Goal: Transaction & Acquisition: Purchase product/service

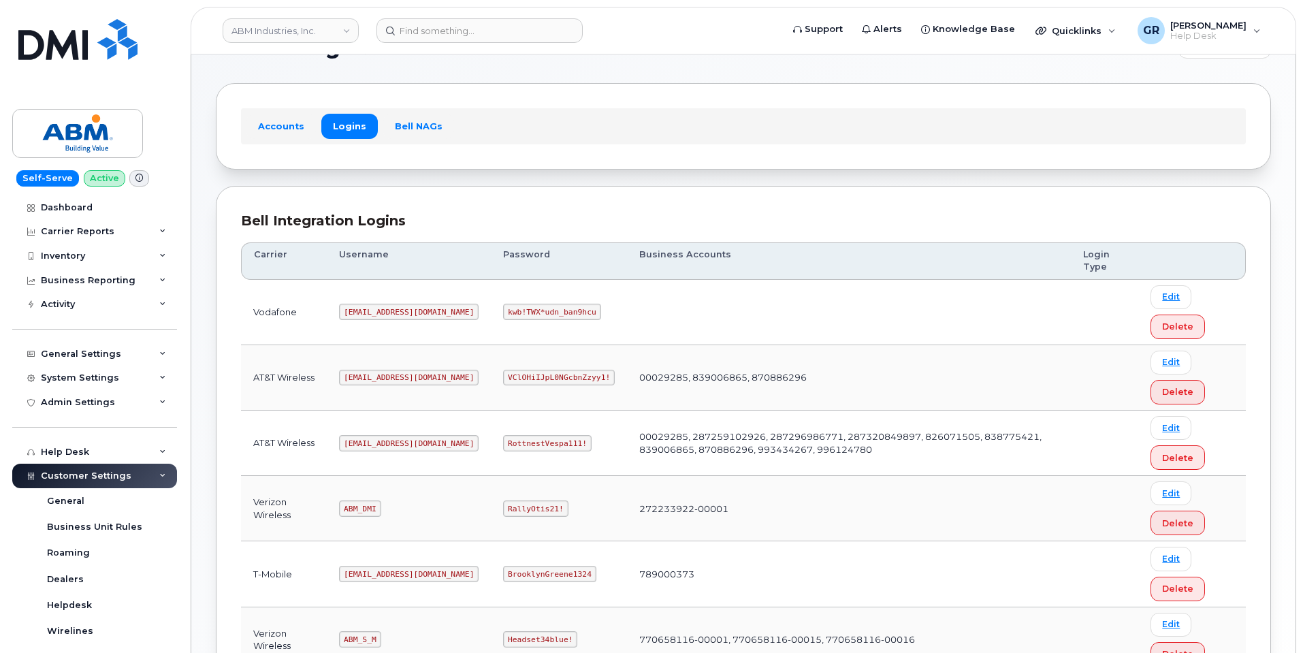
scroll to position [68, 0]
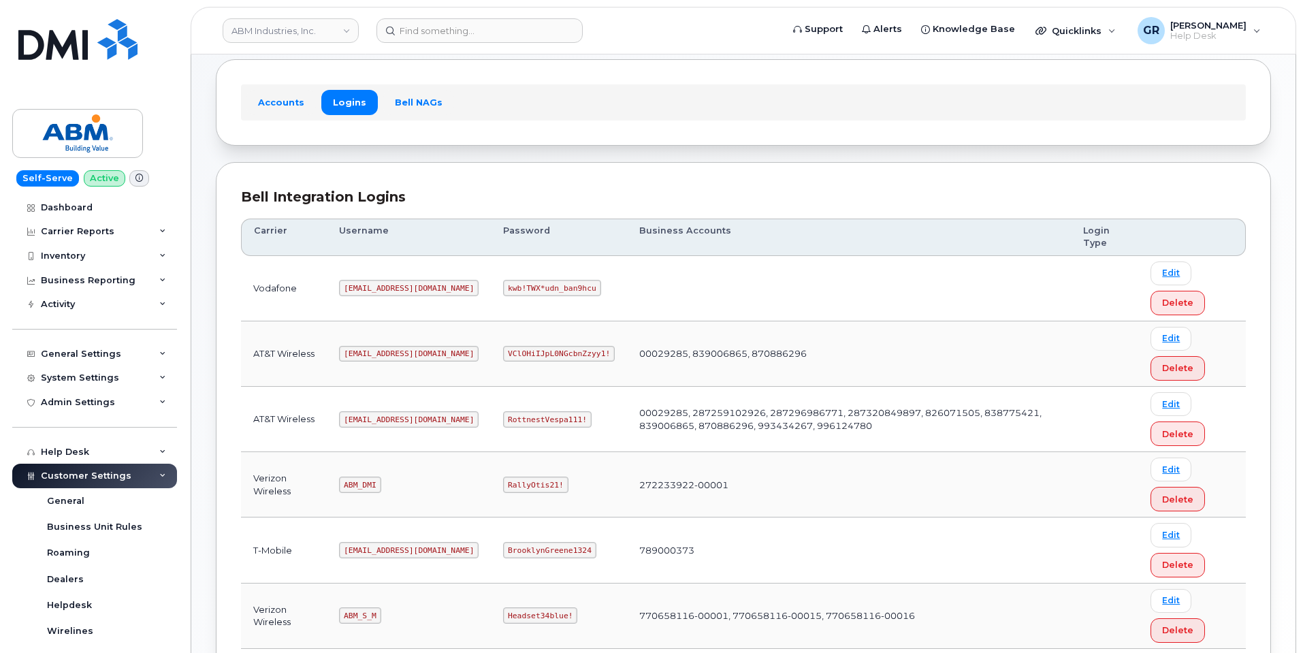
click at [507, 414] on code "RottnestVespa111!" at bounding box center [547, 419] width 89 height 16
click at [507, 417] on code "RottnestVespa111!" at bounding box center [547, 419] width 89 height 16
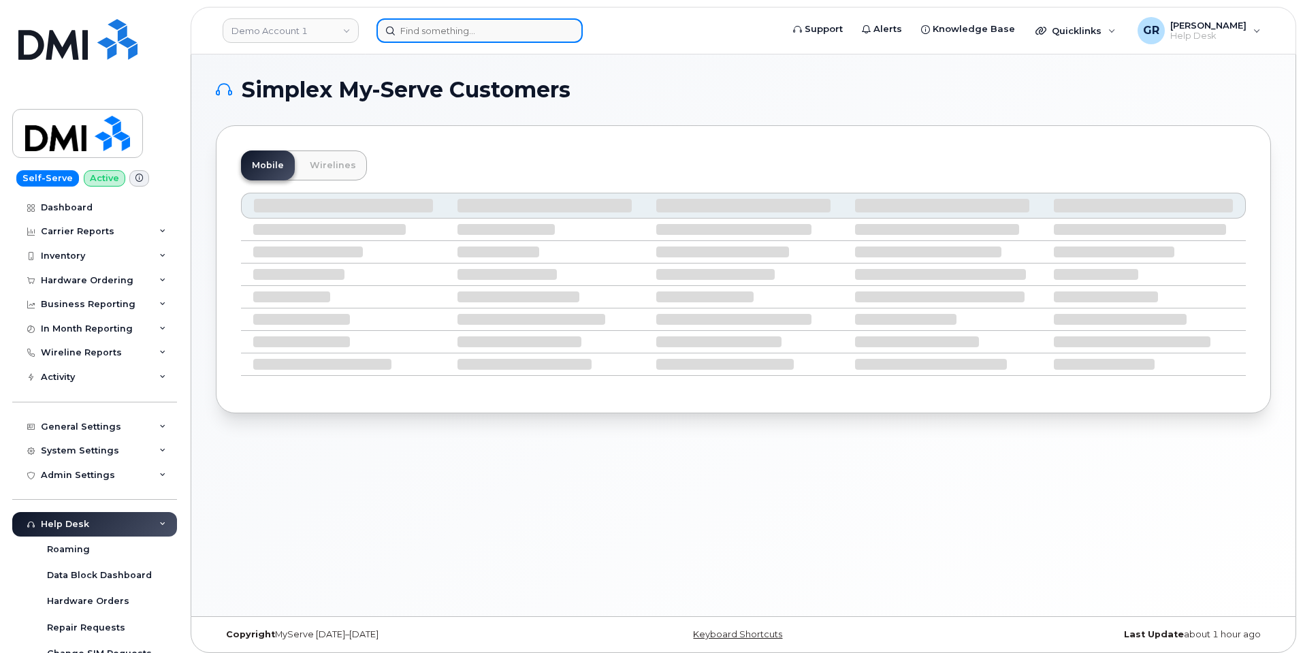
click at [430, 26] on input at bounding box center [480, 30] width 206 height 25
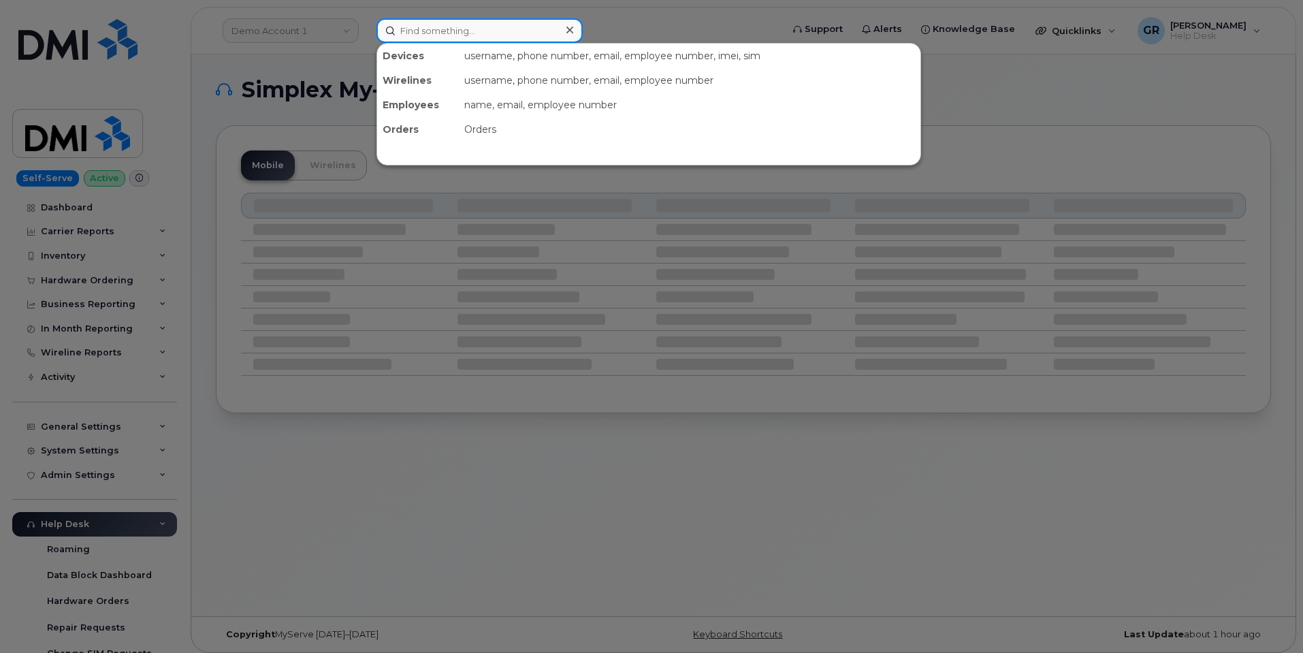
paste input "89148000011332517737"
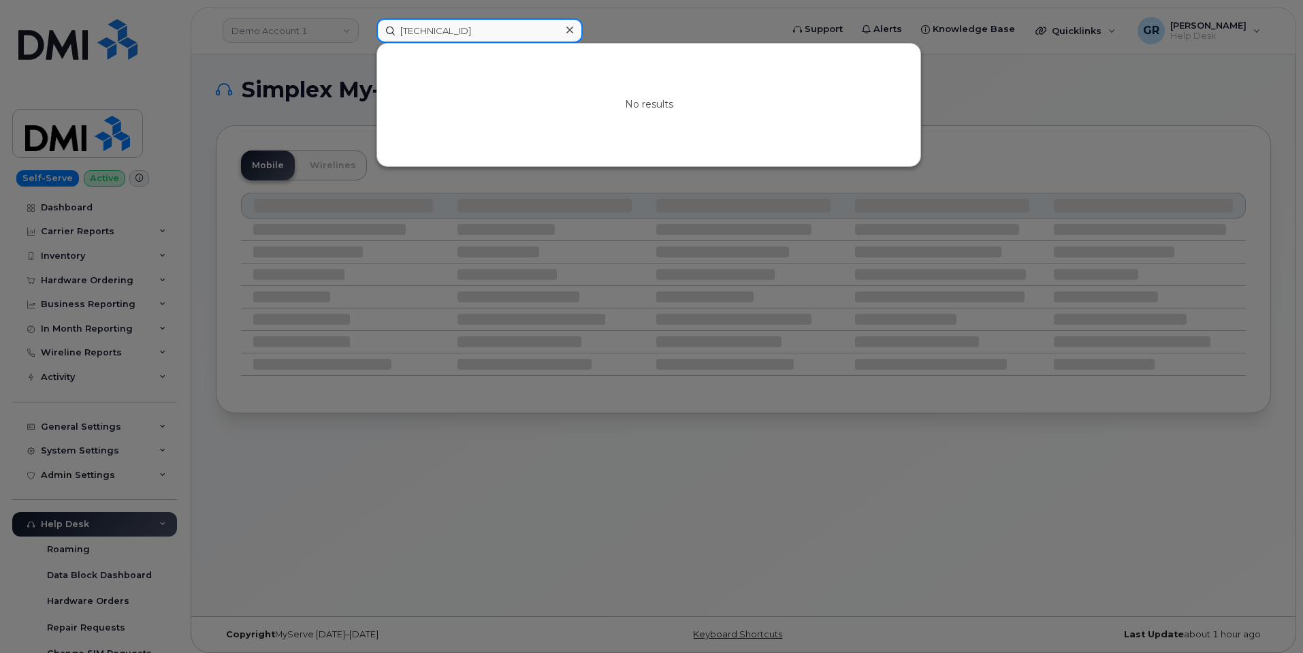
paste input "867200064537796"
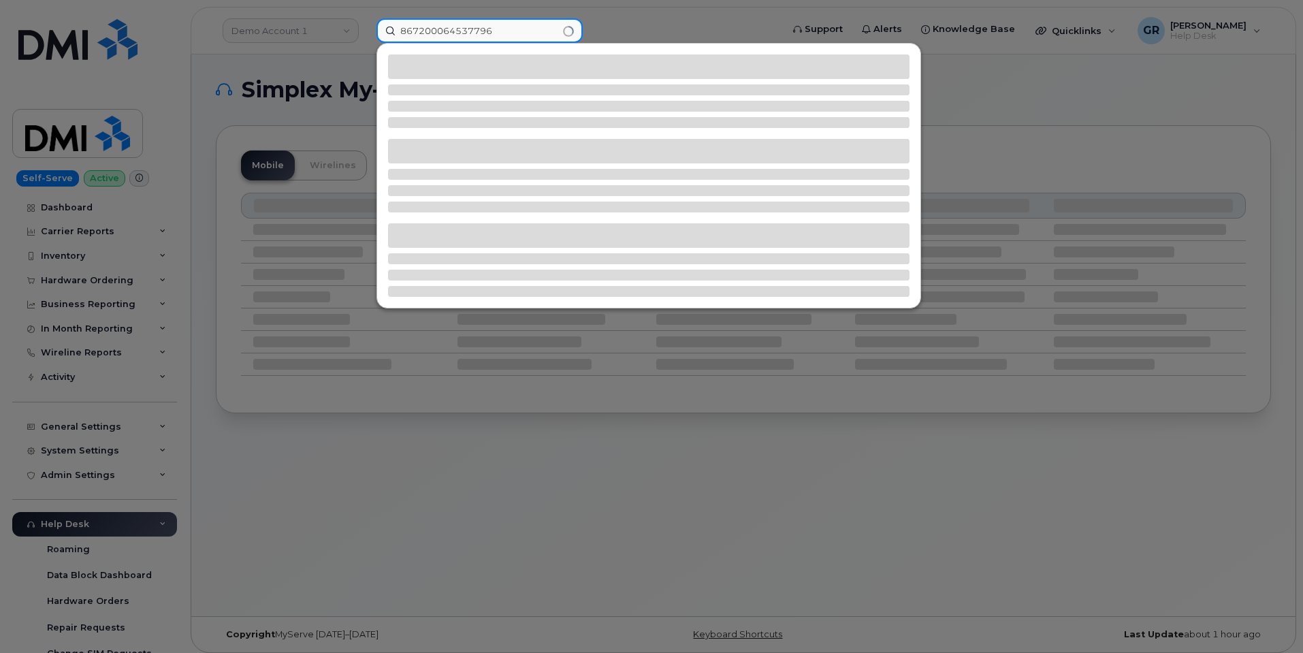
type input "867200064537796"
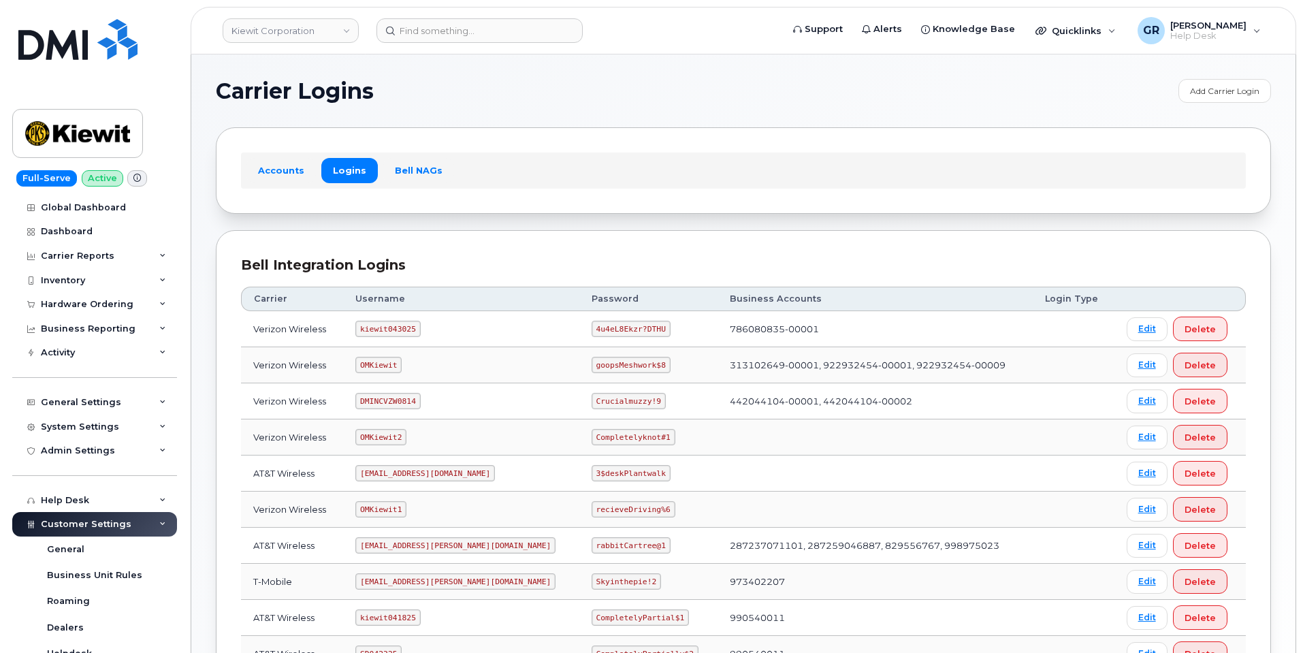
click at [600, 326] on code "4u4eL8Ekzr?DTHU" at bounding box center [631, 329] width 79 height 16
click at [598, 323] on code "4u4eL8Ekzr?DTHU" at bounding box center [631, 329] width 79 height 16
click at [599, 330] on code "4u4eL8Ekzr?DTHU" at bounding box center [631, 329] width 79 height 16
click at [599, 331] on code "4u4eL8Ekzr?DTHU" at bounding box center [631, 329] width 79 height 16
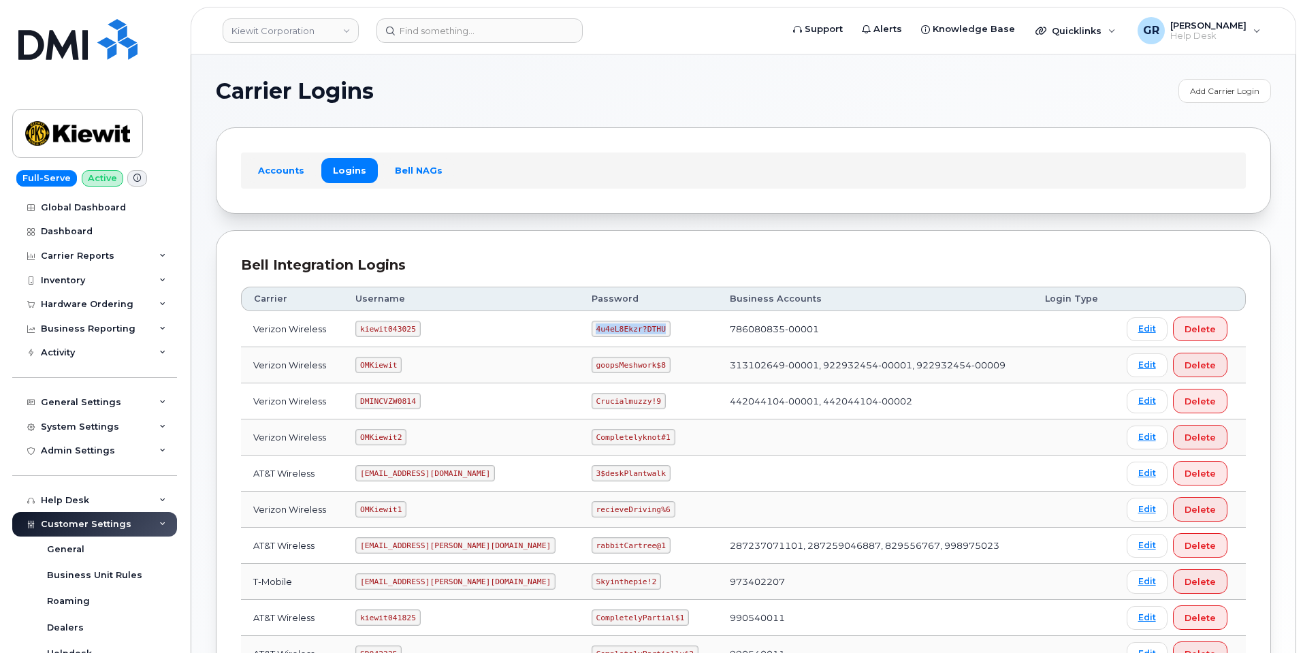
copy code "4u4eL8Ekzr?DTHU"
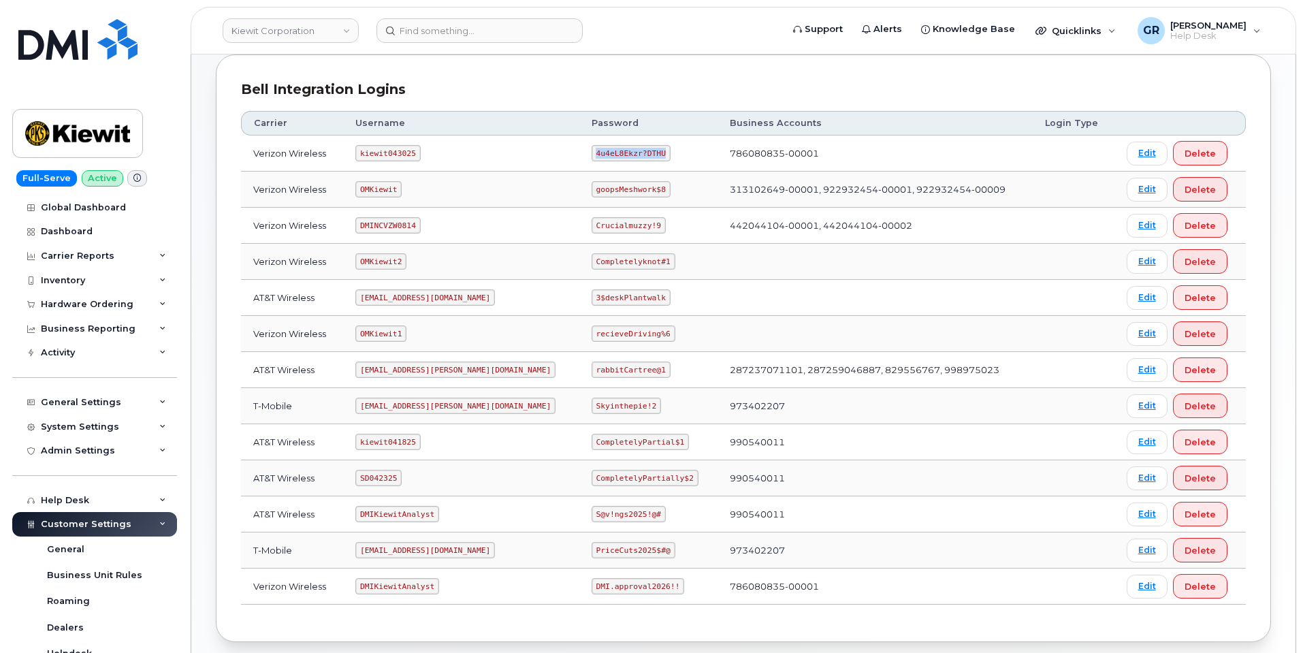
scroll to position [108, 0]
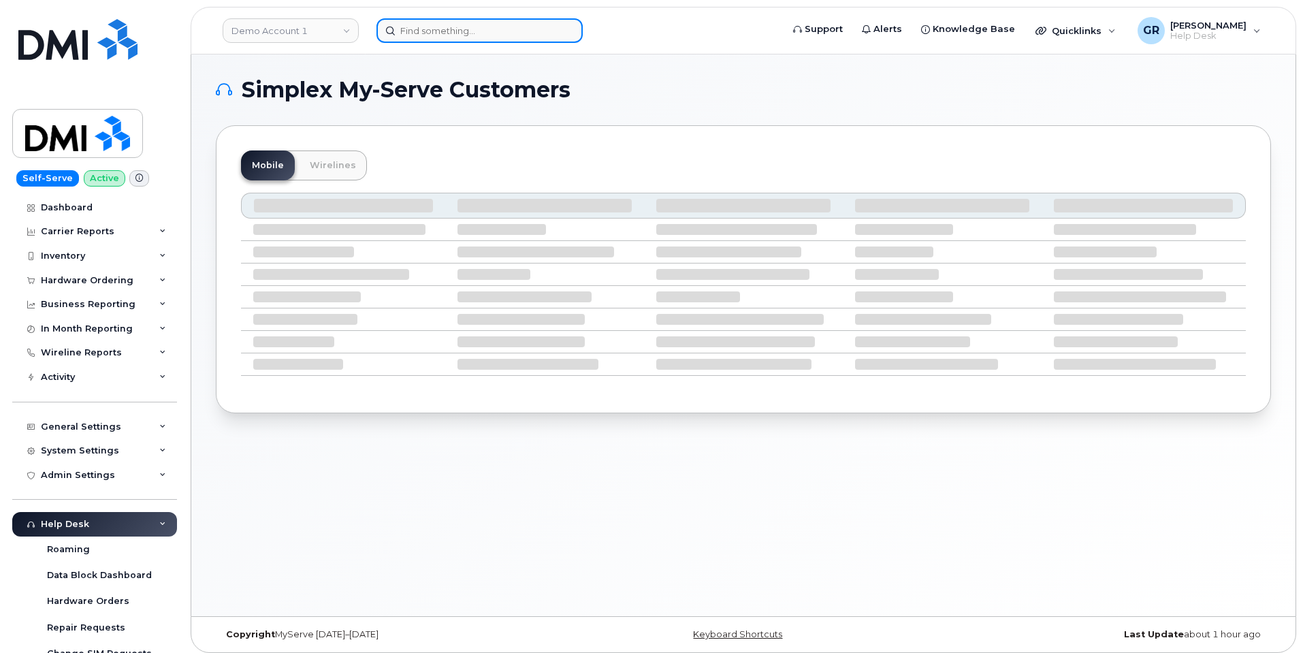
click at [419, 29] on input at bounding box center [480, 30] width 206 height 25
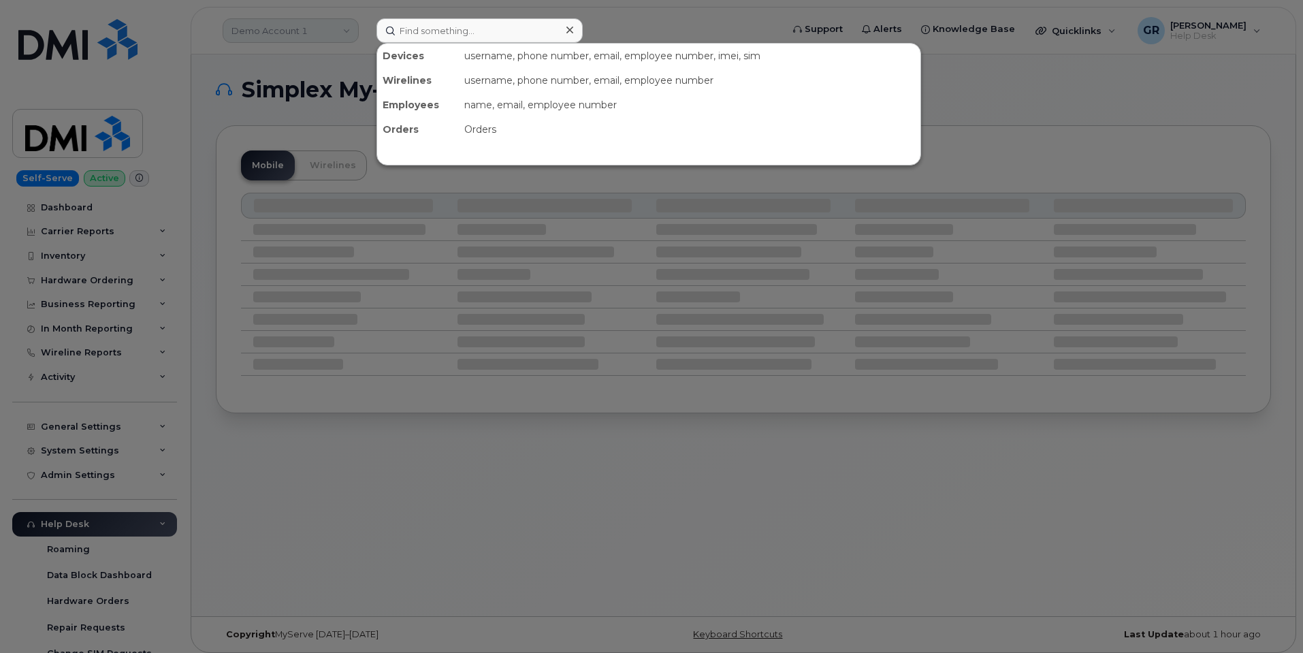
click at [308, 26] on div at bounding box center [651, 326] width 1303 height 653
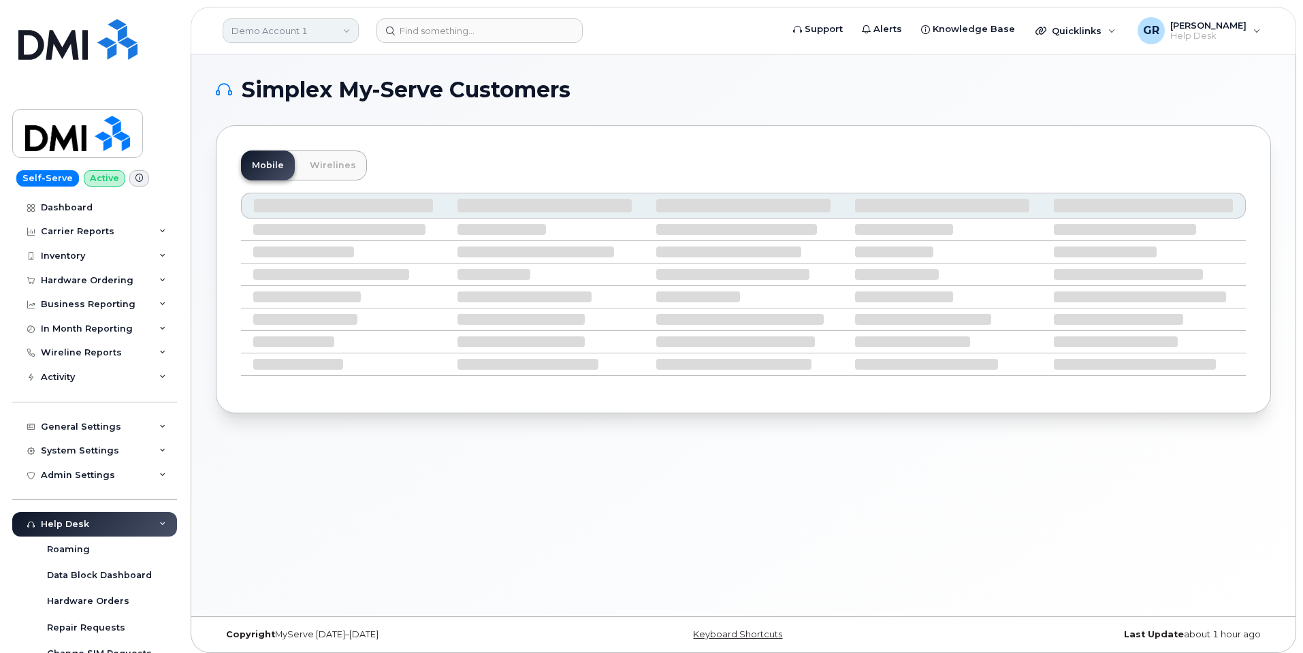
click at [307, 25] on link "Demo Account 1" at bounding box center [291, 30] width 136 height 25
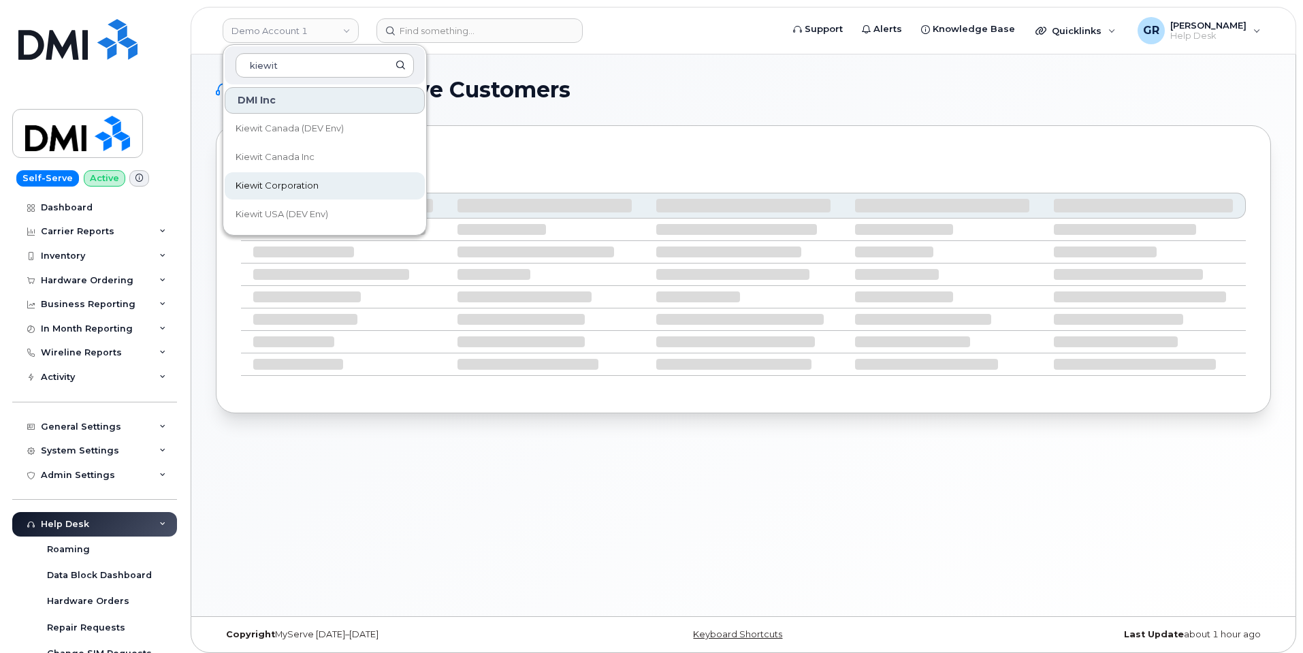
type input "kiewit"
click at [300, 172] on link "Kiewit Corporation" at bounding box center [325, 185] width 200 height 27
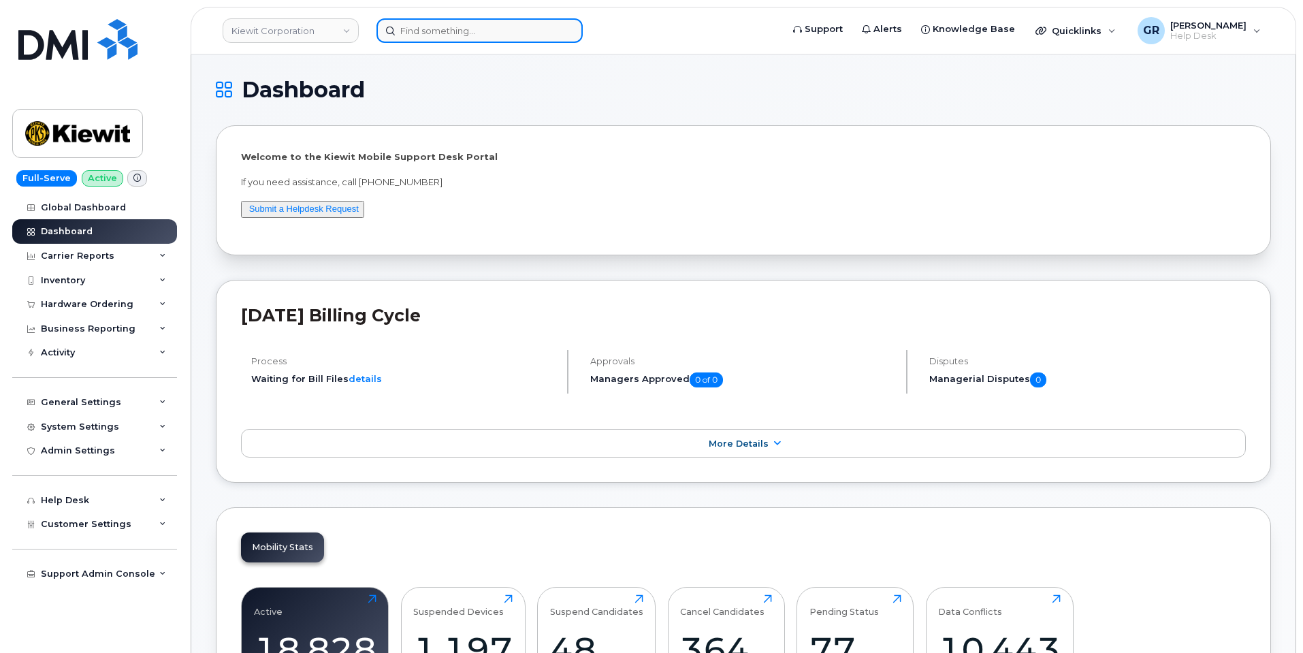
click at [445, 31] on input at bounding box center [480, 30] width 206 height 25
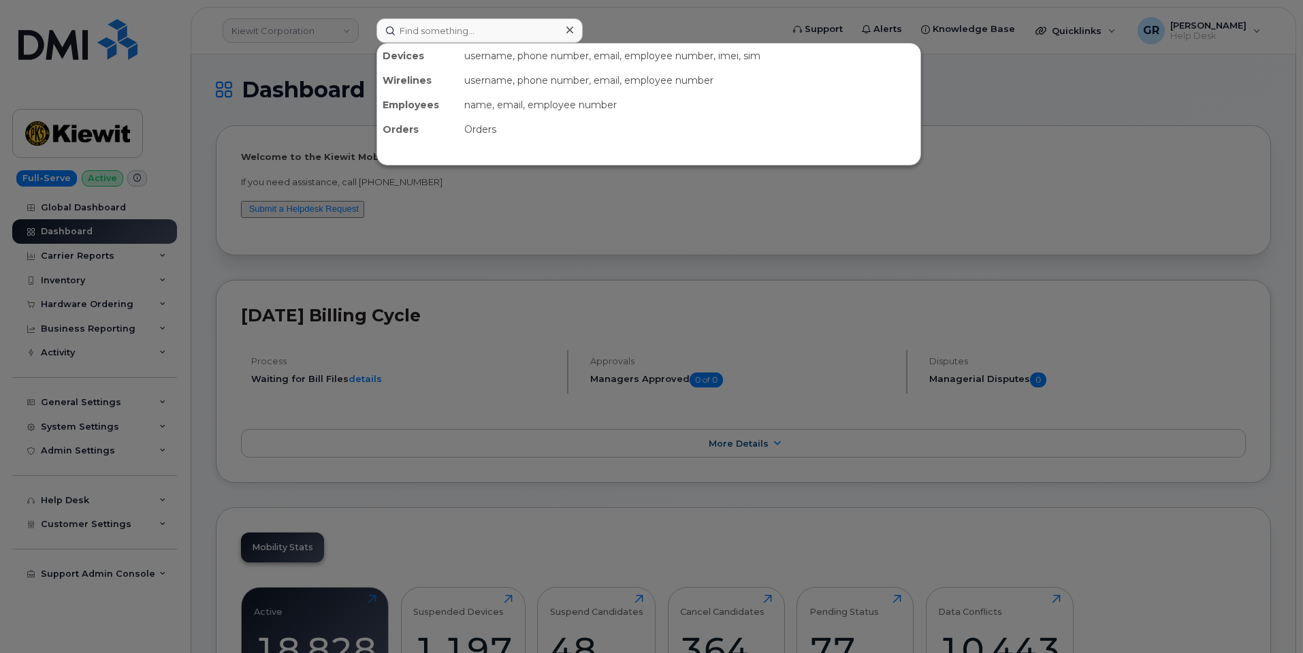
click at [333, 74] on div at bounding box center [651, 326] width 1303 height 653
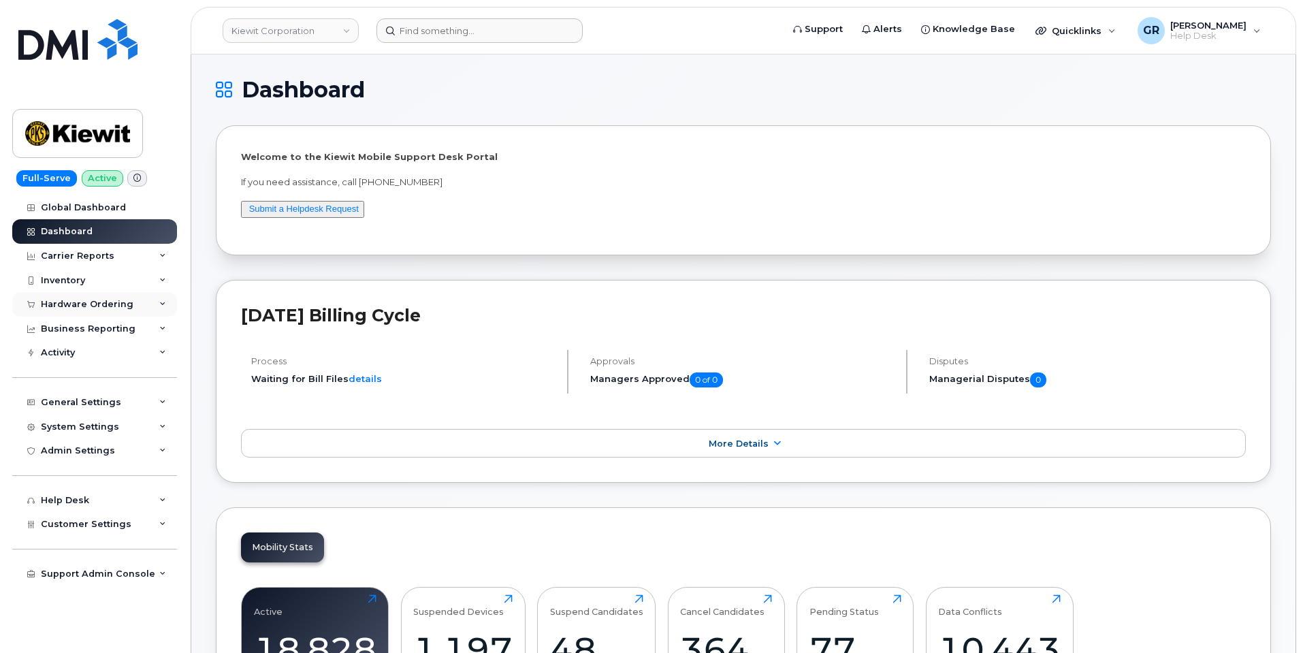
click at [112, 302] on div "Hardware Ordering" at bounding box center [87, 304] width 93 height 11
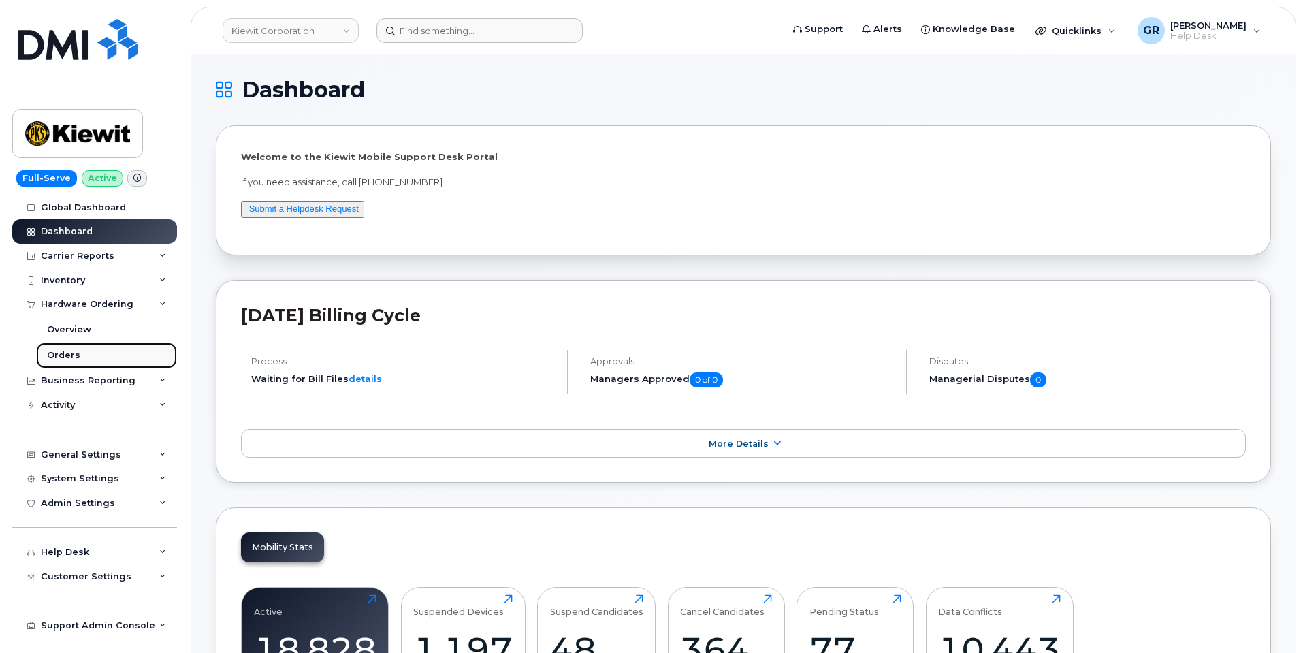
click at [98, 354] on link "Orders" at bounding box center [106, 355] width 141 height 26
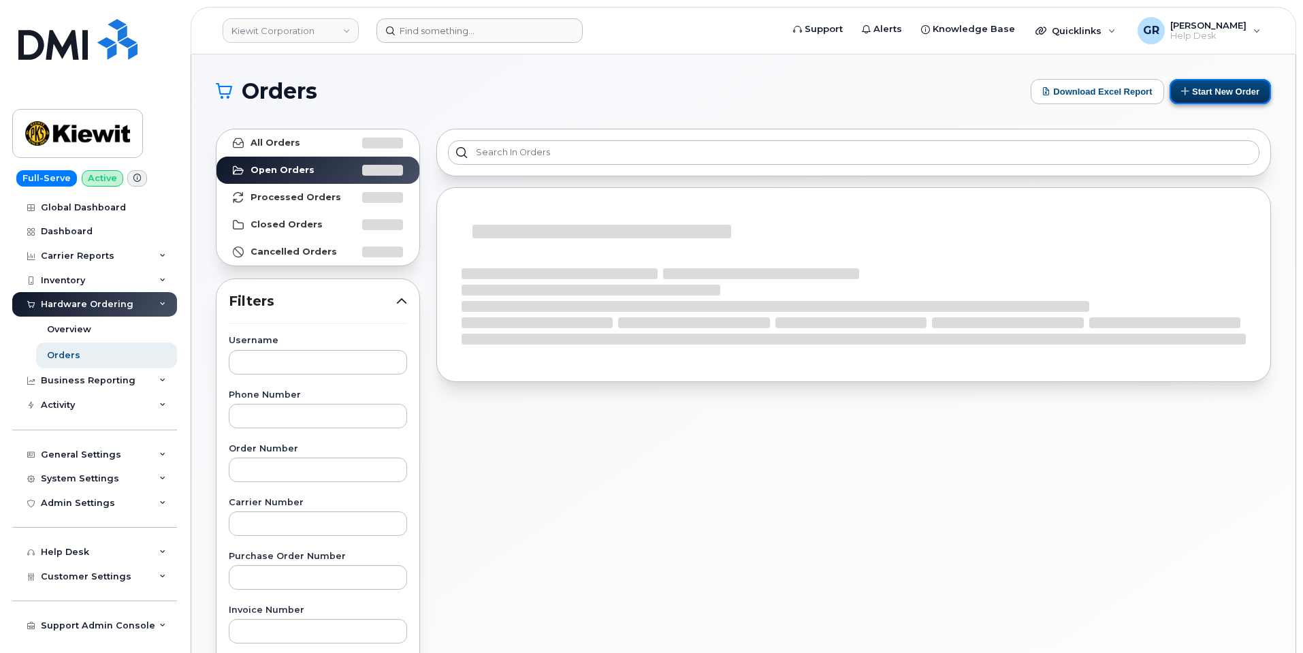
click at [1190, 92] on button "Start New Order" at bounding box center [1220, 91] width 101 height 25
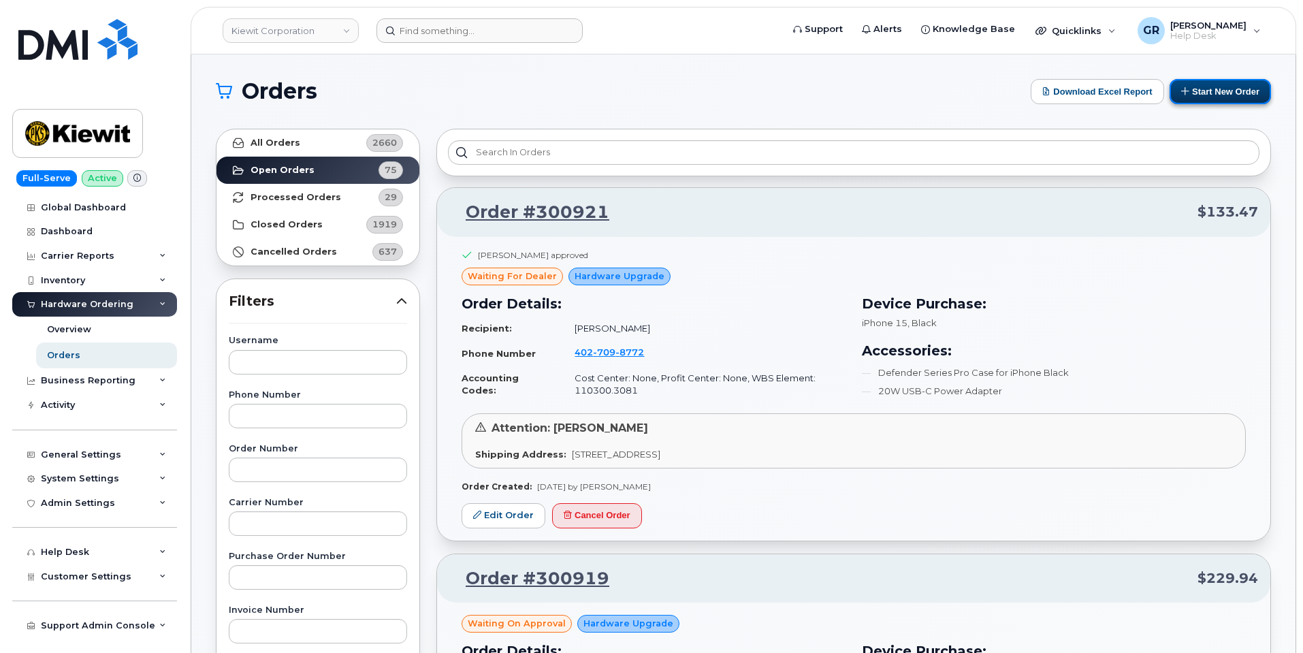
click at [1189, 94] on button "Start New Order" at bounding box center [1220, 91] width 101 height 25
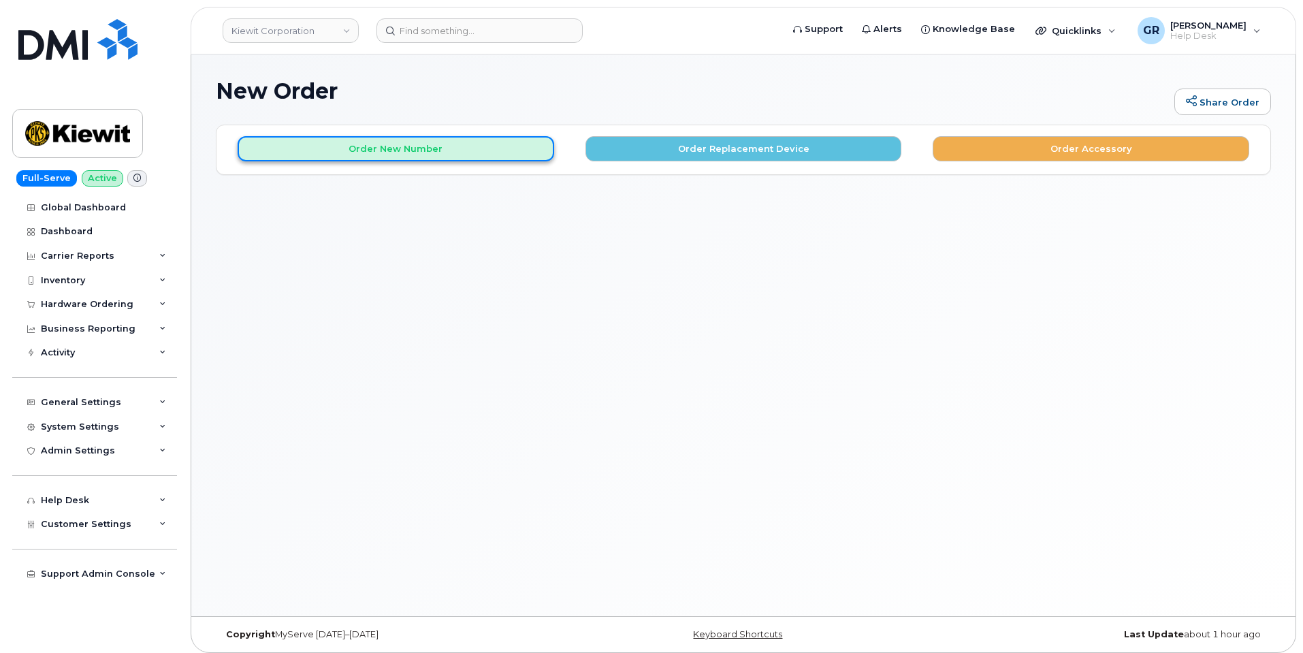
click at [438, 145] on button "Order New Number" at bounding box center [396, 148] width 317 height 25
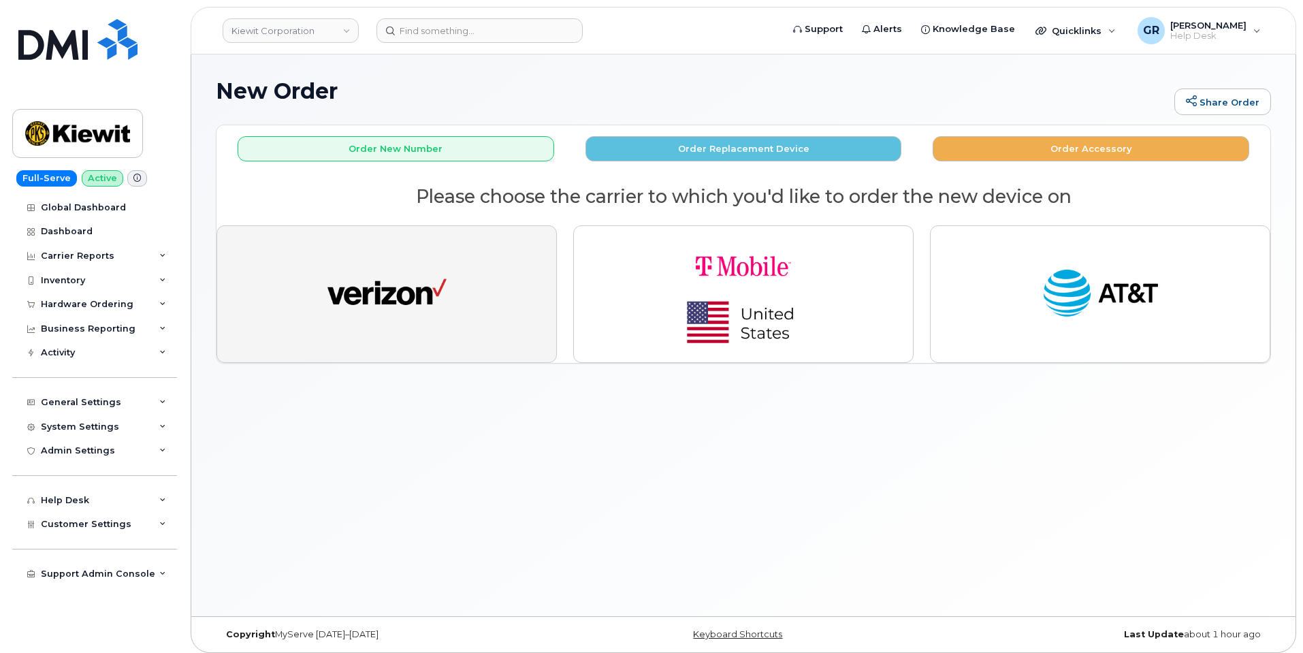
click at [462, 313] on button "button" at bounding box center [387, 294] width 340 height 138
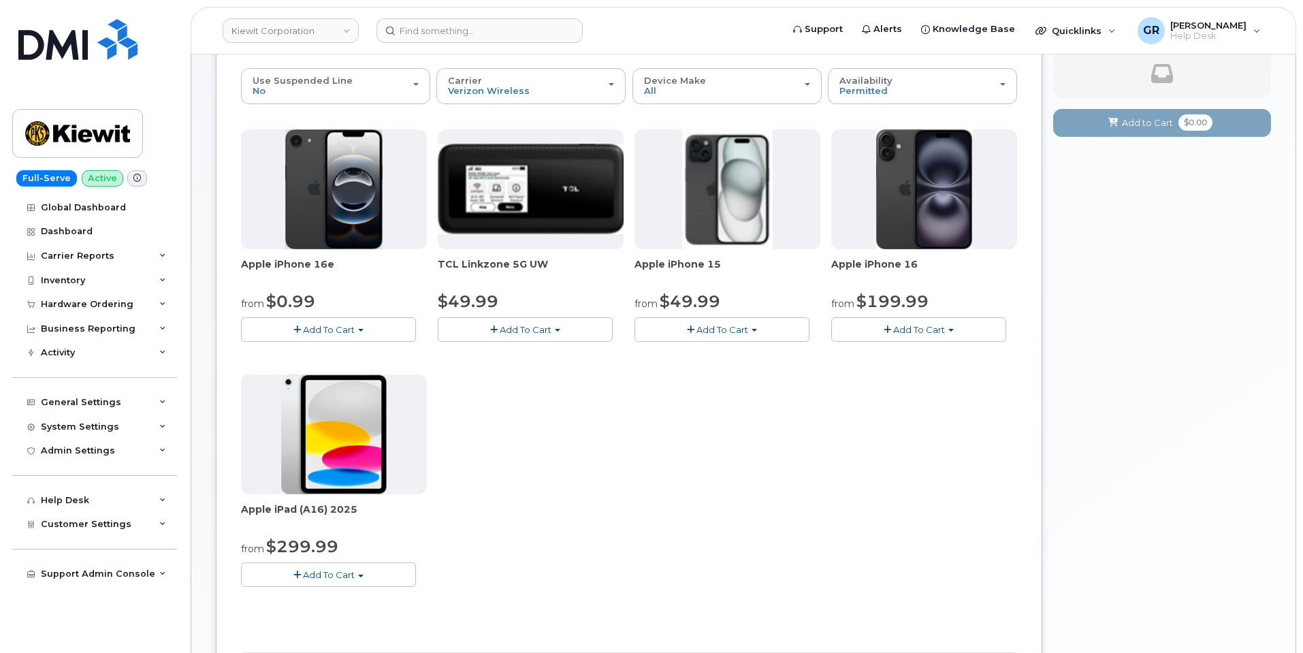
scroll to position [68, 0]
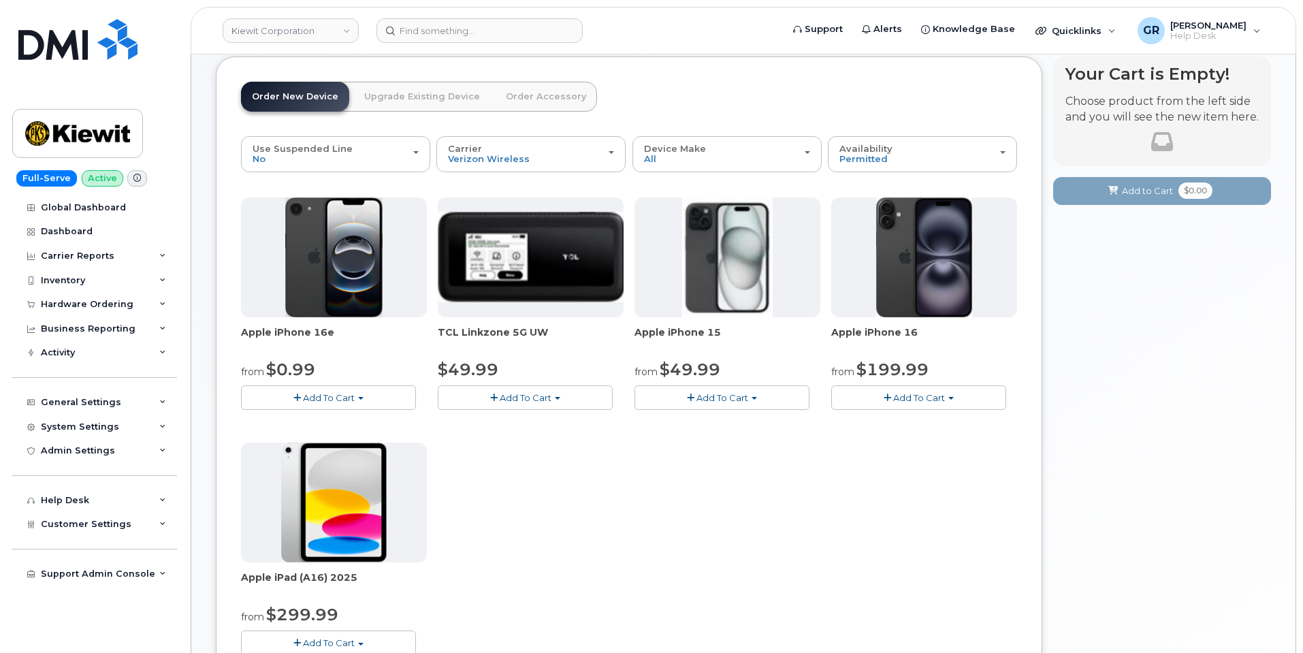
click at [546, 396] on span "Add To Cart" at bounding box center [526, 397] width 52 height 11
click at [548, 392] on span "Add To Cart" at bounding box center [526, 397] width 52 height 11
click at [541, 426] on link "$49.99 - 2 Year Activation" at bounding box center [512, 423] width 142 height 17
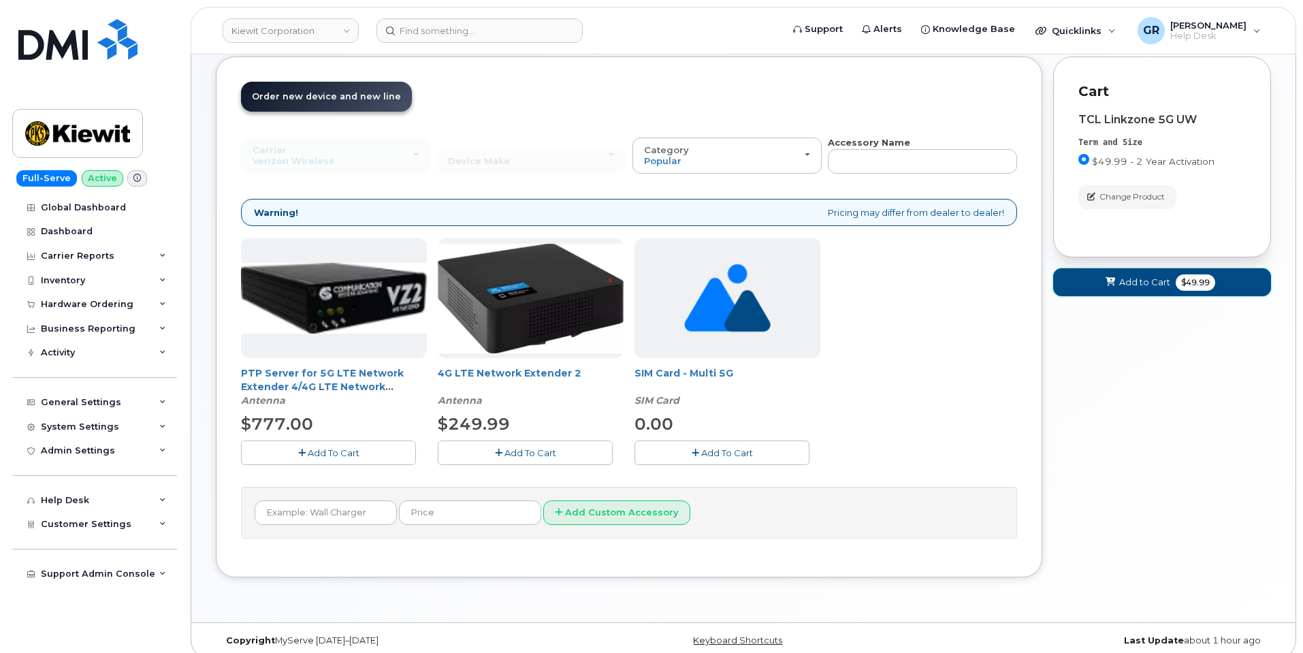
click at [1117, 283] on button "Add to Cart $49.99" at bounding box center [1162, 282] width 218 height 28
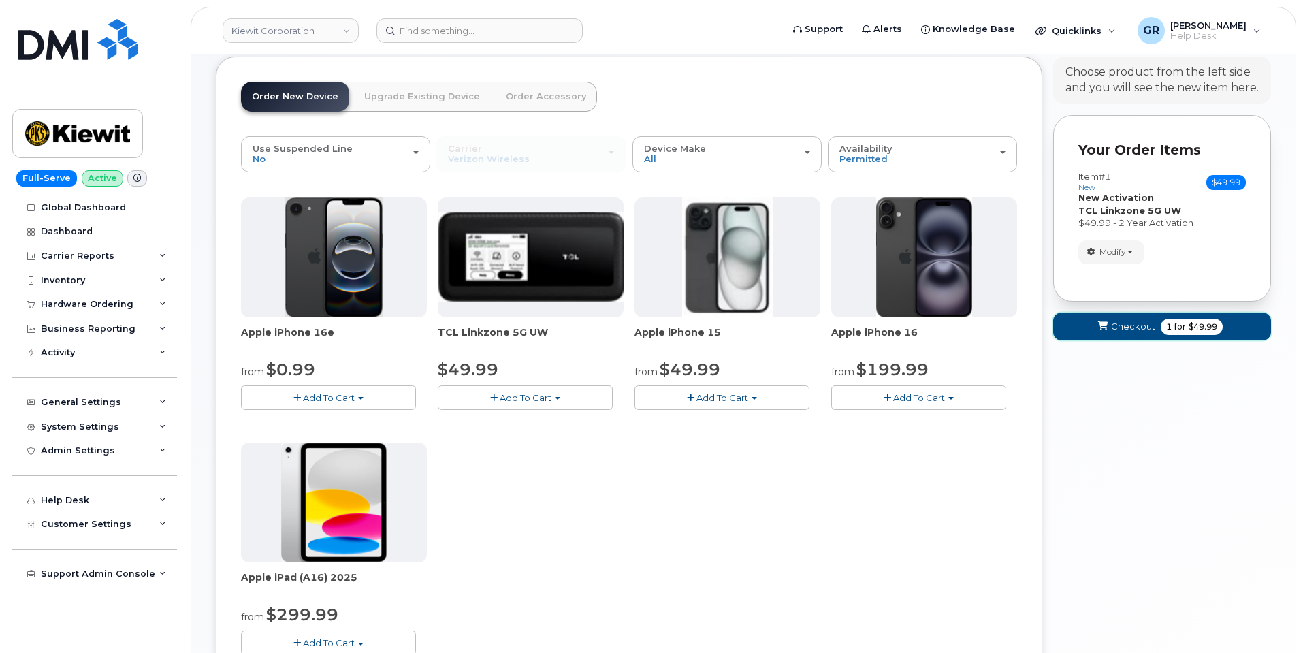
click at [1142, 320] on span "Checkout" at bounding box center [1133, 326] width 44 height 13
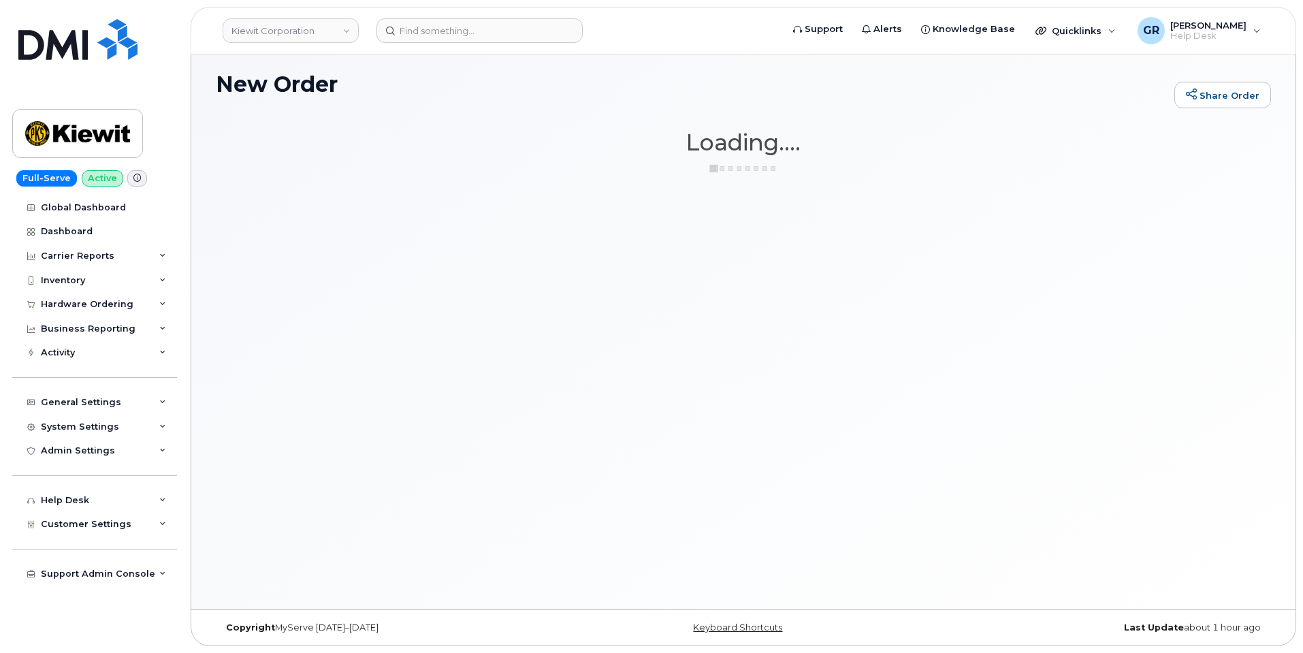
scroll to position [7, 0]
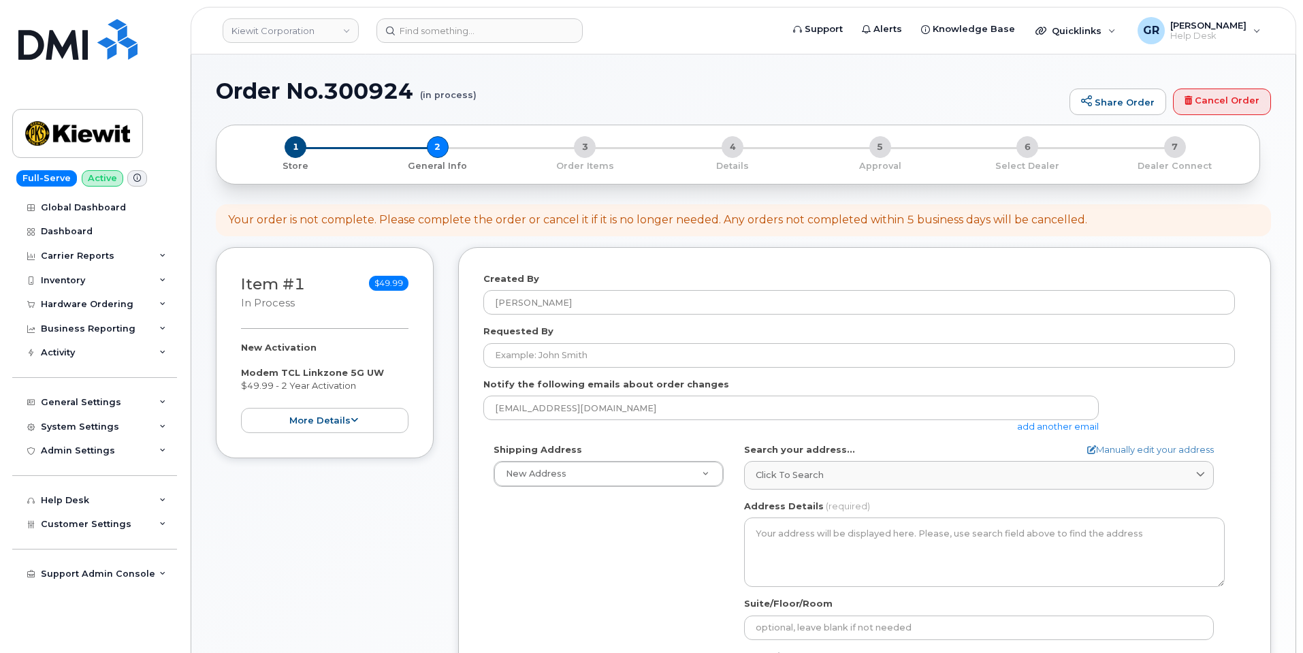
select select
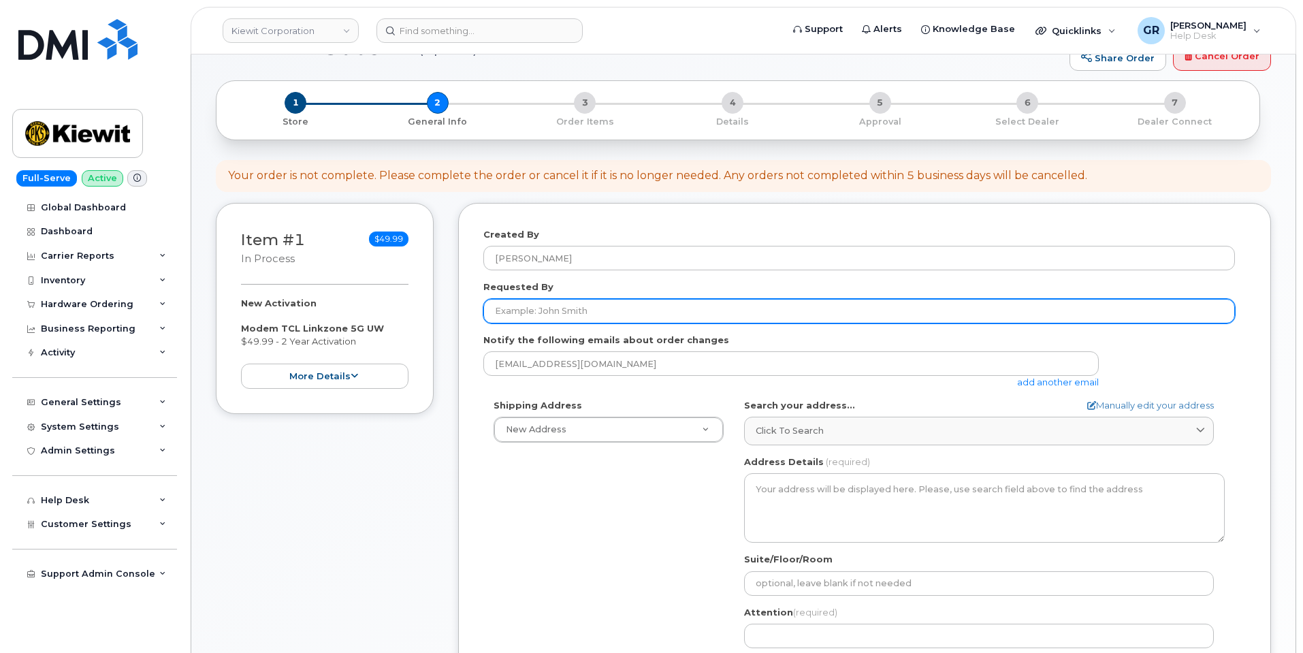
scroll to position [68, 0]
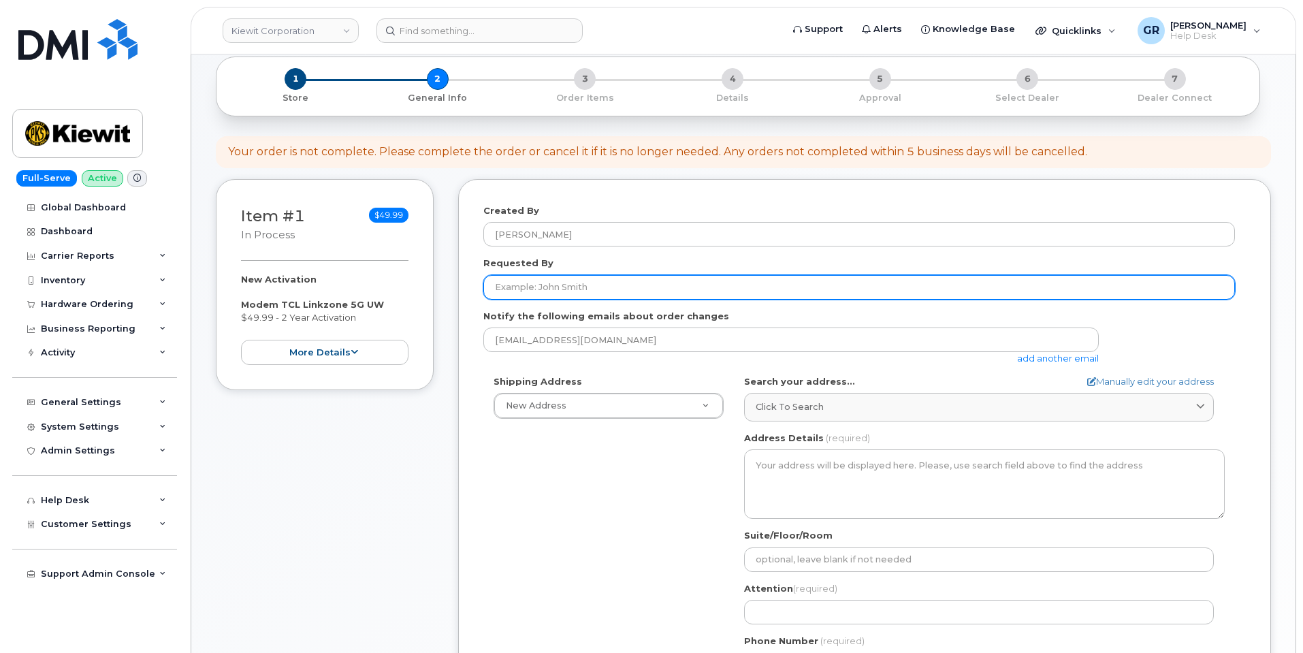
click at [575, 287] on input "Requested By" at bounding box center [859, 287] width 752 height 25
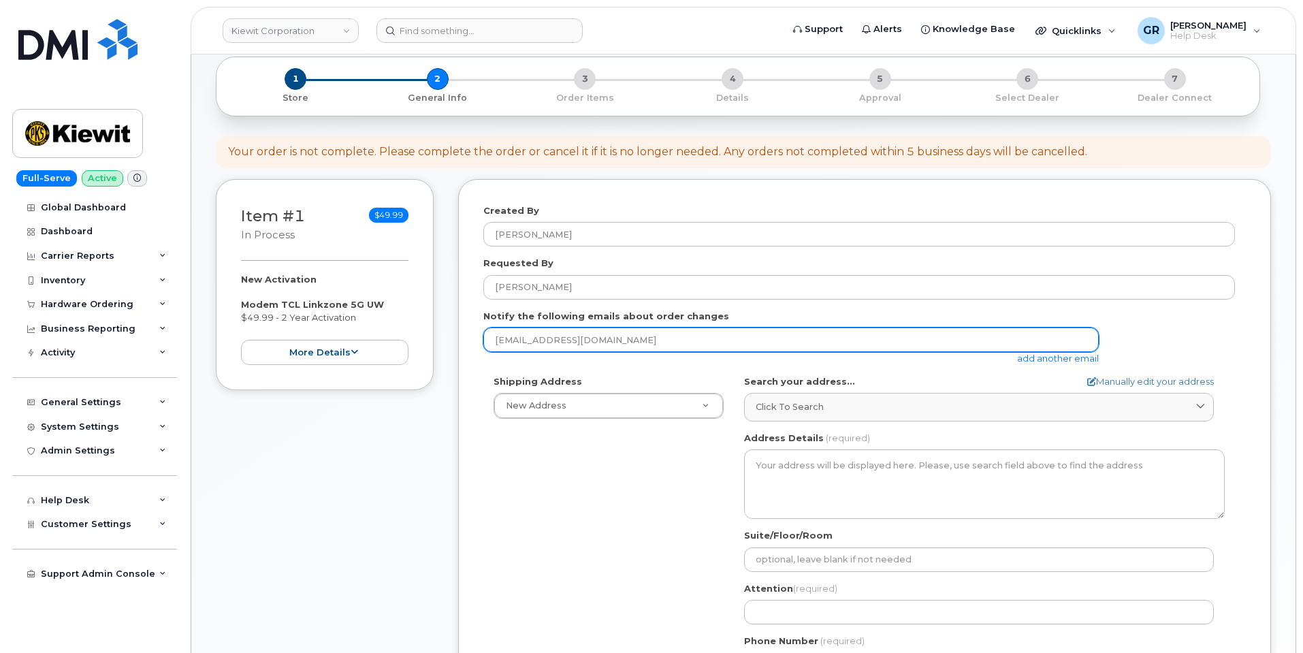
click at [735, 343] on input "grains@dminc.com" at bounding box center [790, 339] width 615 height 25
drag, startPoint x: 656, startPoint y: 343, endPoint x: 454, endPoint y: 349, distance: 201.6
click at [454, 349] on div "Item #1 in process $49.99 New Activation Modem TCL Linkzone 5G UW $49.99 - 2 Ye…" at bounding box center [743, 474] width 1055 height 590
click at [615, 339] on input "grains@dminc.com" at bounding box center [790, 339] width 615 height 25
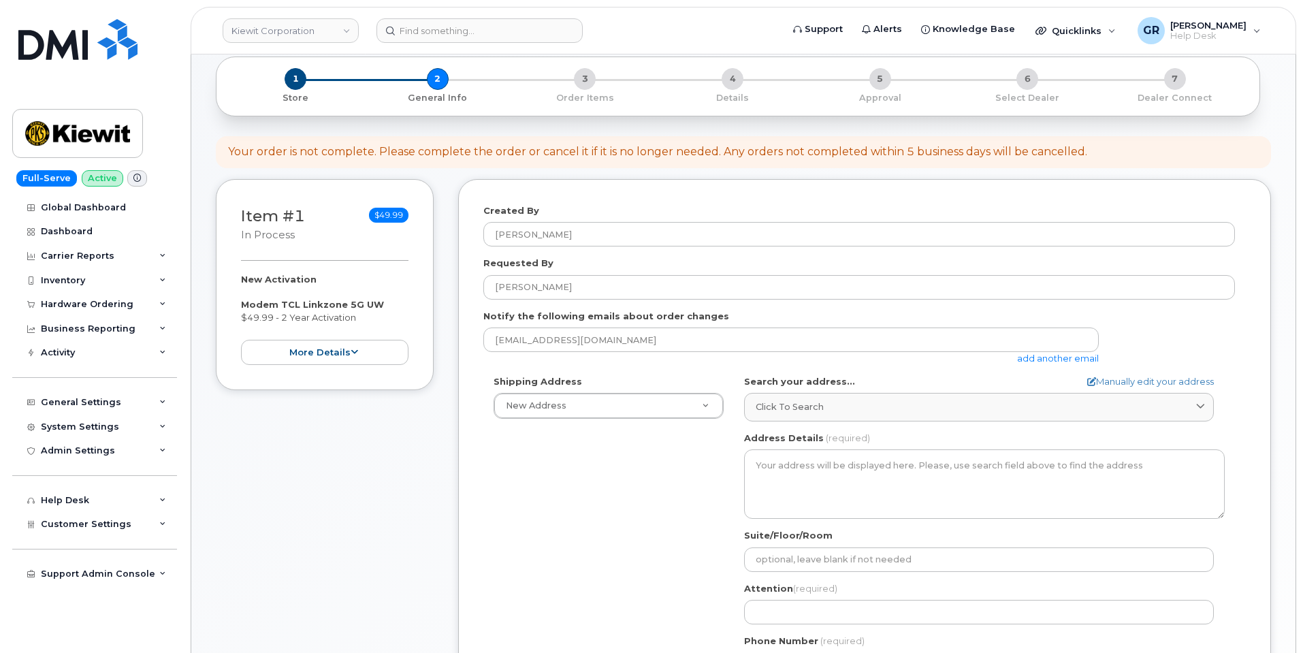
click at [1029, 357] on link "add another email" at bounding box center [1058, 358] width 82 height 11
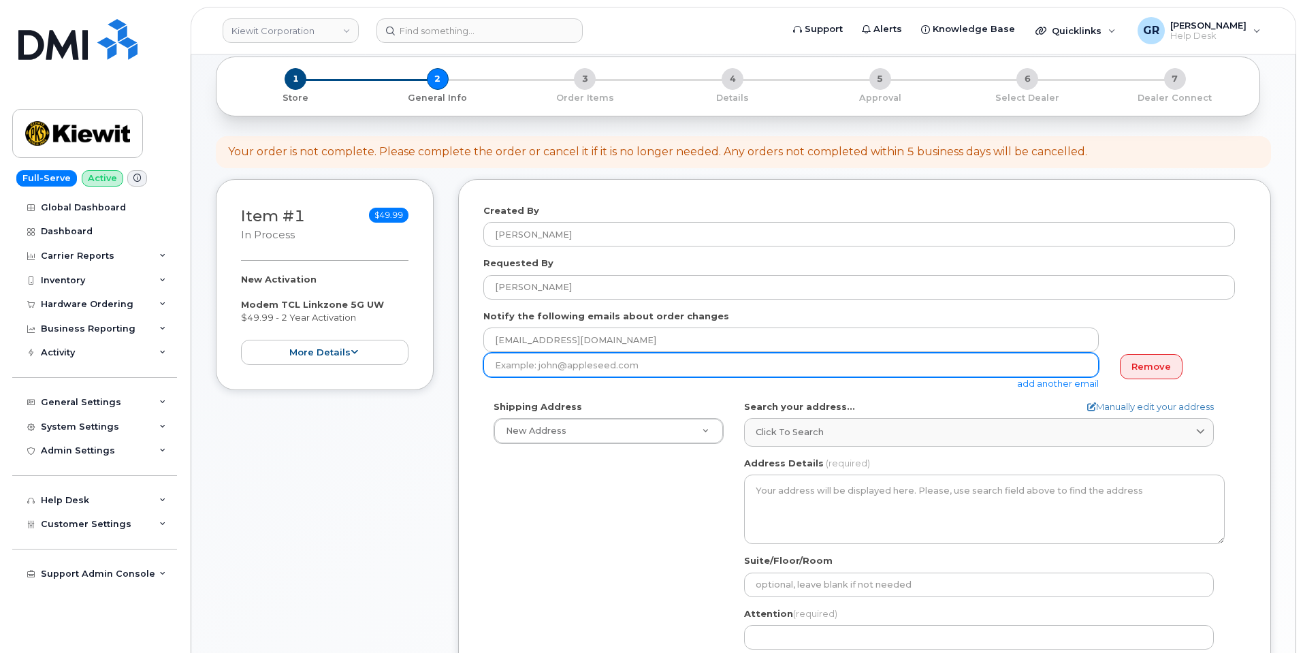
click at [607, 368] on input "email" at bounding box center [790, 365] width 615 height 25
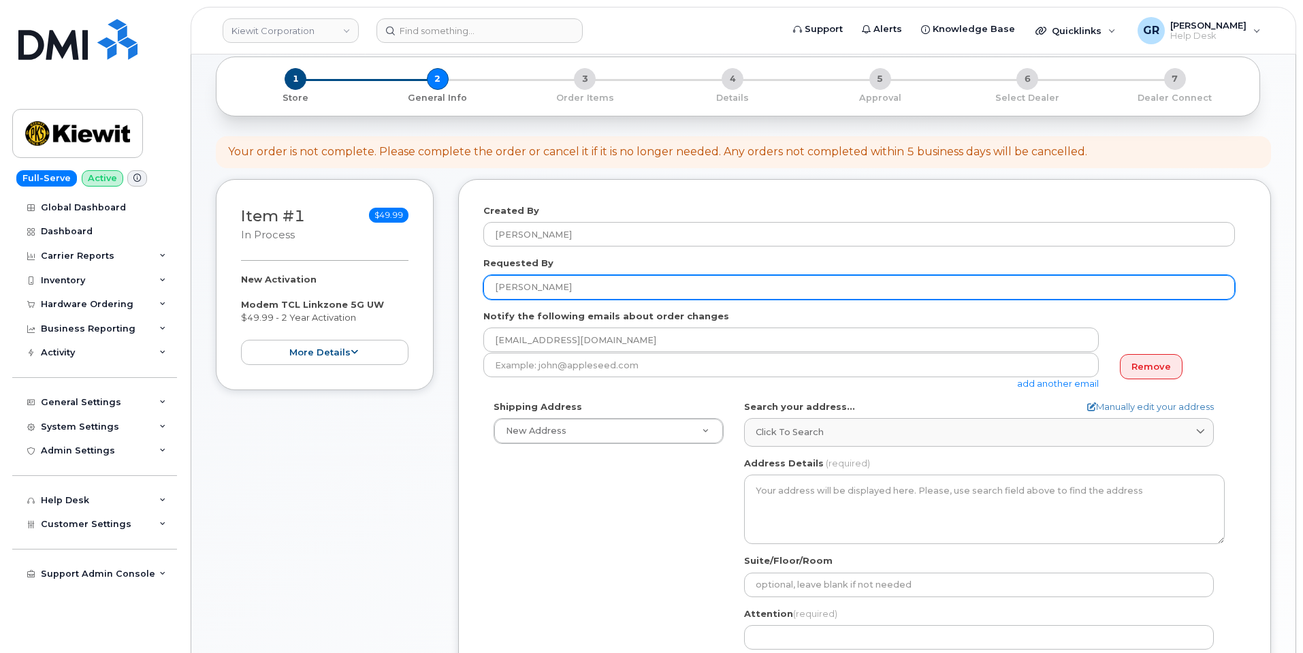
click at [601, 284] on input "Jake Scott" at bounding box center [859, 287] width 752 height 25
drag, startPoint x: 584, startPoint y: 289, endPoint x: 417, endPoint y: 281, distance: 167.7
click at [417, 280] on div "Item #1 in process $49.99 New Activation Modem TCL Linkzone 5G UW $49.99 - 2 Ye…" at bounding box center [743, 486] width 1055 height 615
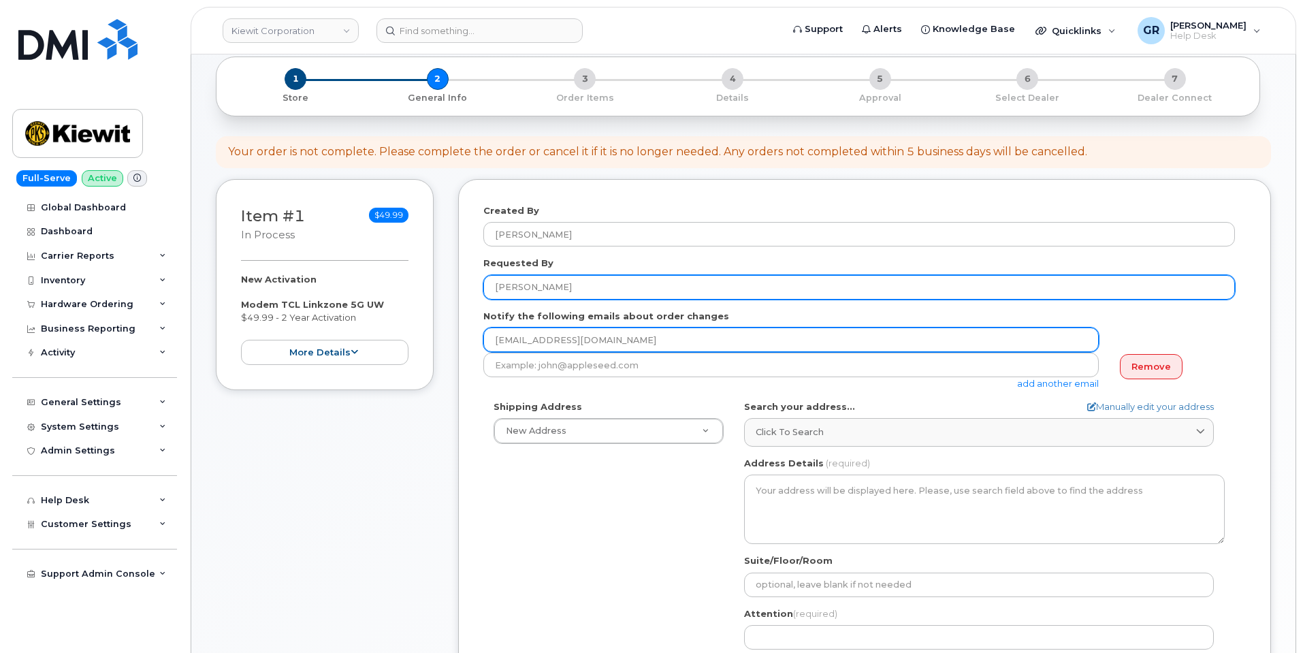
type input "Sam Henry"
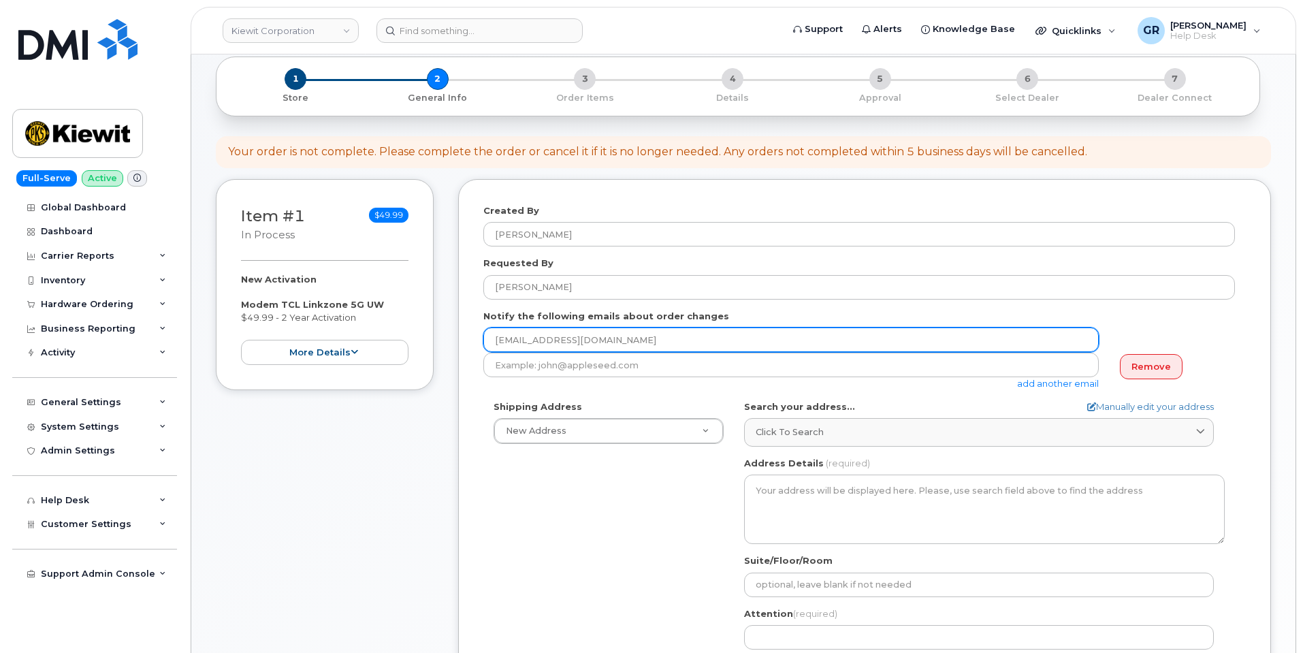
click at [545, 333] on input "grains@dminc.com" at bounding box center [790, 339] width 615 height 25
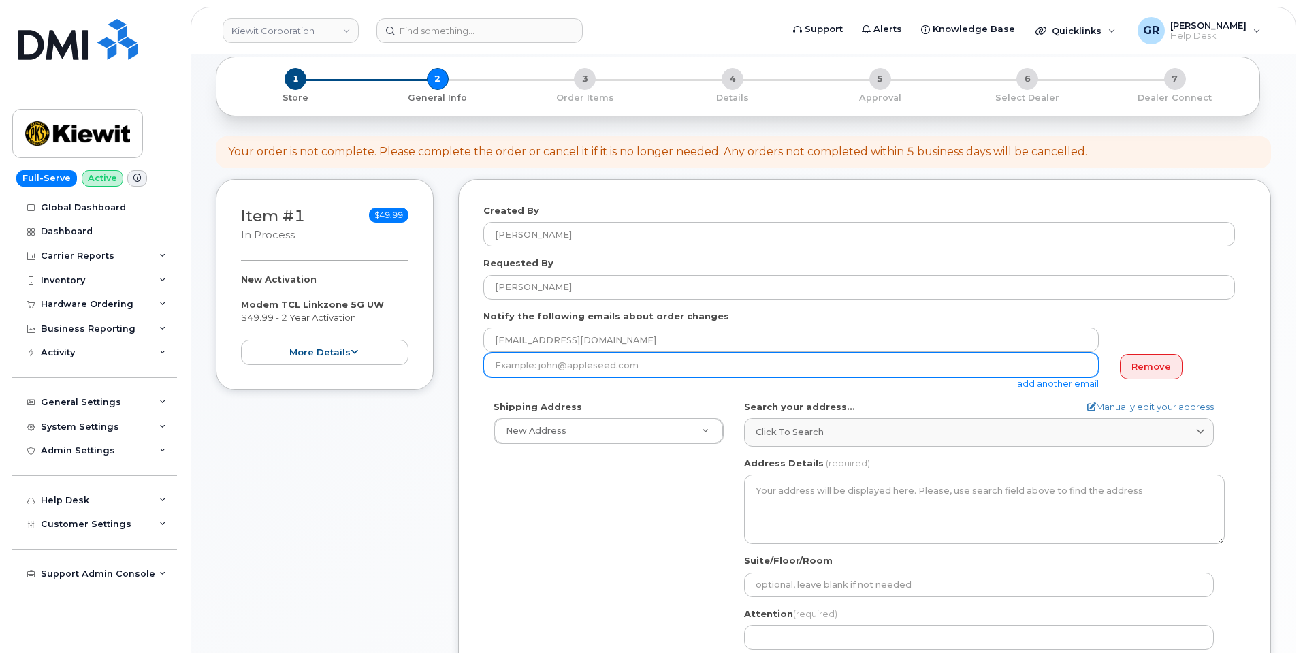
click at [603, 368] on input "email" at bounding box center [790, 365] width 615 height 25
click at [568, 364] on input "email" at bounding box center [790, 365] width 615 height 25
click at [556, 372] on input "email" at bounding box center [790, 365] width 615 height 25
click at [560, 367] on input "email" at bounding box center [790, 365] width 615 height 25
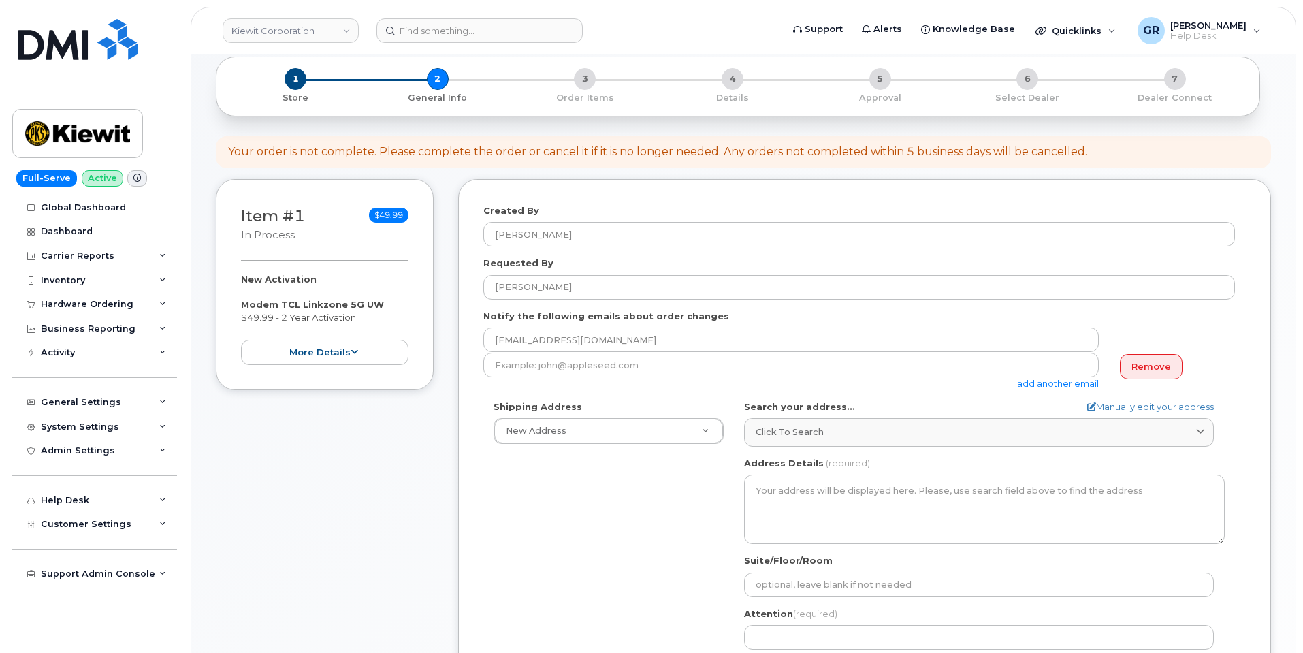
click at [511, 389] on div "add another email" at bounding box center [796, 371] width 626 height 37
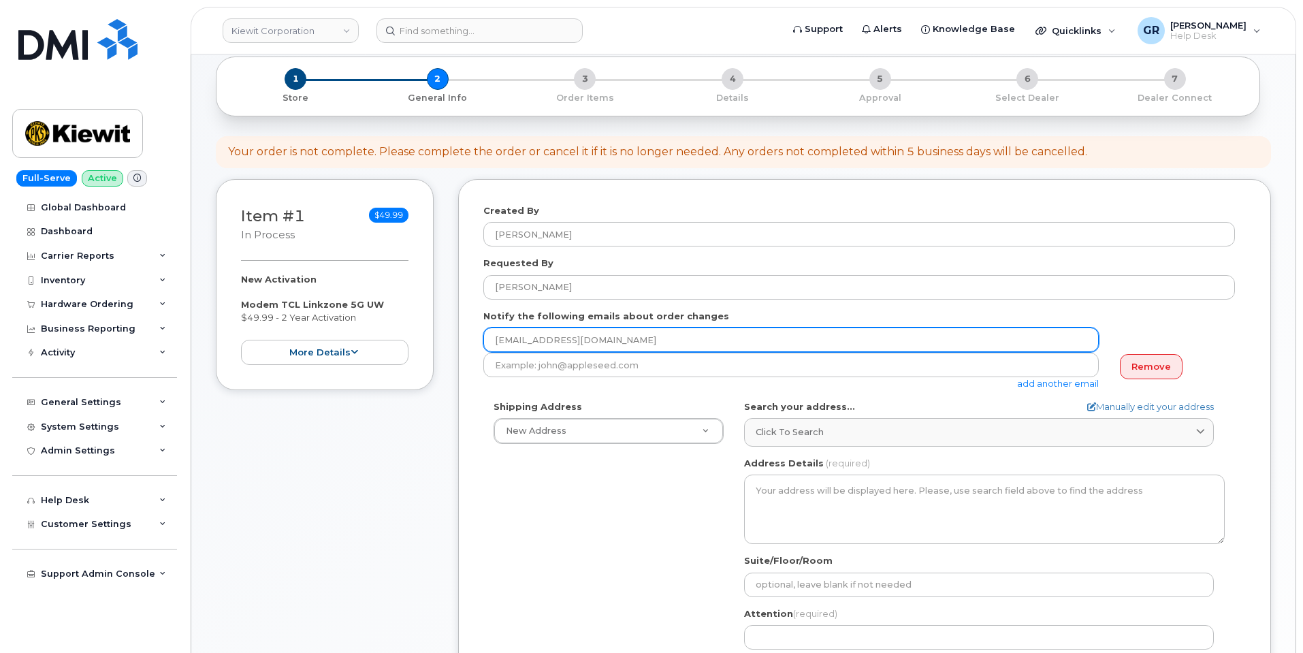
click at [637, 341] on input "grains@dminc.com" at bounding box center [790, 339] width 615 height 25
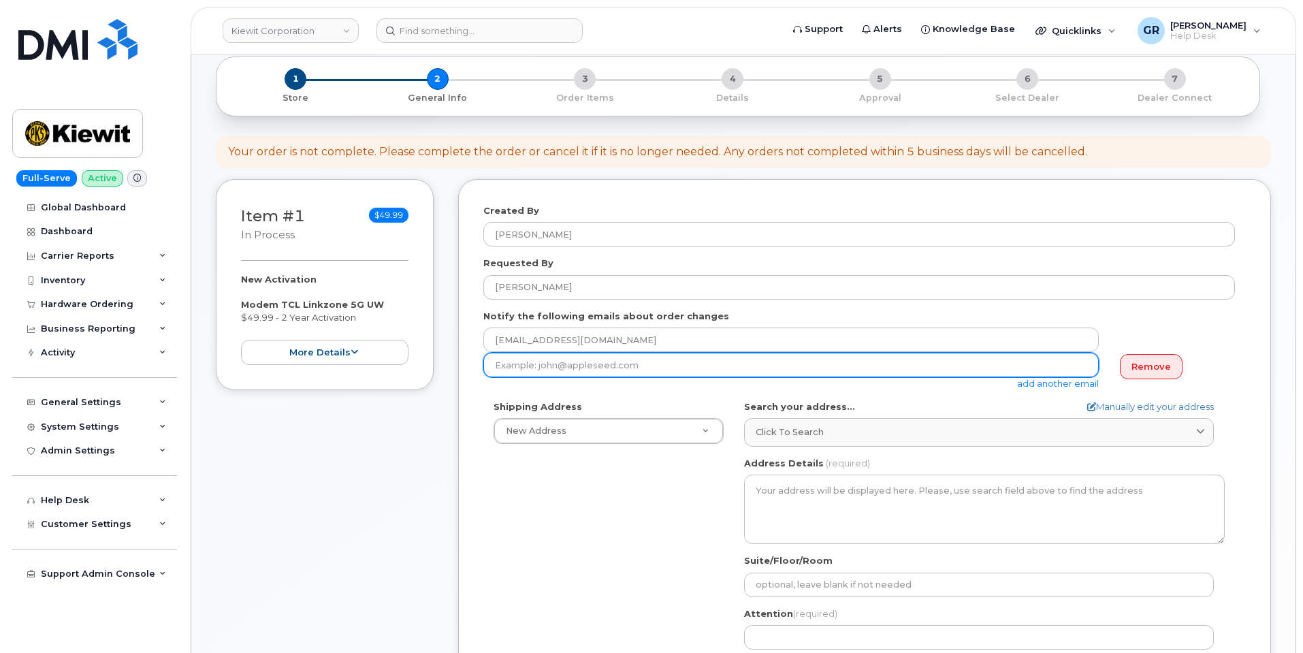
click at [634, 368] on input "email" at bounding box center [790, 365] width 615 height 25
type input "samuel.henry1@kiewit.com"
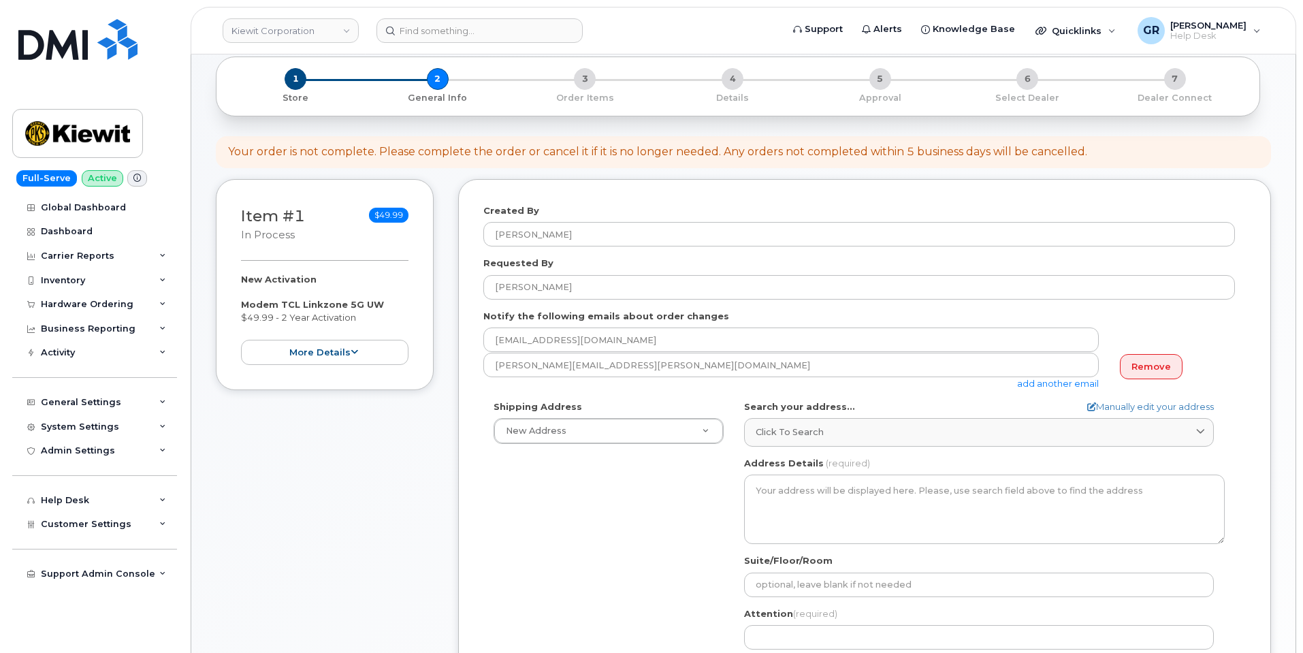
click at [645, 402] on div "Shipping Address New Address New Address 4 Commerce Dr Ste 2" at bounding box center [608, 422] width 251 height 44
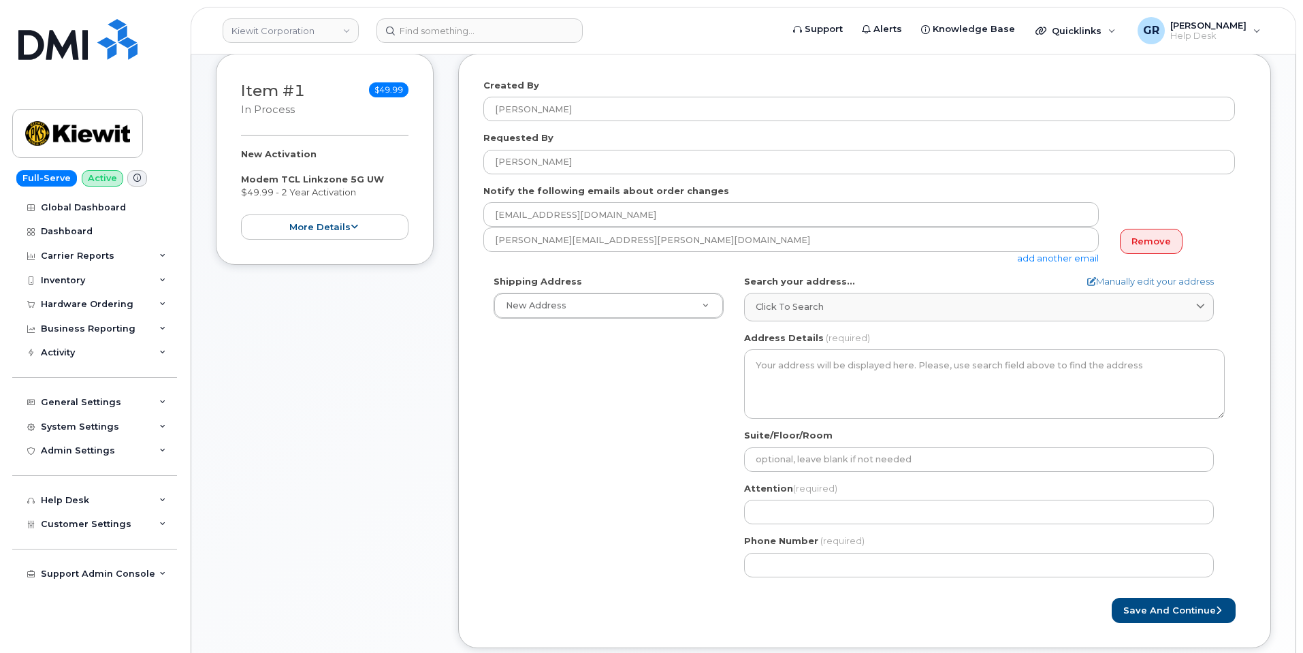
scroll to position [204, 0]
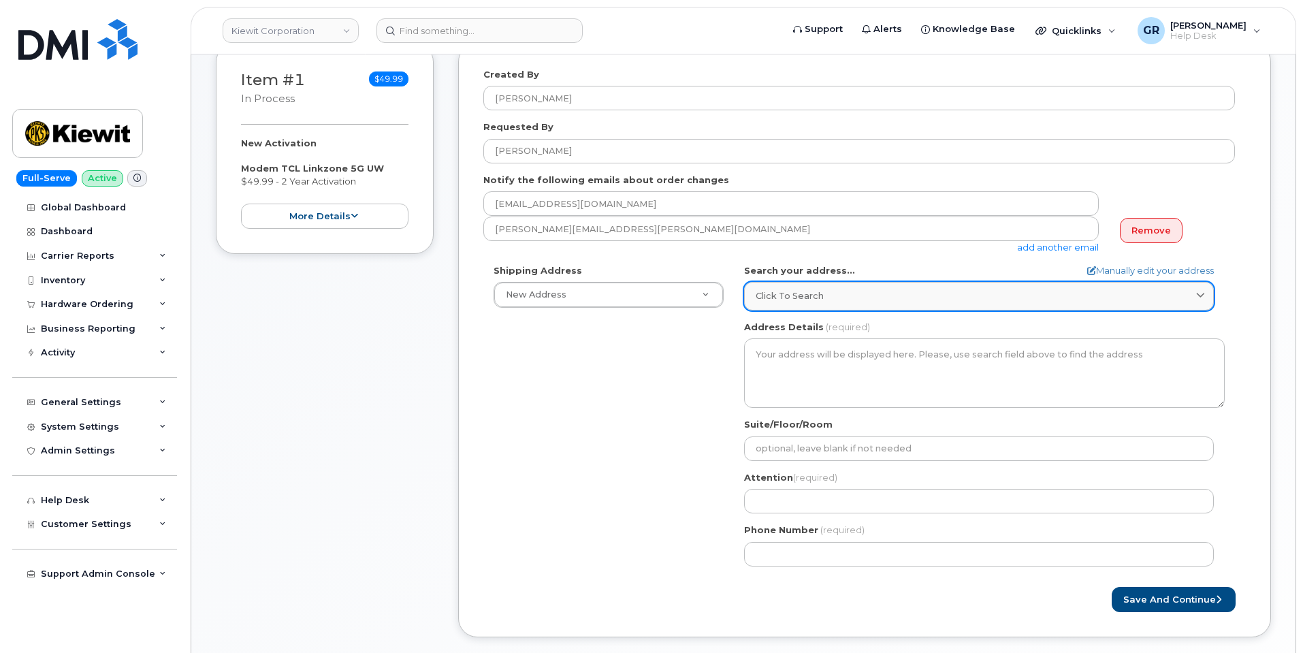
click at [789, 289] on span "Click to search" at bounding box center [790, 295] width 68 height 13
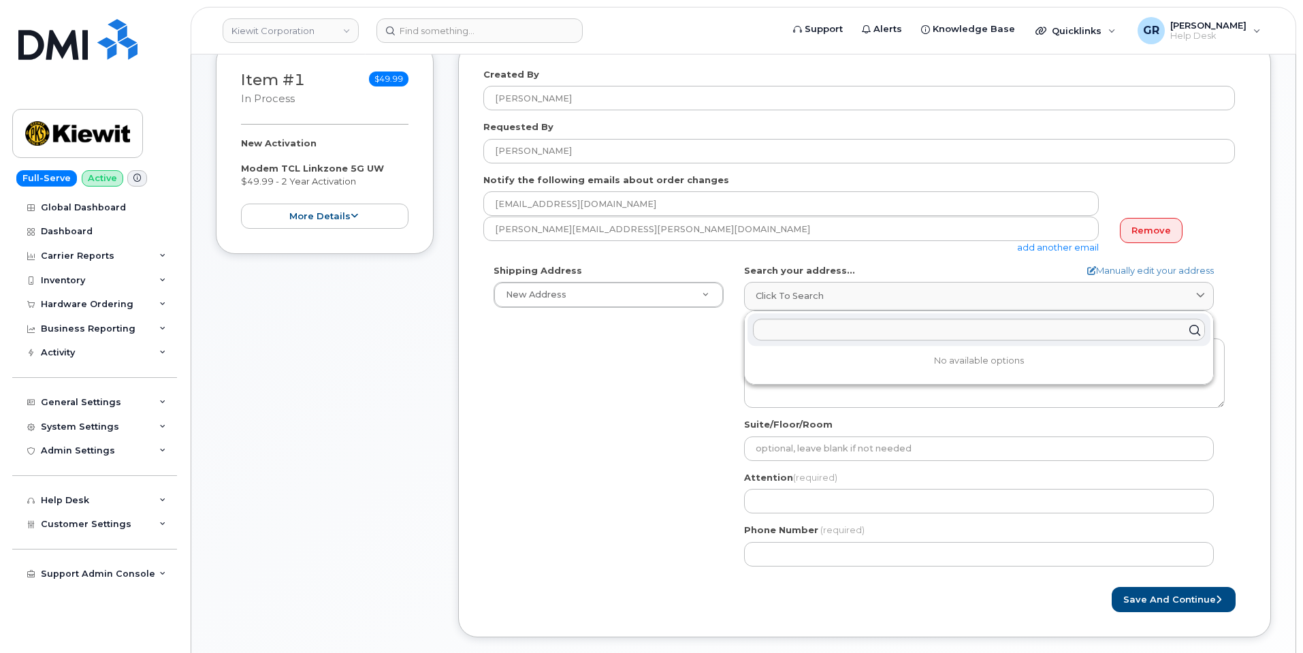
click at [697, 351] on div "Shipping Address New Address New Address 4 Commerce Dr Ste 2 AB Search your add…" at bounding box center [859, 420] width 752 height 313
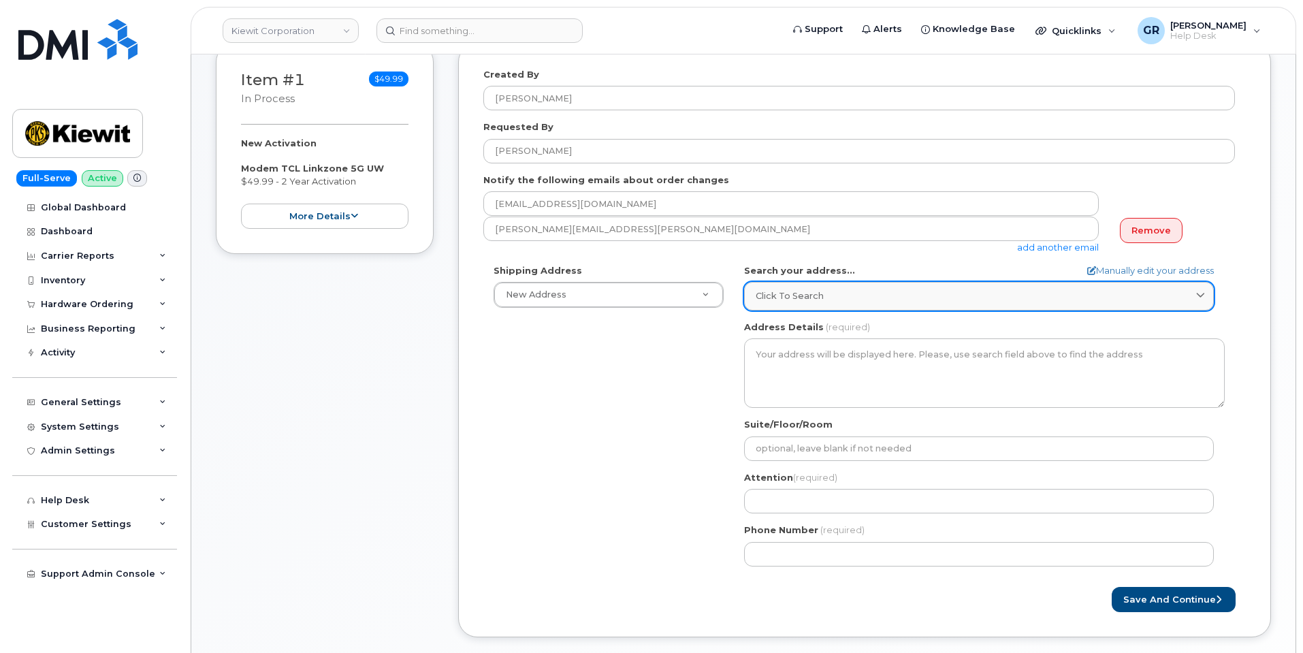
click at [789, 299] on span "Click to search" at bounding box center [790, 295] width 68 height 13
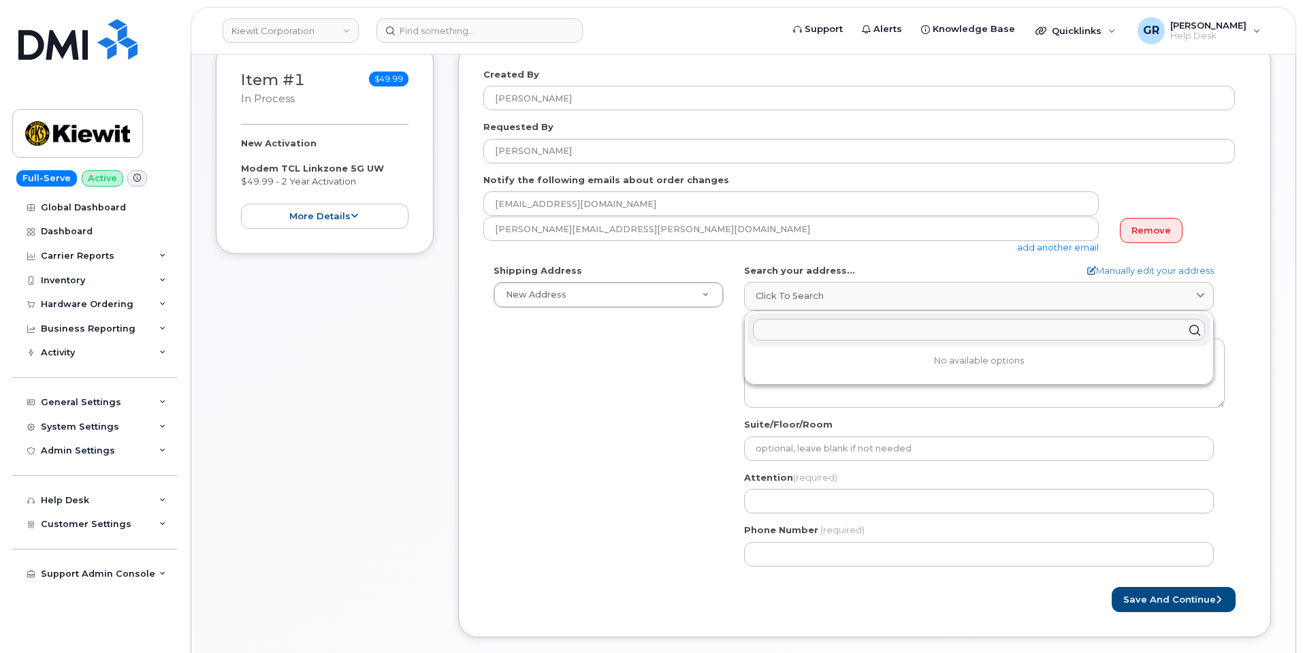
click at [699, 354] on div "Shipping Address New Address New Address 4 Commerce Dr Ste 2 AB Search your add…" at bounding box center [859, 420] width 752 height 313
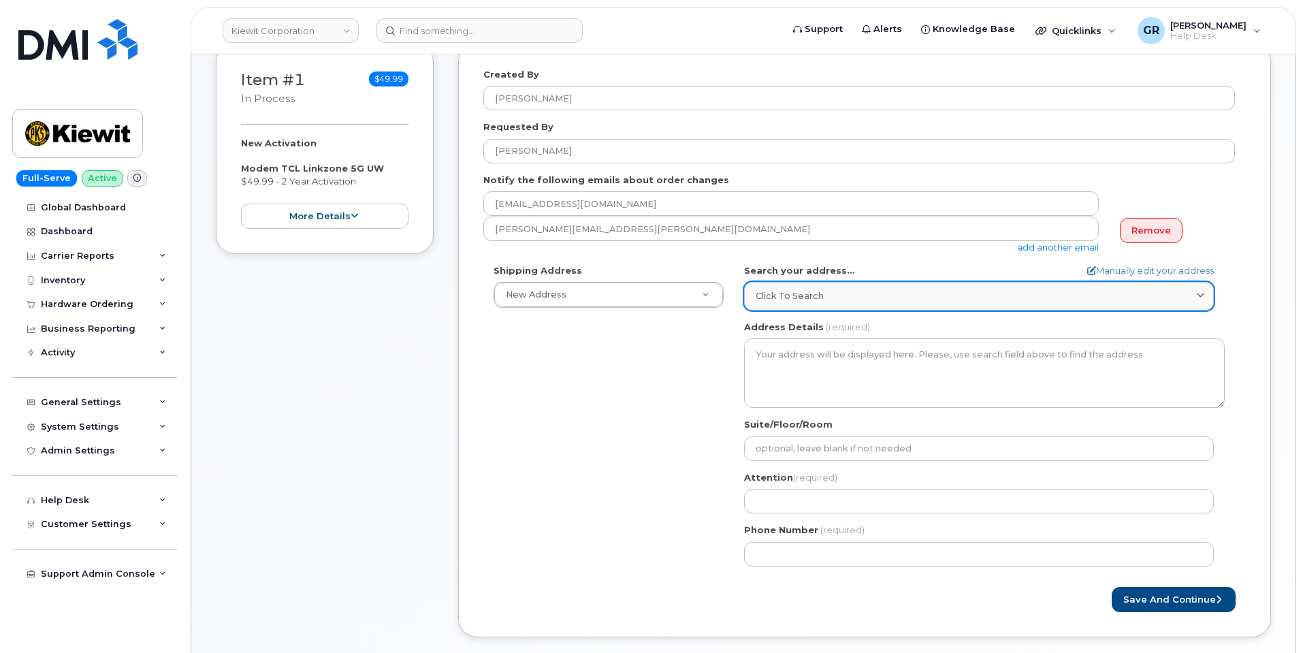
click at [815, 295] on span "Click to search" at bounding box center [790, 295] width 68 height 13
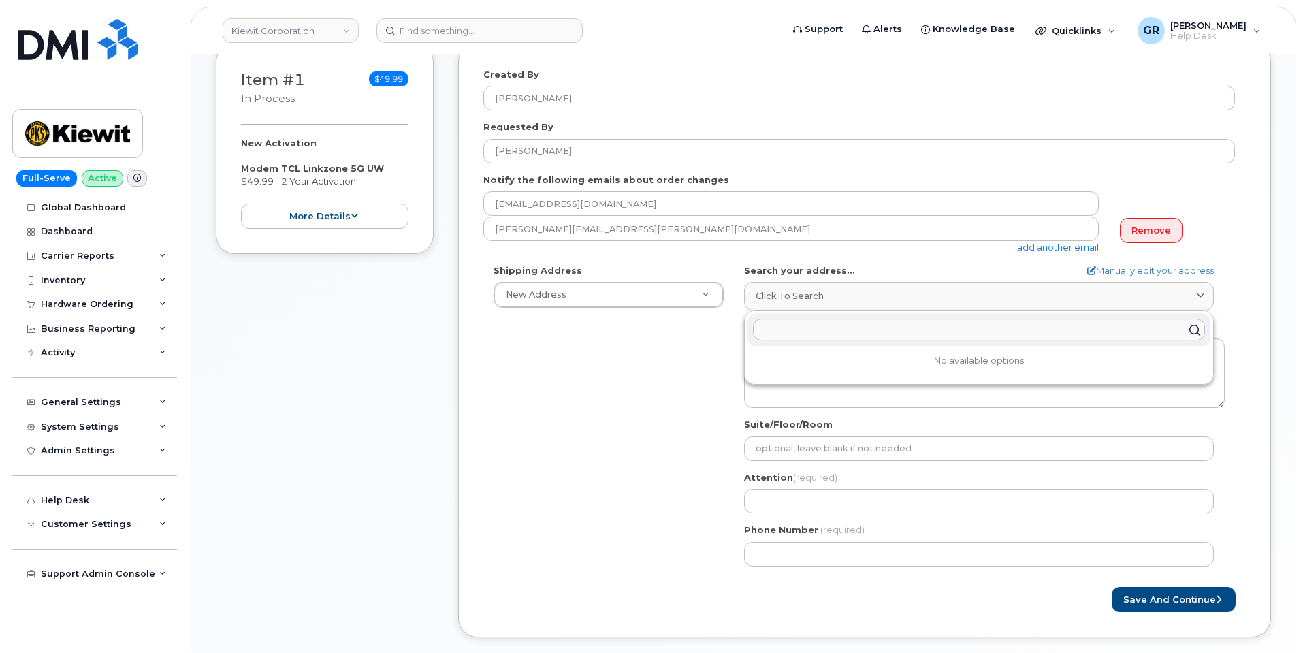
click at [788, 336] on input "text" at bounding box center [979, 330] width 452 height 22
click at [658, 429] on div "Shipping Address New Address New Address 4 Commerce Dr Ste 2 AB Search your add…" at bounding box center [859, 420] width 752 height 313
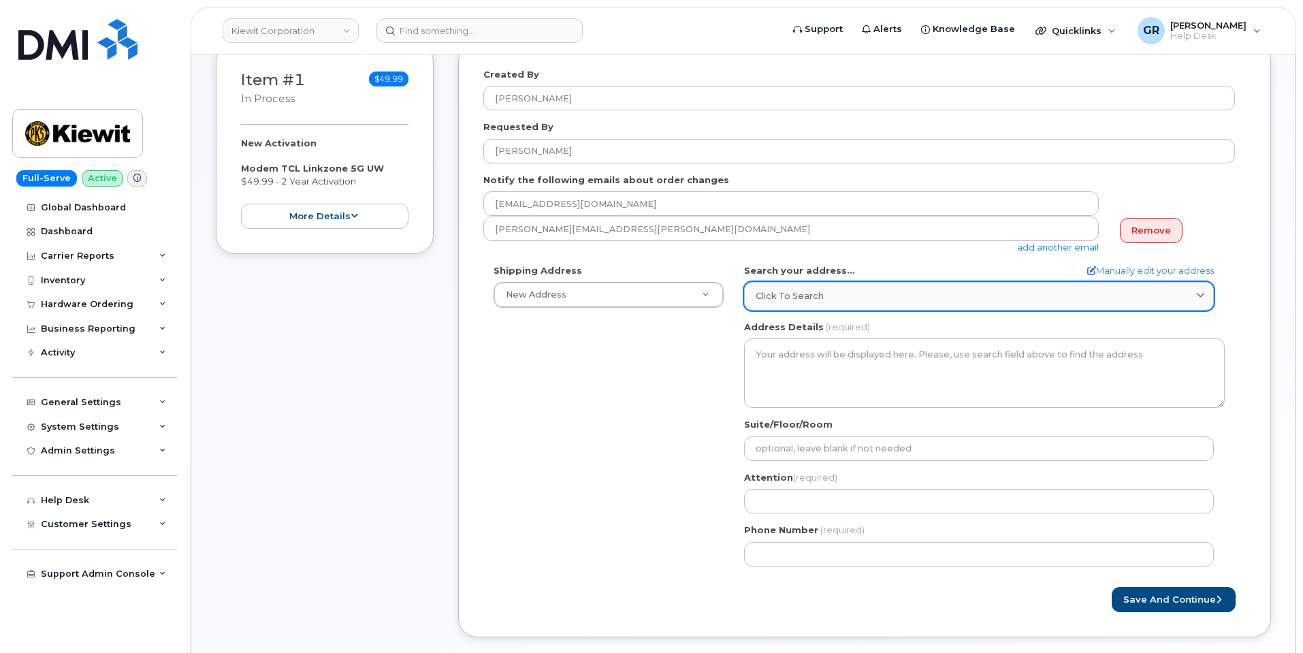
click at [789, 302] on span "Click to search" at bounding box center [790, 295] width 68 height 13
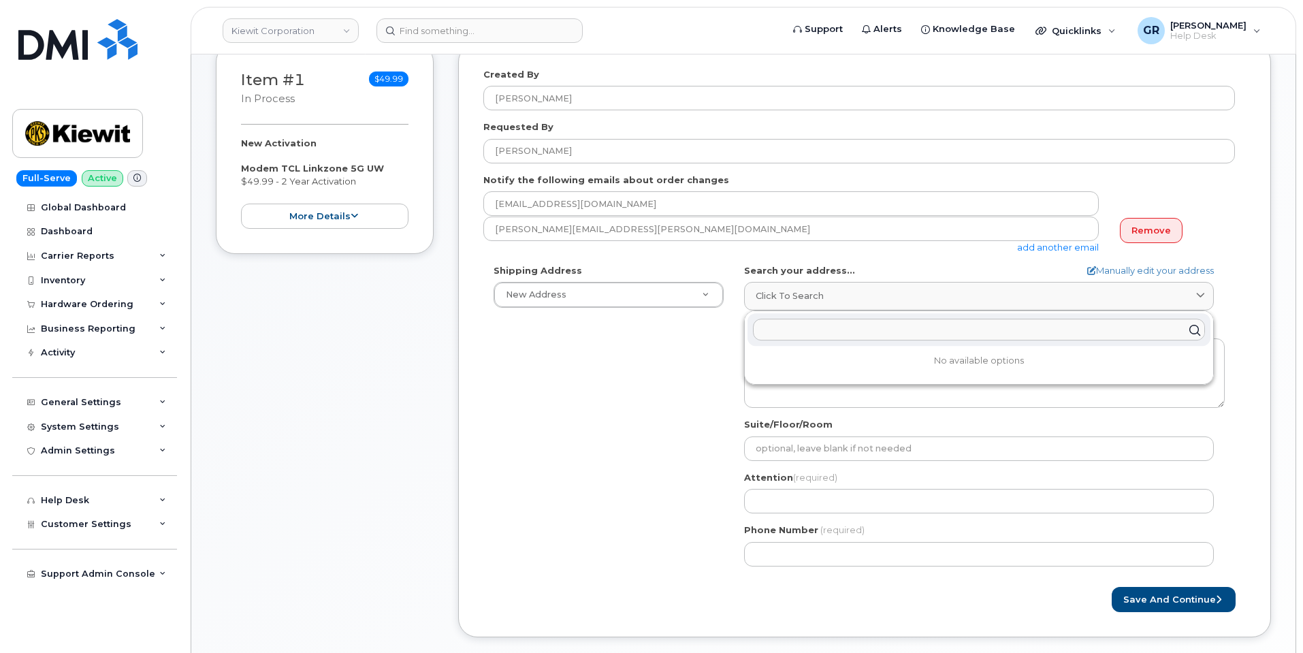
click at [800, 338] on input "text" at bounding box center [979, 330] width 452 height 22
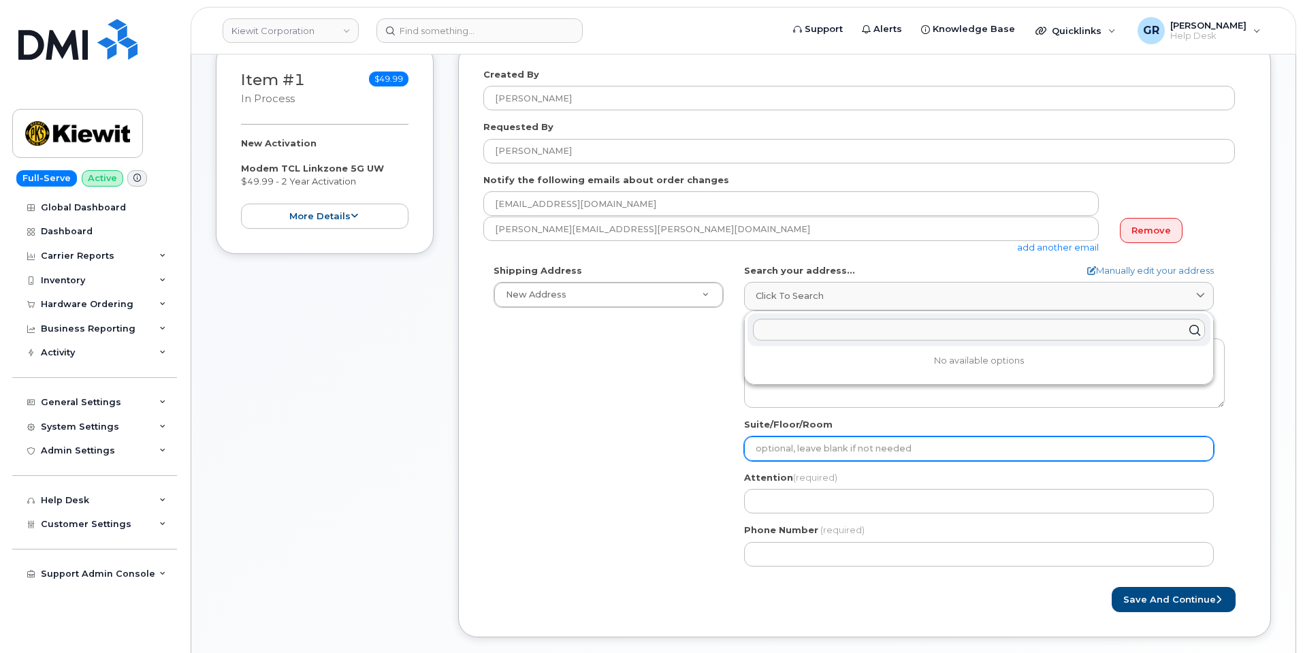
click at [866, 455] on input "Suite/Floor/Room" at bounding box center [979, 448] width 470 height 25
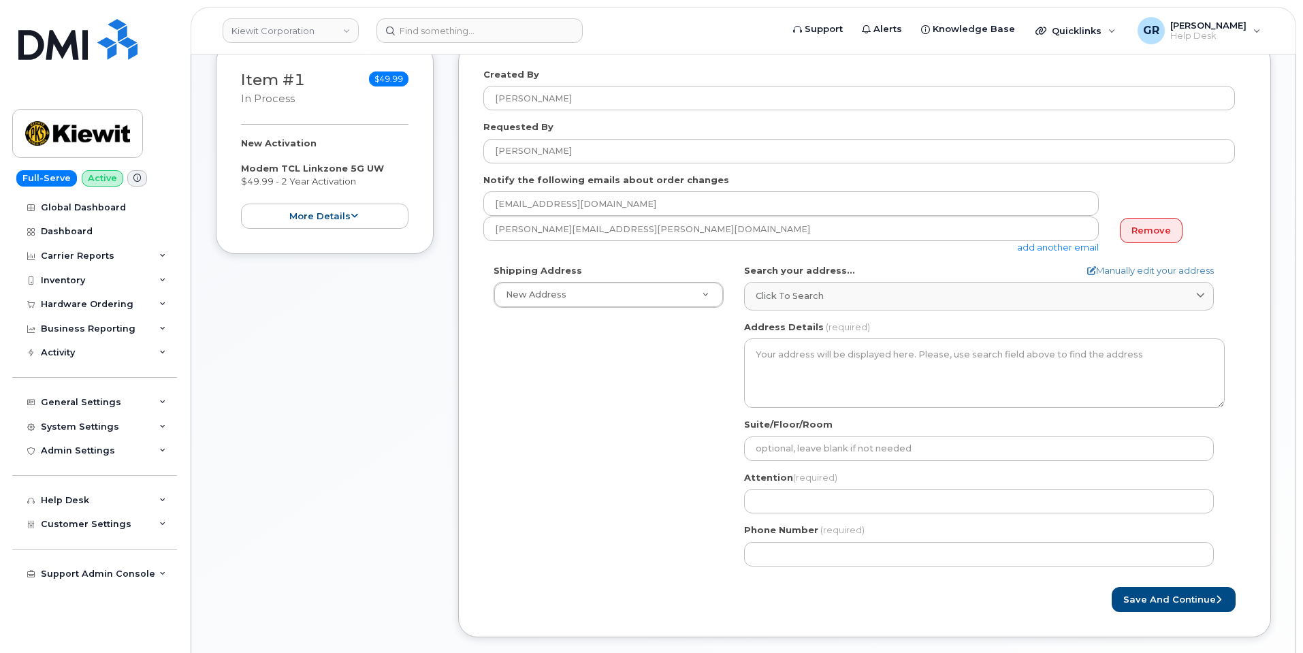
click at [705, 463] on div "Shipping Address New Address New Address 4 Commerce Dr Ste 2 AB Search your add…" at bounding box center [859, 420] width 752 height 313
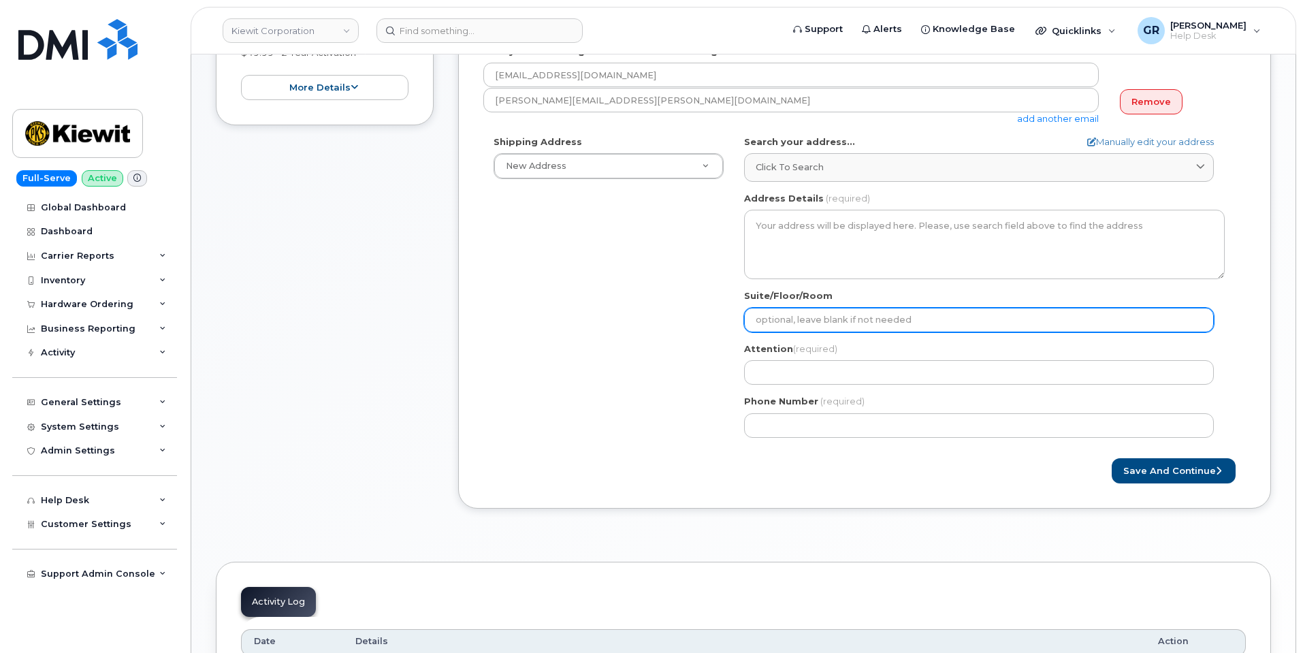
scroll to position [340, 0]
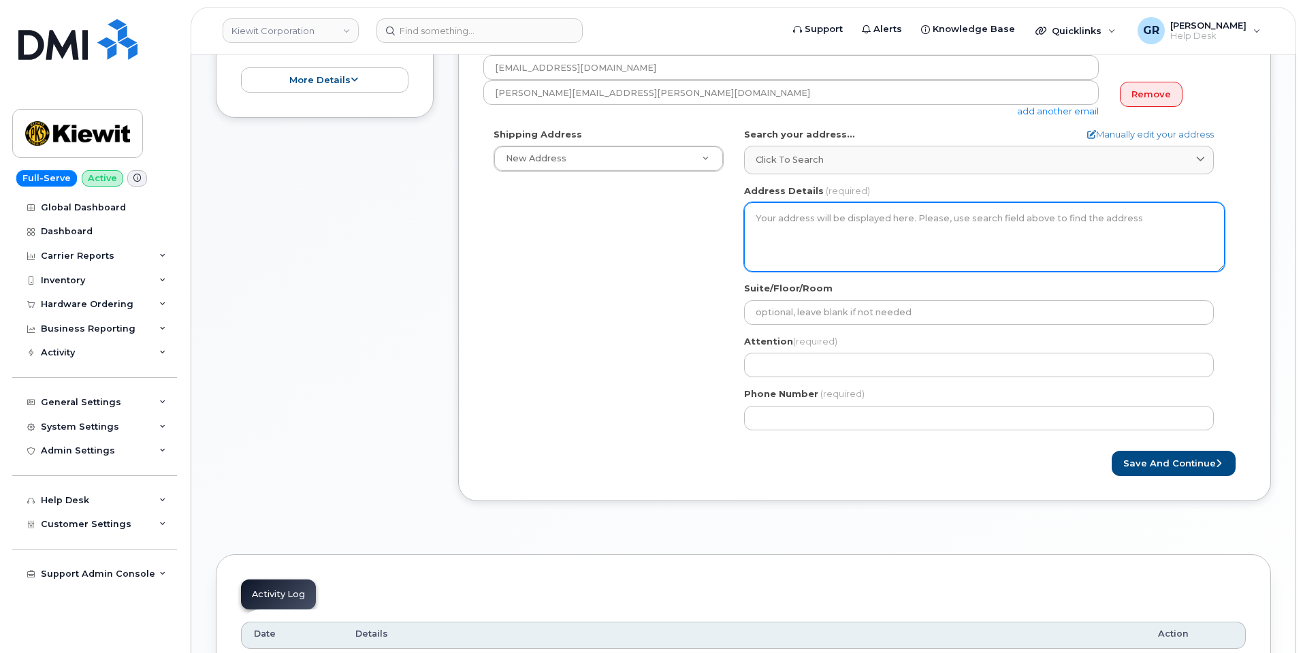
click at [840, 249] on textarea "Address Details" at bounding box center [984, 236] width 481 height 69
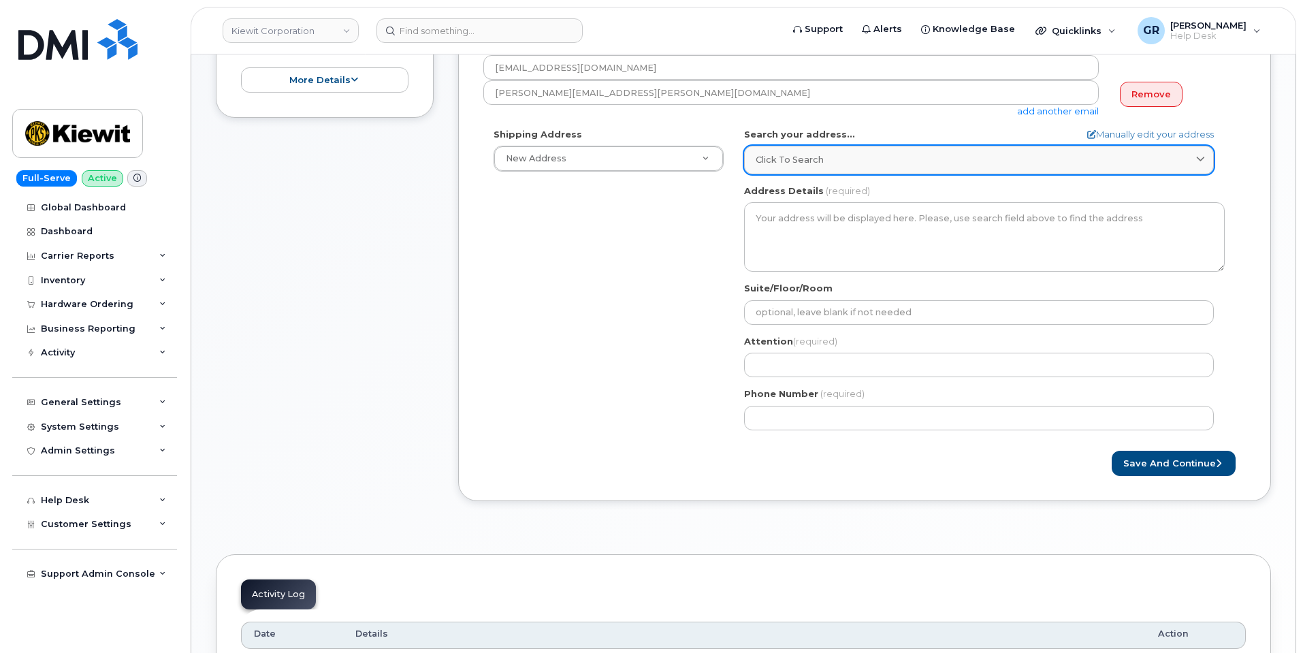
click at [852, 167] on link "Click to search" at bounding box center [979, 160] width 470 height 28
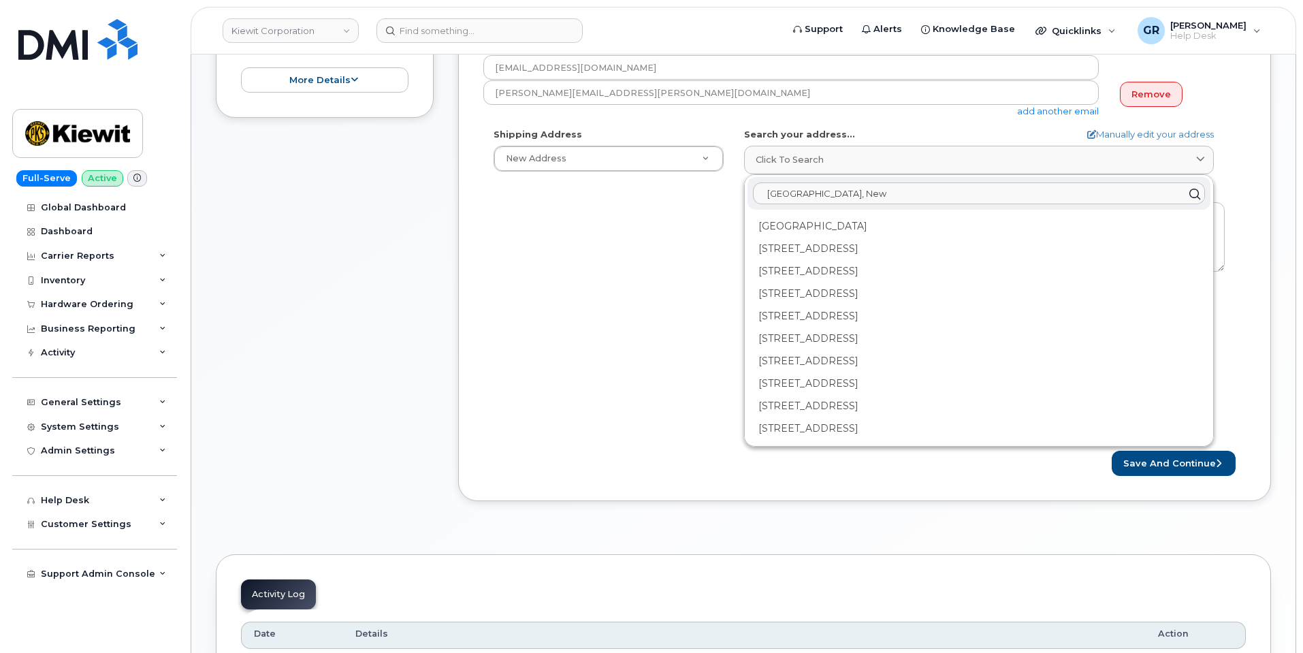
drag, startPoint x: 784, startPoint y: 195, endPoint x: 725, endPoint y: 197, distance: 58.6
click at [728, 197] on div "Shipping Address New Address New Address 4 Commerce Dr Ste 2 AB Search your add…" at bounding box center [859, 284] width 752 height 313
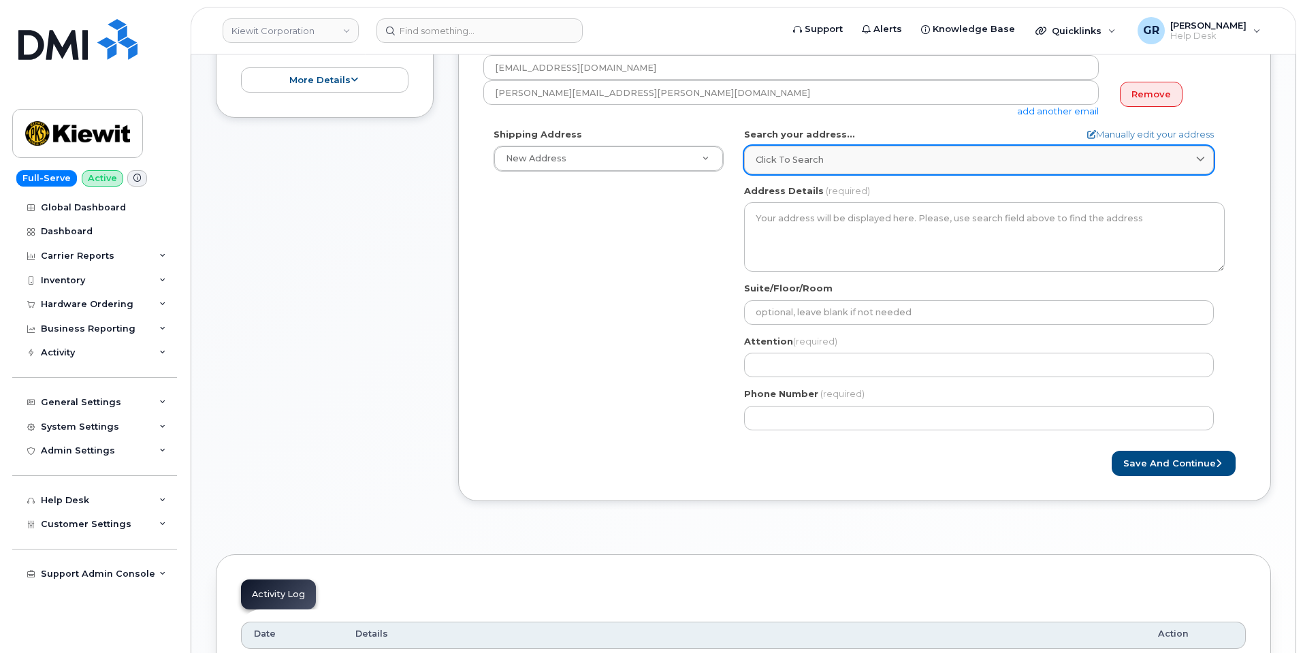
click at [769, 157] on span "Click to search" at bounding box center [790, 159] width 68 height 13
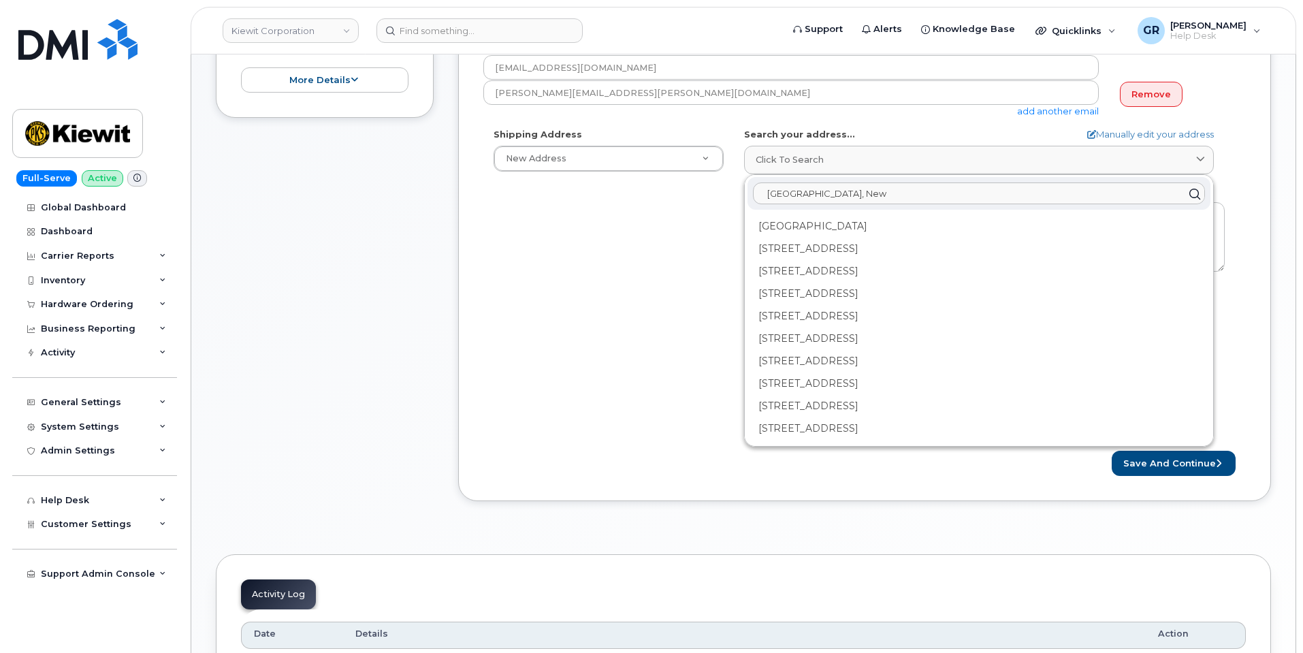
click at [946, 189] on input "Foot of Colony Road, Jersey City, New" at bounding box center [979, 194] width 452 height 22
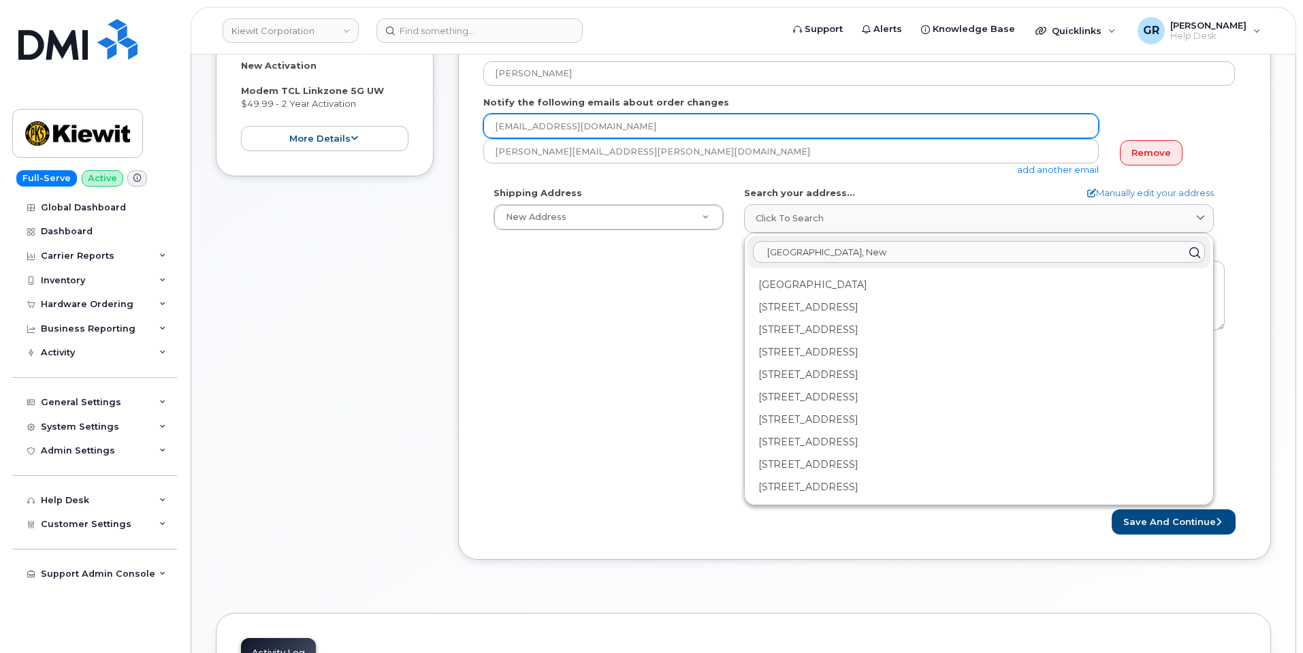
scroll to position [204, 0]
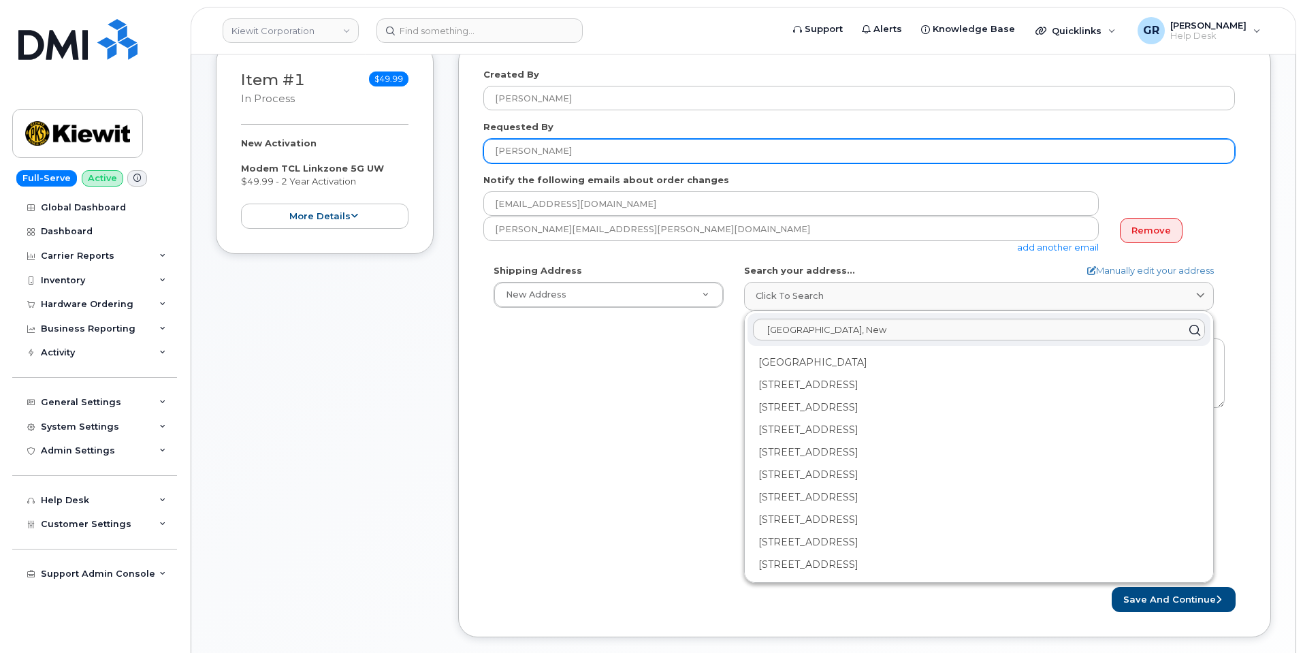
click at [568, 153] on input "Sam Henry" at bounding box center [859, 151] width 752 height 25
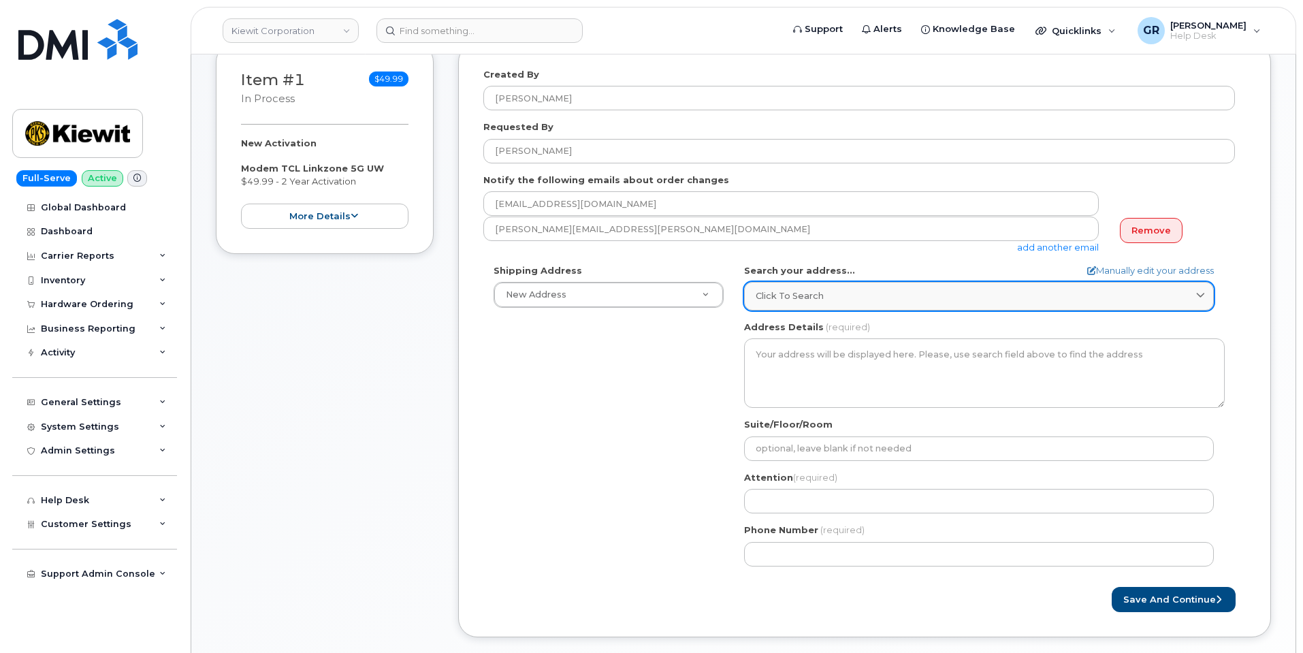
click at [832, 290] on div "Click to search" at bounding box center [979, 295] width 447 height 13
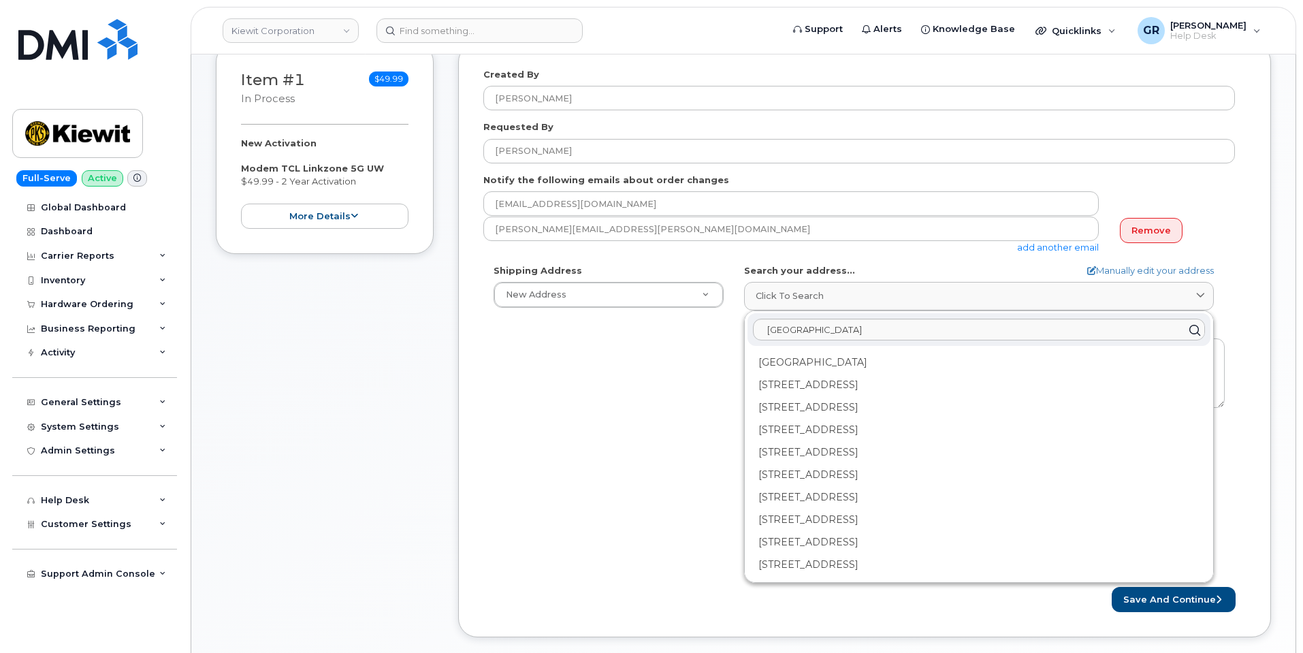
click at [1198, 332] on icon at bounding box center [1195, 330] width 20 height 20
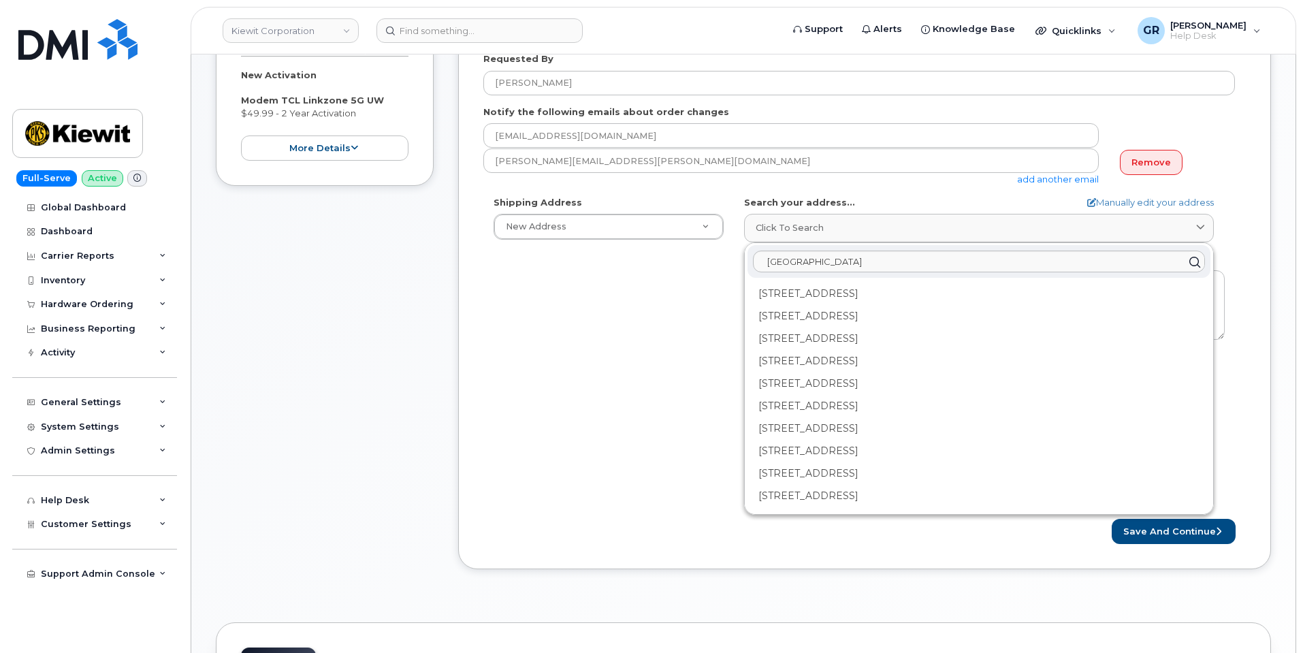
scroll to position [0, 0]
click at [814, 259] on input "Foot of Colony Road, Jersey City, New 07305" at bounding box center [979, 262] width 452 height 22
paste input "d, Jersey City, NJ 07305, USA"
click at [673, 299] on div "Shipping Address New Address New Address 4 Commerce Dr Ste 2 AB Search your add…" at bounding box center [859, 352] width 752 height 313
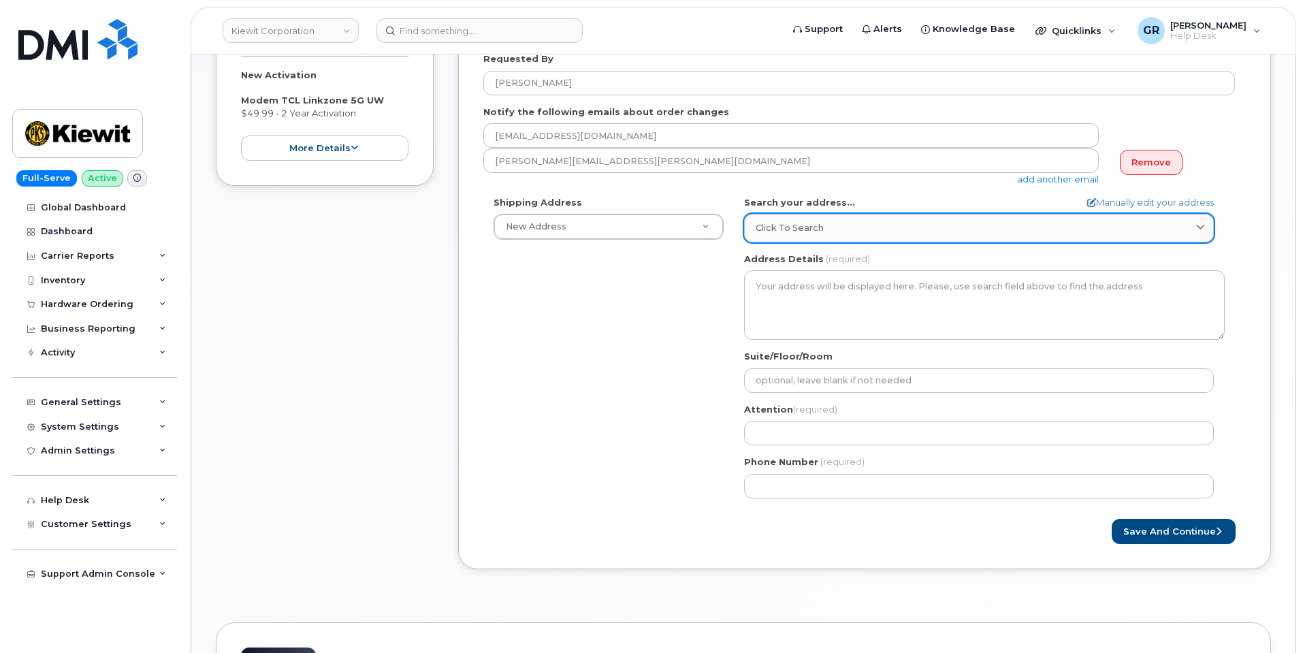
click at [859, 227] on div "Click to search" at bounding box center [979, 227] width 447 height 13
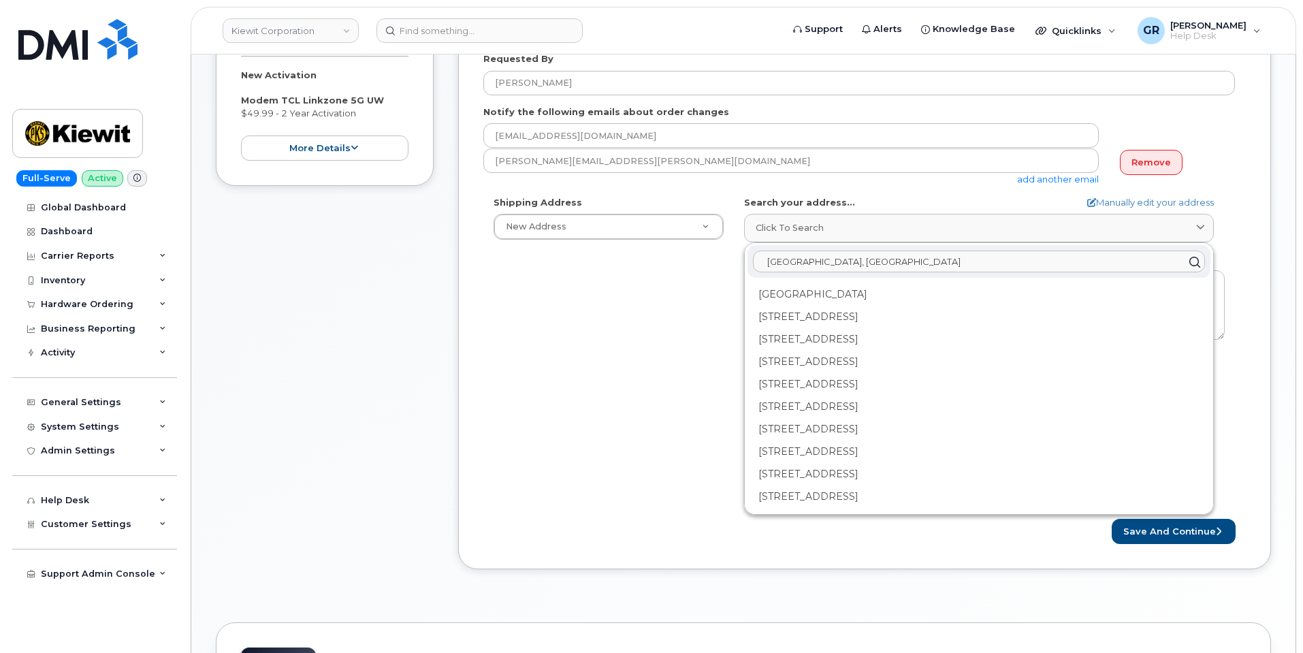
drag, startPoint x: 801, startPoint y: 263, endPoint x: 707, endPoint y: 268, distance: 94.1
click at [707, 268] on div "Shipping Address New Address New Address 4 Commerce Dr Ste 2 AB Search your add…" at bounding box center [859, 352] width 752 height 313
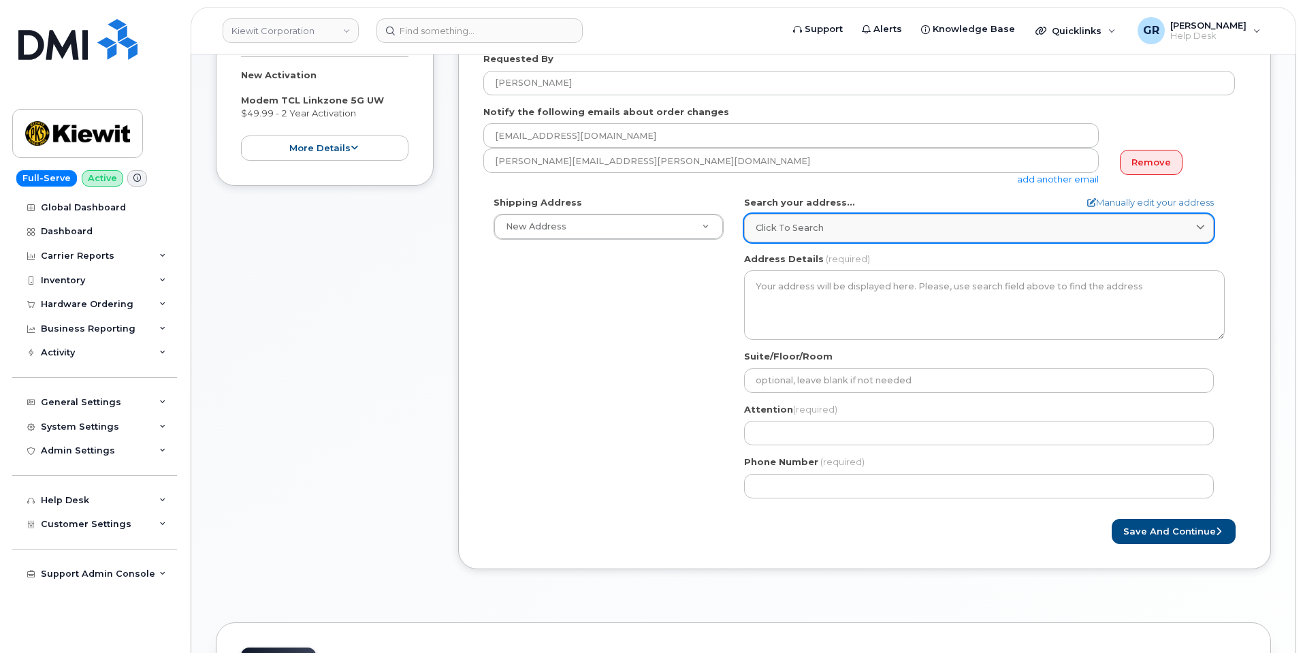
click at [827, 234] on div "Click to search" at bounding box center [979, 227] width 447 height 13
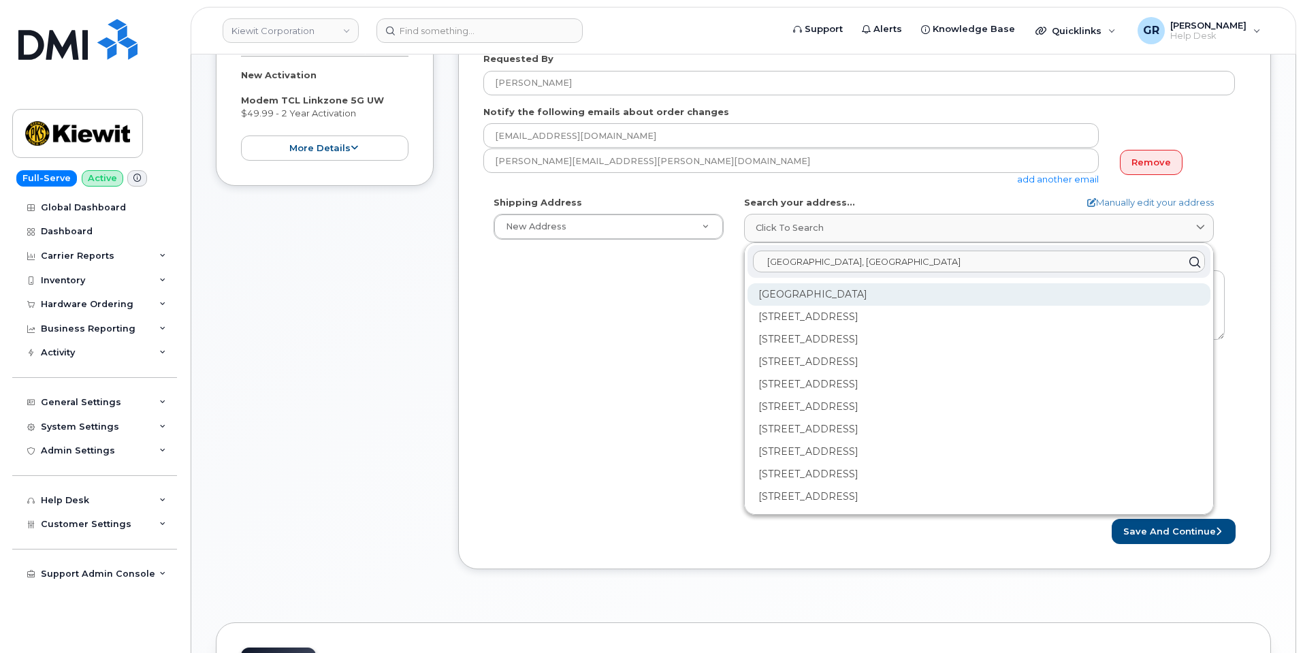
type input "Colony Rd, Jersey City, NJ 07305, USA"
click at [876, 300] on div "Colony Rd Jersey City NJ 07305" at bounding box center [979, 294] width 463 height 22
click at [682, 310] on div "Shipping Address New Address New Address 4 Commerce Dr Ste 2 AB Search your add…" at bounding box center [859, 352] width 752 height 313
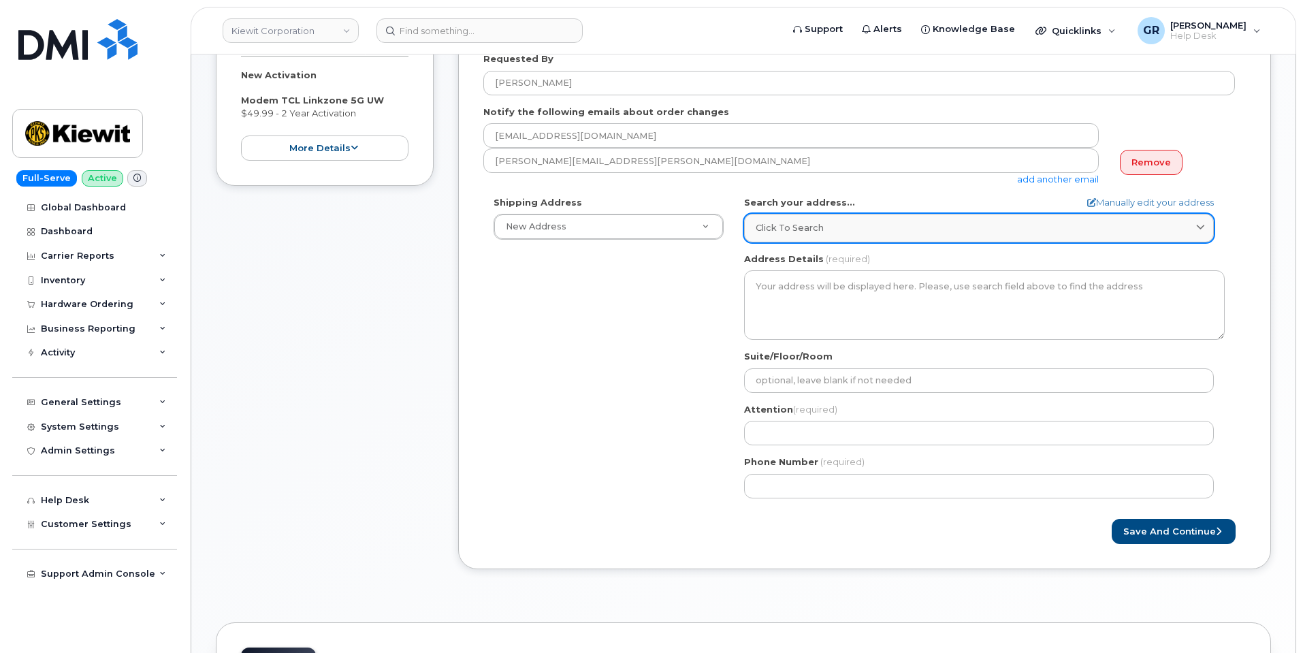
click at [843, 225] on div "Click to search" at bounding box center [979, 227] width 447 height 13
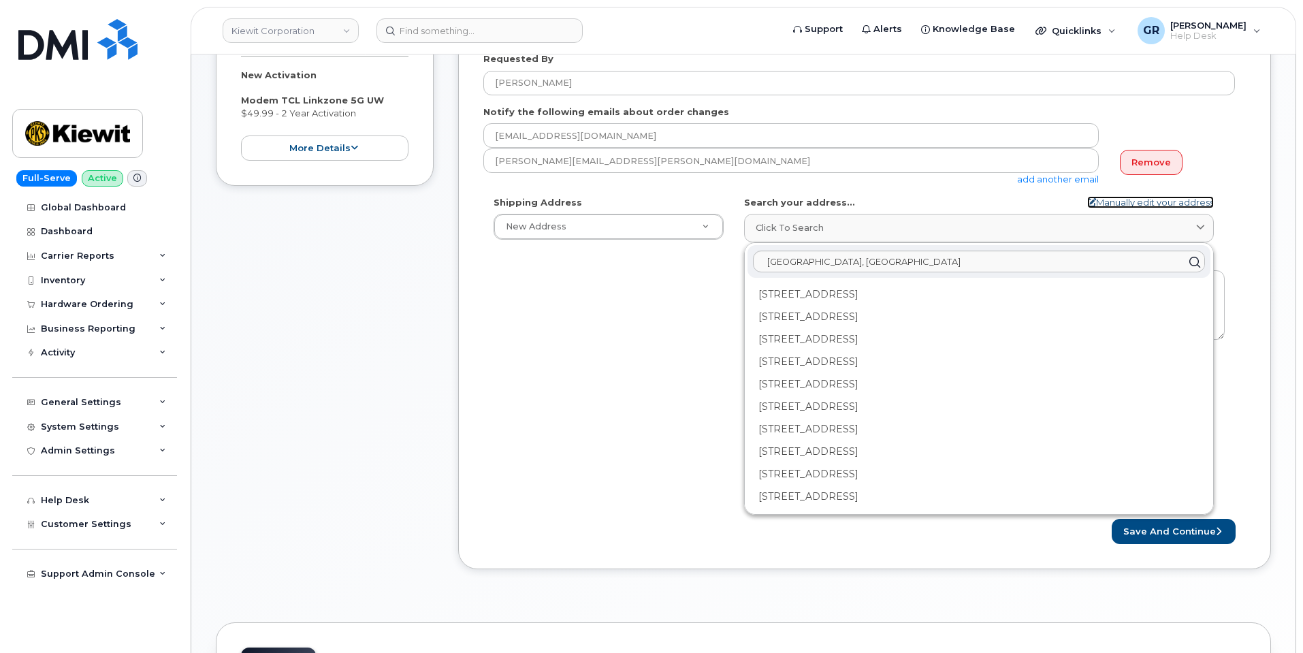
click at [1174, 202] on link "Manually edit your address" at bounding box center [1150, 202] width 127 height 13
select select
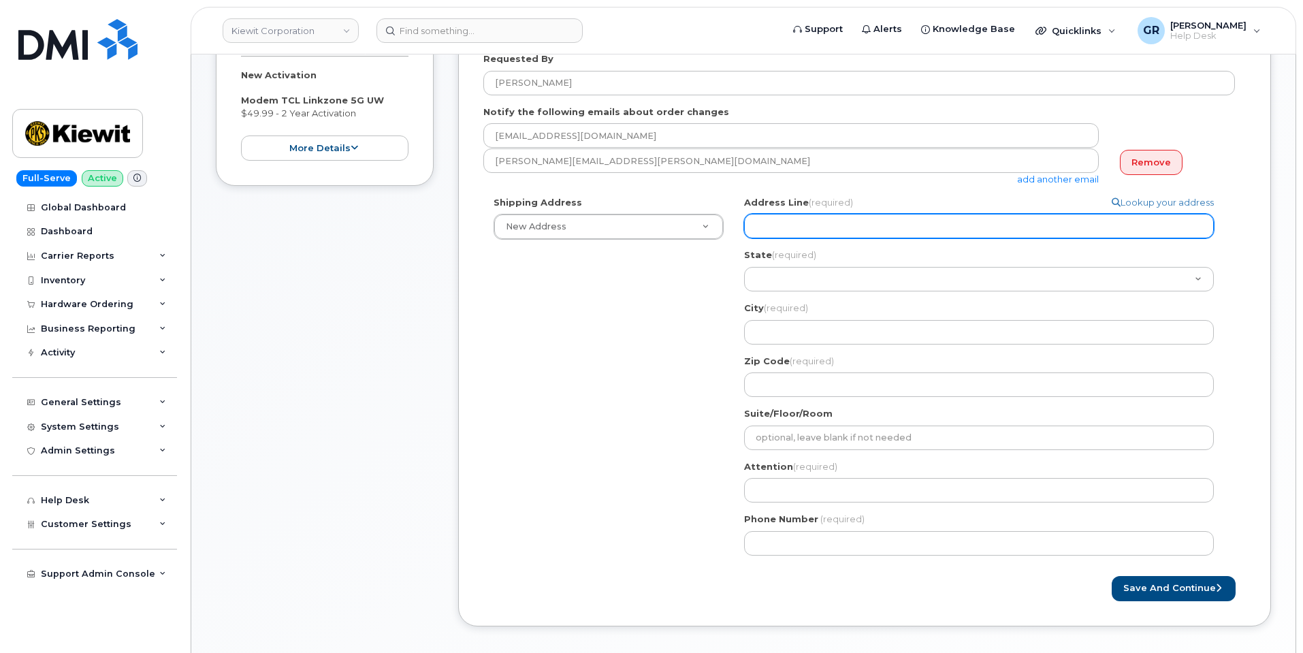
click at [1031, 226] on input "Address Line (required)" at bounding box center [979, 226] width 470 height 25
paste input "Port Jersey Blvd, Jersey City"
select select
type input "Port Jersey Blvd, Jersey City"
select select
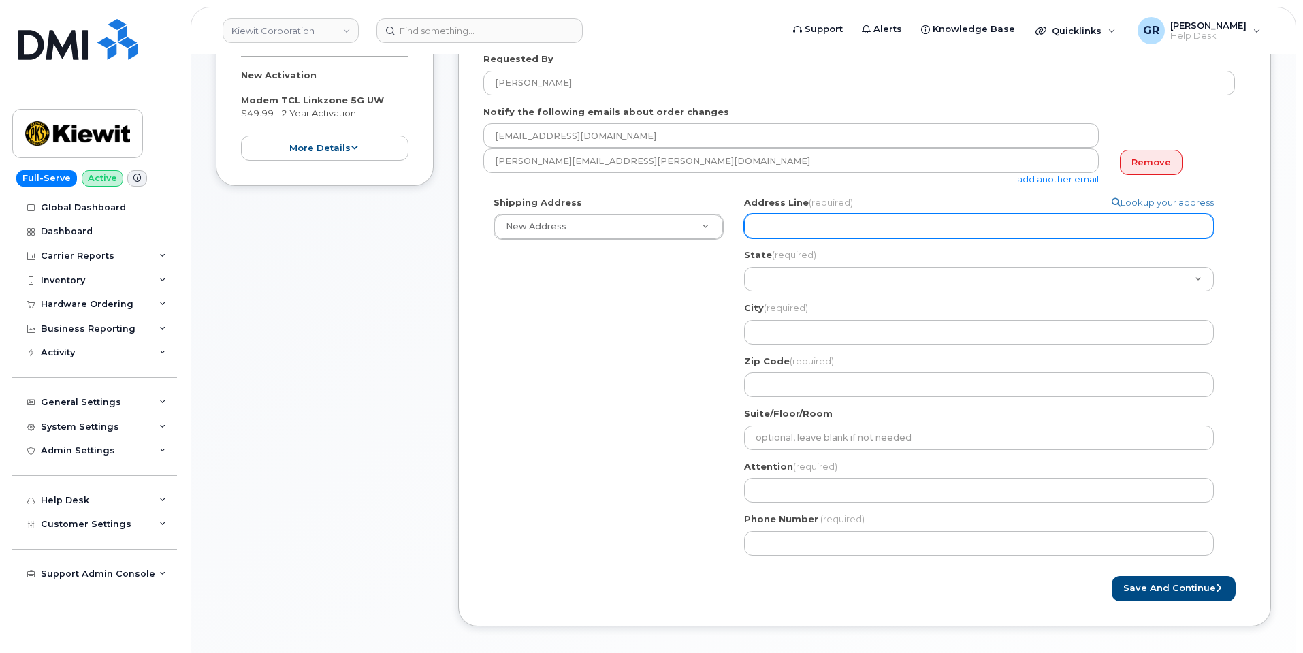
paste input "Foot of Colony Rd, Jersey City, NJ 07305, USA"
select select
type input "Foot of Colony Rd, Jersey City, NJ 07305, USA"
drag, startPoint x: 996, startPoint y: 219, endPoint x: 662, endPoint y: 214, distance: 334.3
click at [662, 214] on div "Shipping Address New Address New Address 4 Commerce Dr Ste 2 Search your addres…" at bounding box center [859, 381] width 752 height 370
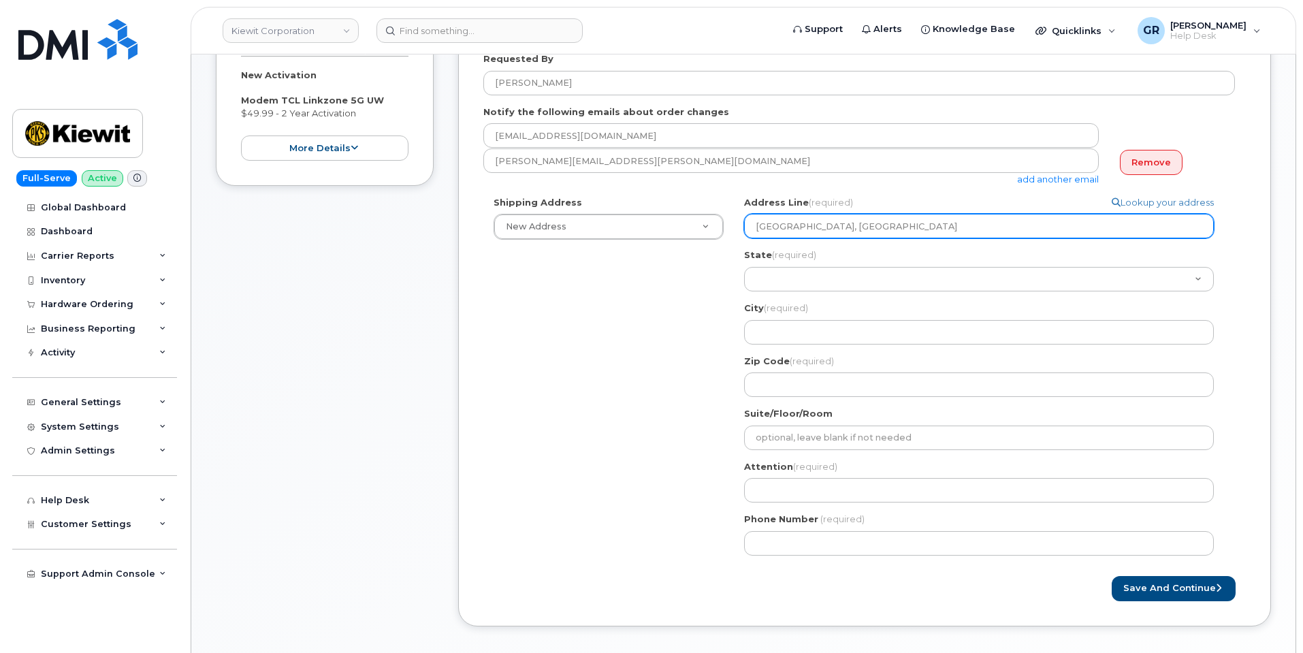
select select
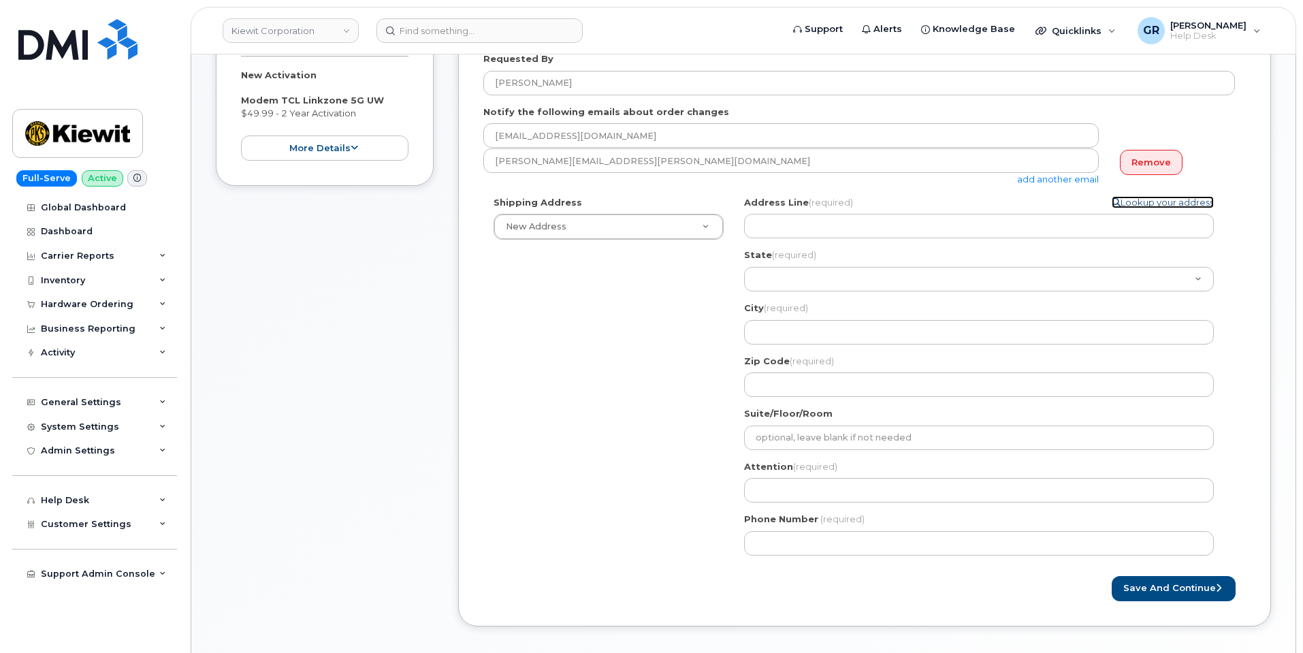
click at [1176, 205] on link "Lookup your address" at bounding box center [1163, 202] width 102 height 13
select select
select select "? string:AB ?"
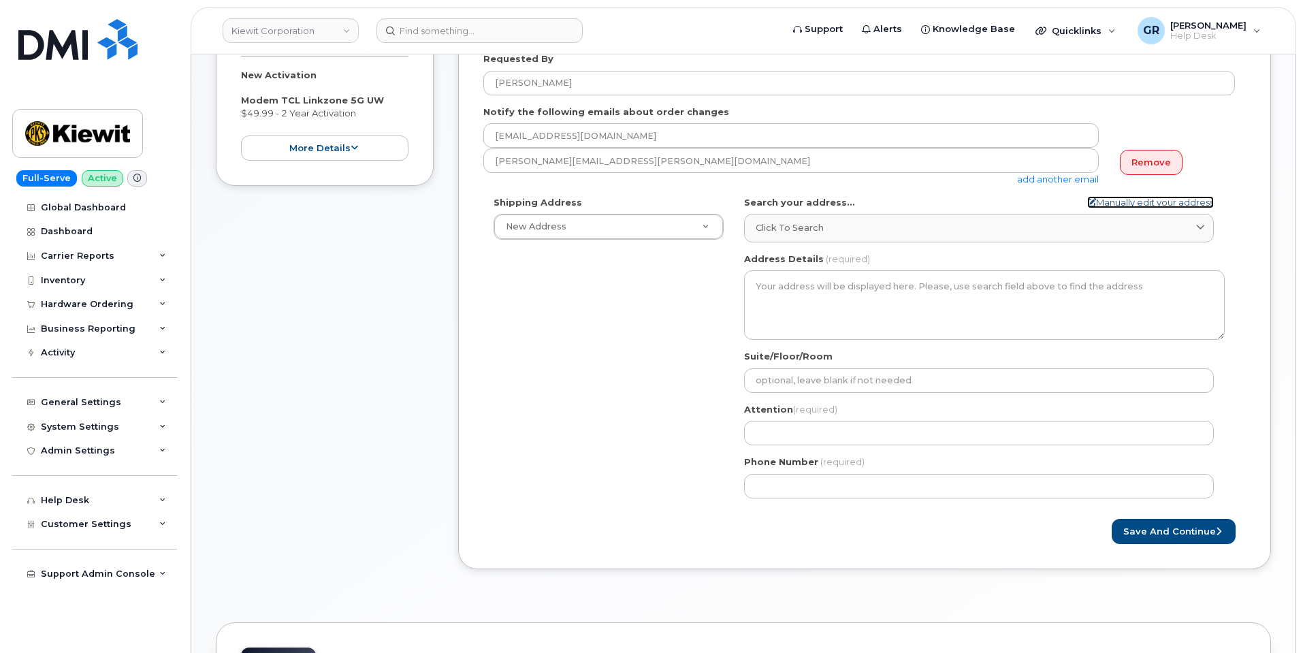
click at [1176, 197] on link "Manually edit your address" at bounding box center [1150, 202] width 127 height 13
select select
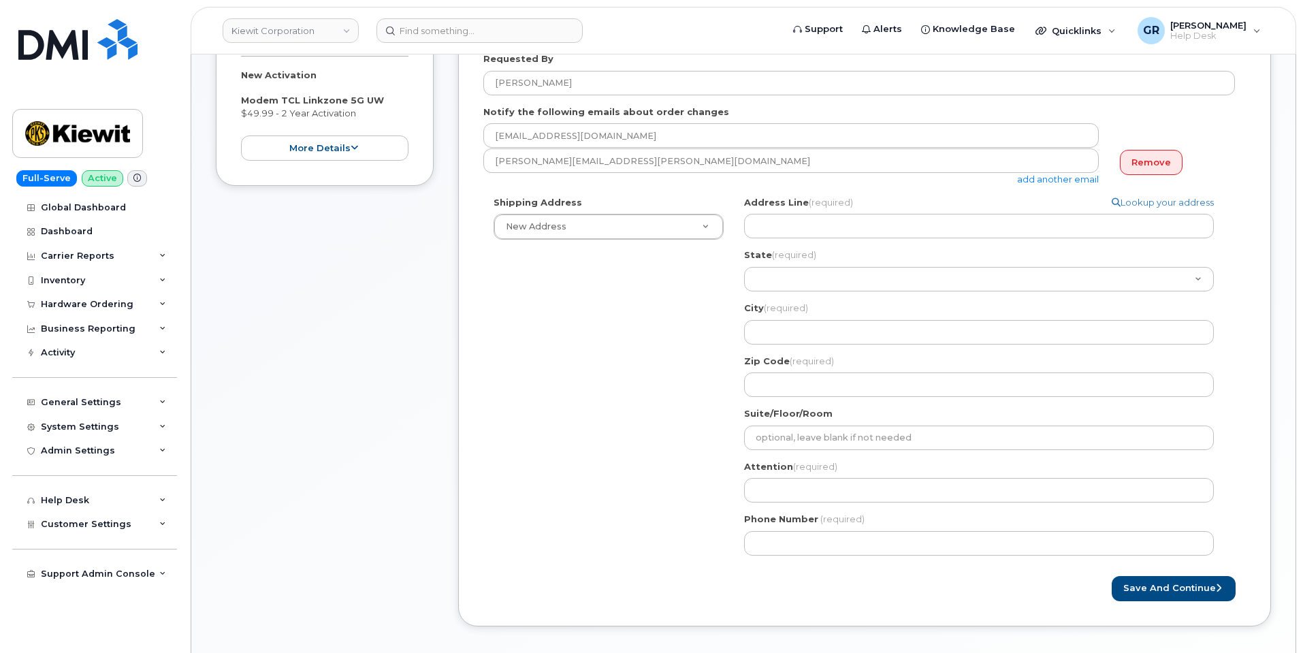
click at [1000, 211] on div "Address Line (required) Lookup your address" at bounding box center [984, 217] width 481 height 43
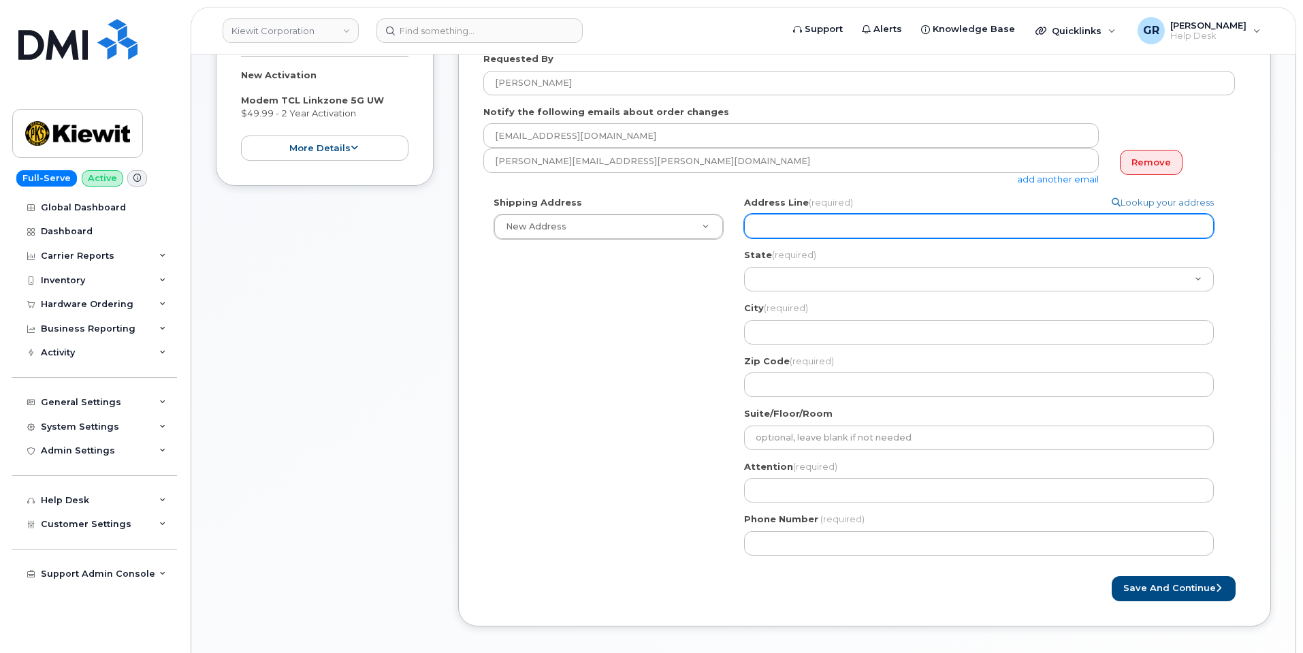
click at [995, 225] on input "Address Line (required)" at bounding box center [979, 226] width 470 height 25
paste input "Foot of Colony Rd, Jersey City, NJ 07305, USA"
select select
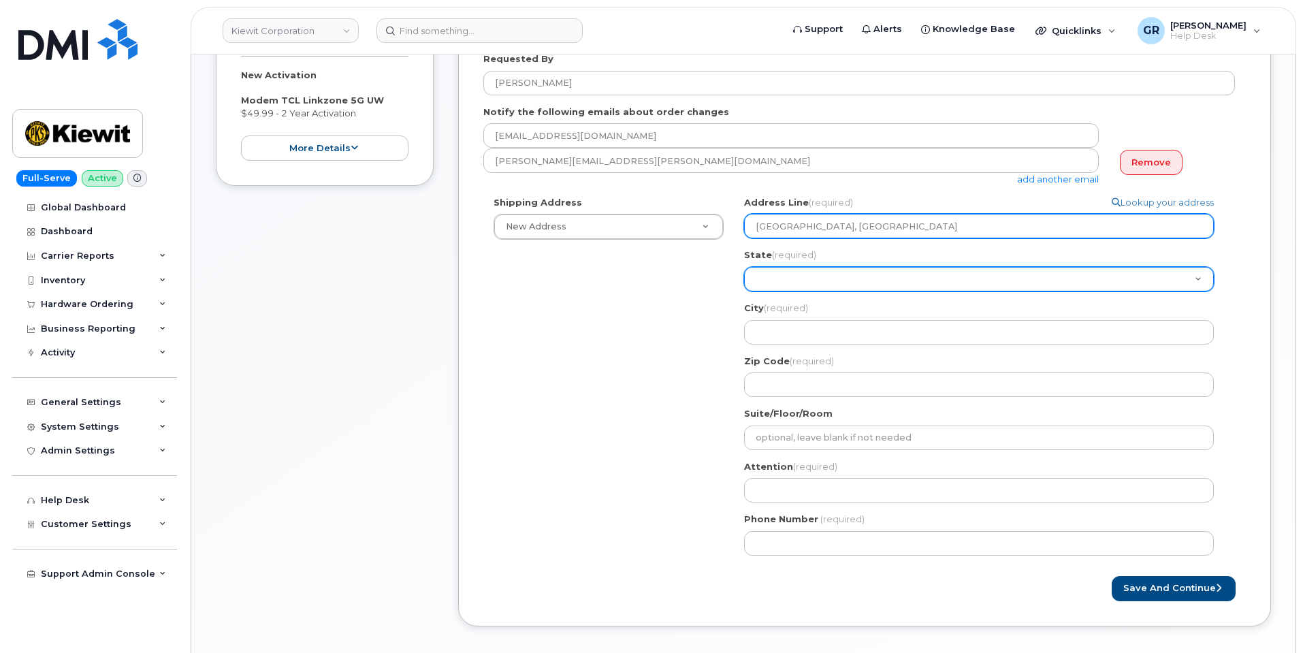
type input "Foot of Colony Rd, Jersey City, NJ 07305, USA"
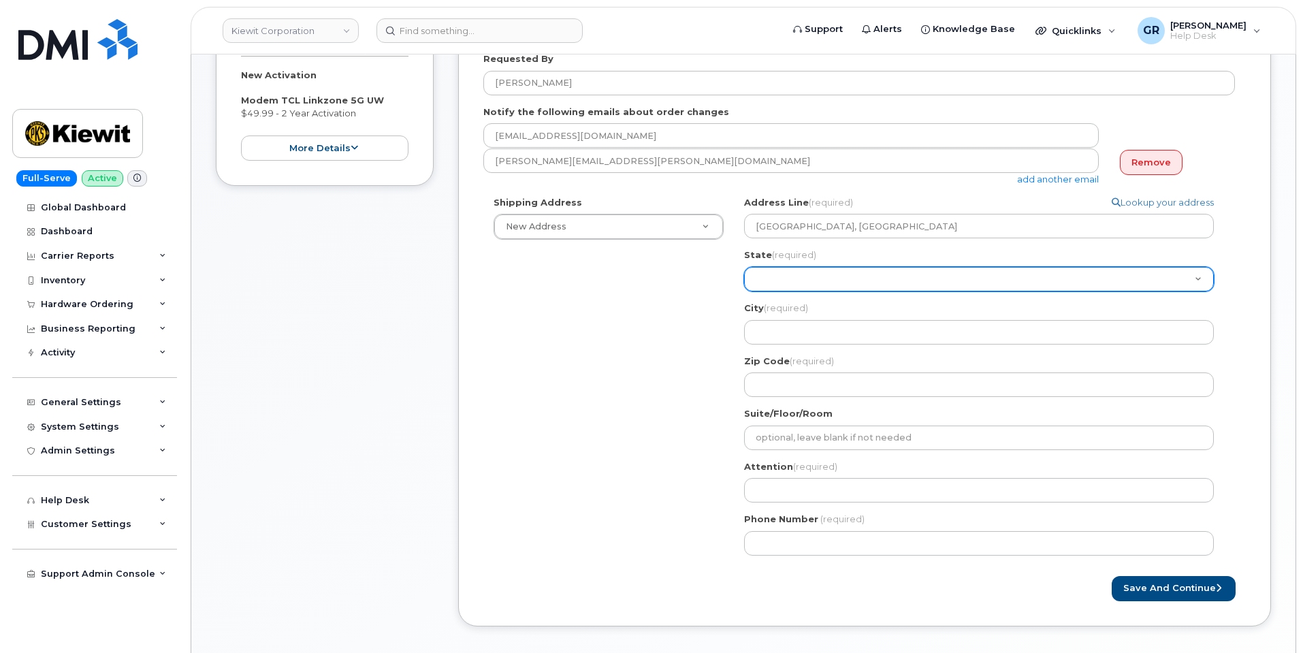
click at [995, 278] on select "Alabama Alaska American Samoa Arizona Arkansas California Colorado Connecticut …" at bounding box center [979, 279] width 470 height 25
click at [863, 280] on select "Alabama Alaska American Samoa Arizona Arkansas California Colorado Connecticut …" at bounding box center [979, 279] width 470 height 25
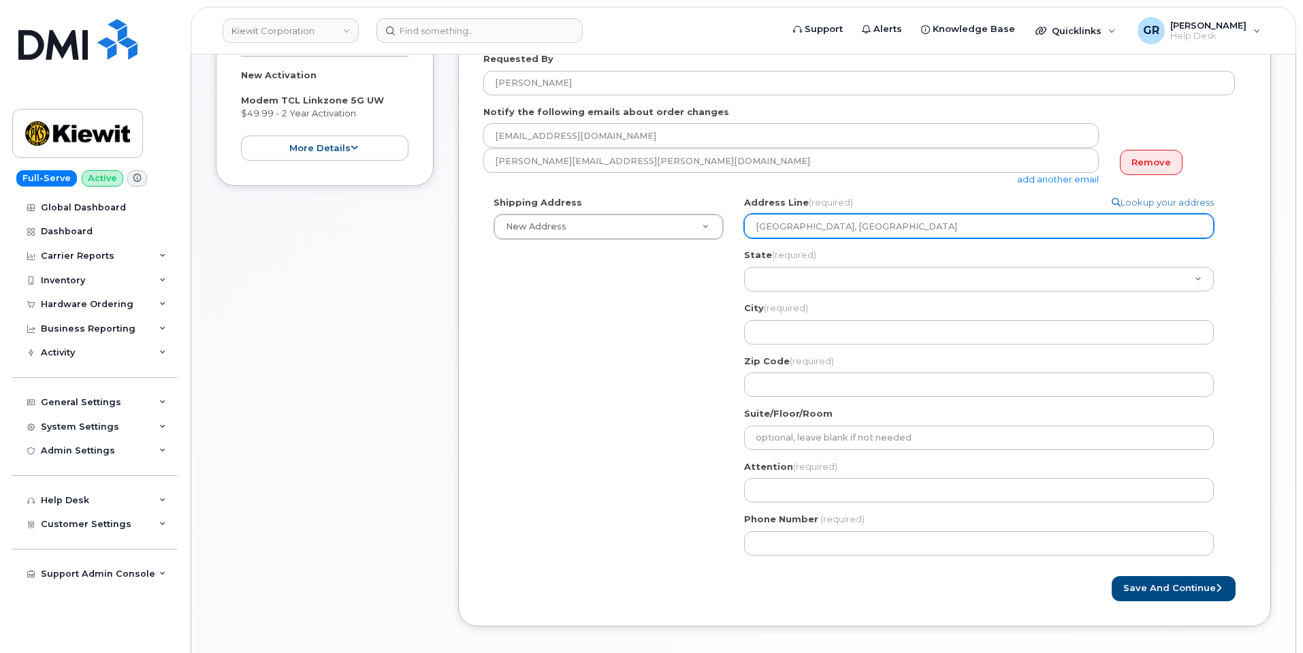
click at [836, 227] on input "Foot of Colony Rd, Jersey City, NJ 07305, USA" at bounding box center [979, 226] width 470 height 25
click at [970, 220] on input "Foot of Colony Rd, Jersey City, NJ 07305, USA" at bounding box center [979, 226] width 470 height 25
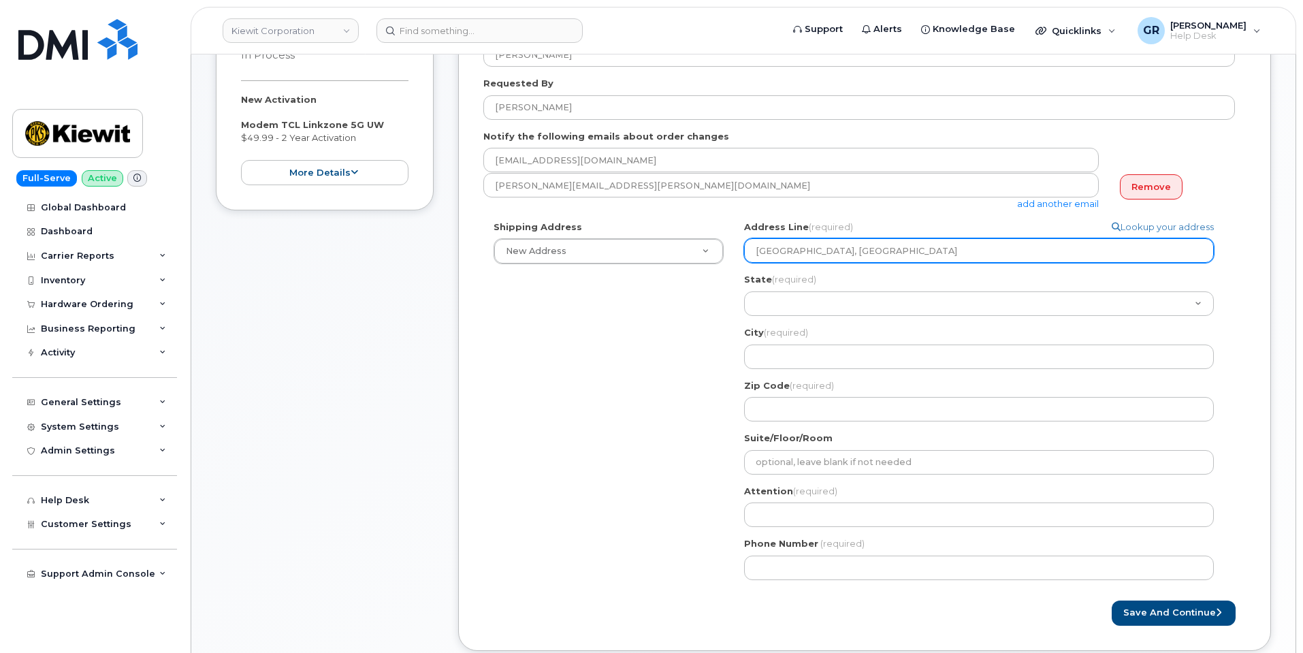
scroll to position [272, 0]
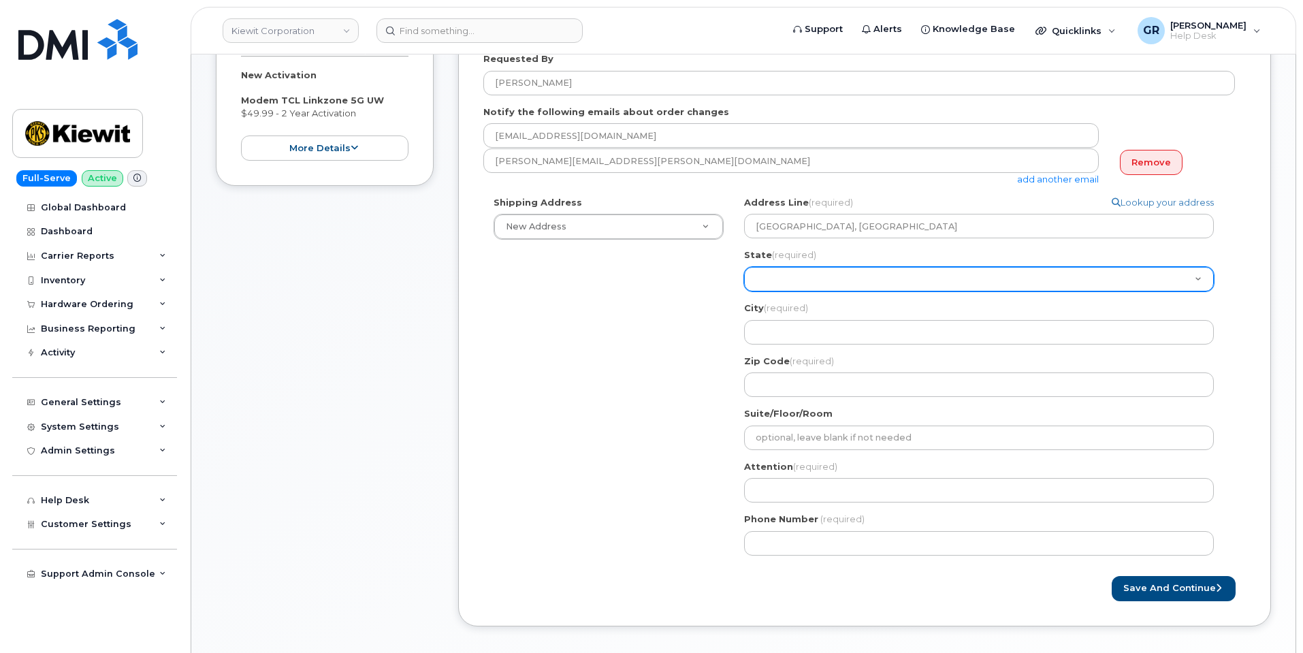
click at [780, 278] on select "Alabama Alaska American Samoa Arizona Arkansas California Colorado Connecticut …" at bounding box center [979, 279] width 470 height 25
select select "NJ"
click at [744, 267] on select "Alabama Alaska American Samoa Arizona Arkansas California Colorado Connecticut …" at bounding box center [979, 279] width 470 height 25
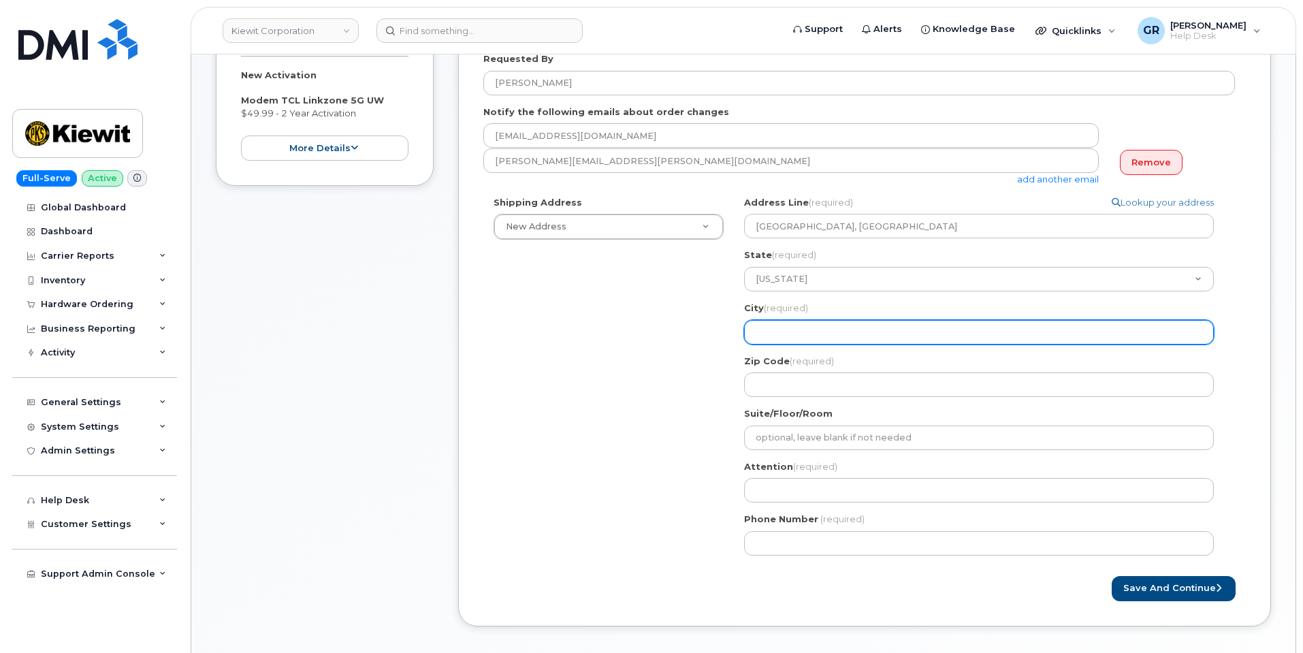
click at [841, 326] on input "City (required)" at bounding box center [979, 332] width 470 height 25
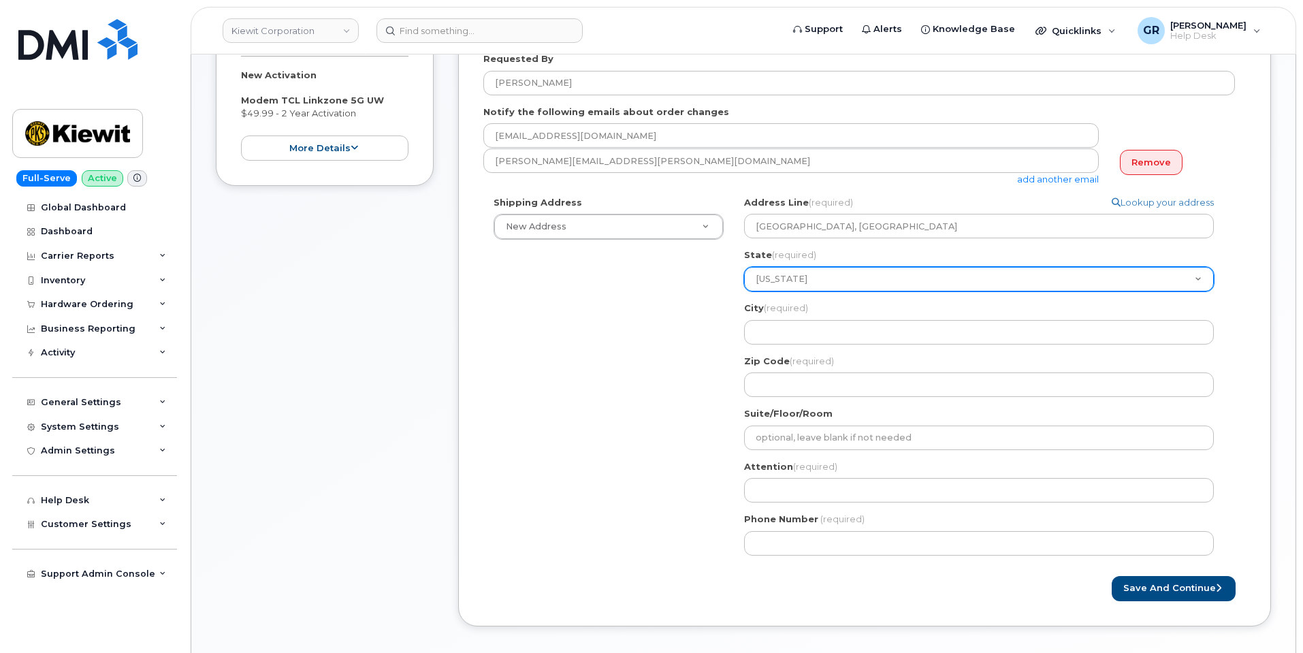
click at [876, 275] on select "Alabama Alaska American Samoa Arizona Arkansas California Colorado Connecticut …" at bounding box center [979, 279] width 470 height 25
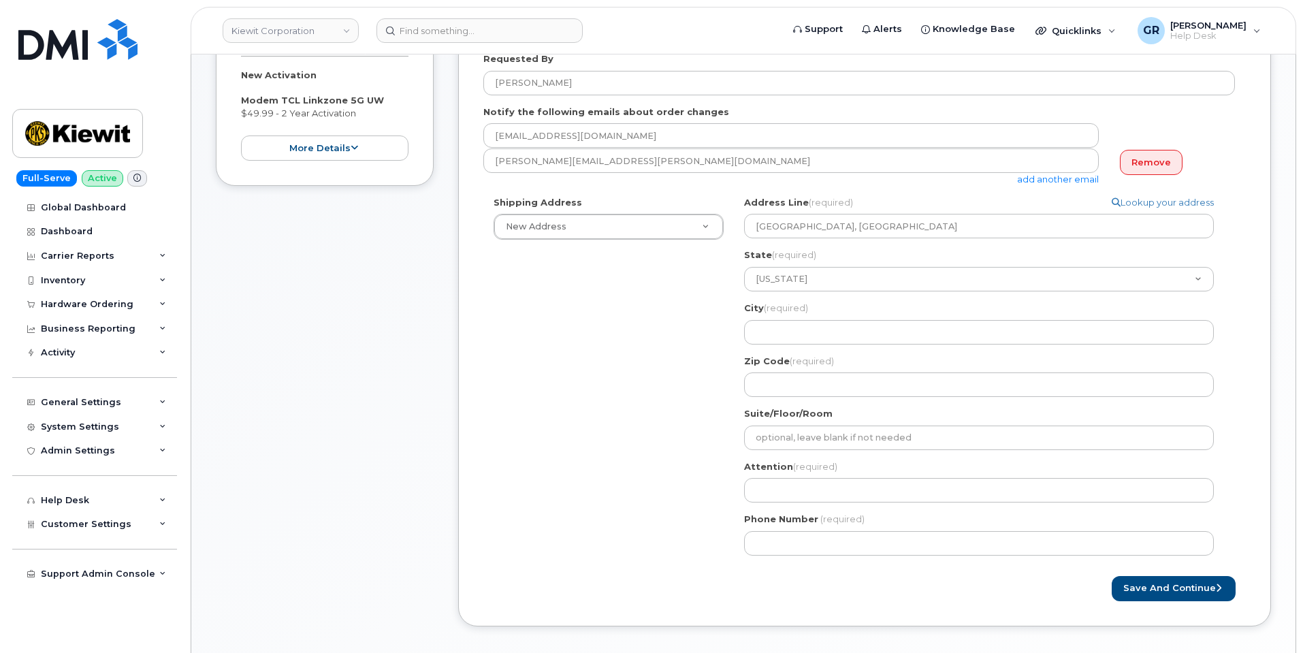
click at [690, 322] on div "Shipping Address New Address New Address 4 Commerce Dr Ste 2 NJ Search your add…" at bounding box center [859, 381] width 752 height 370
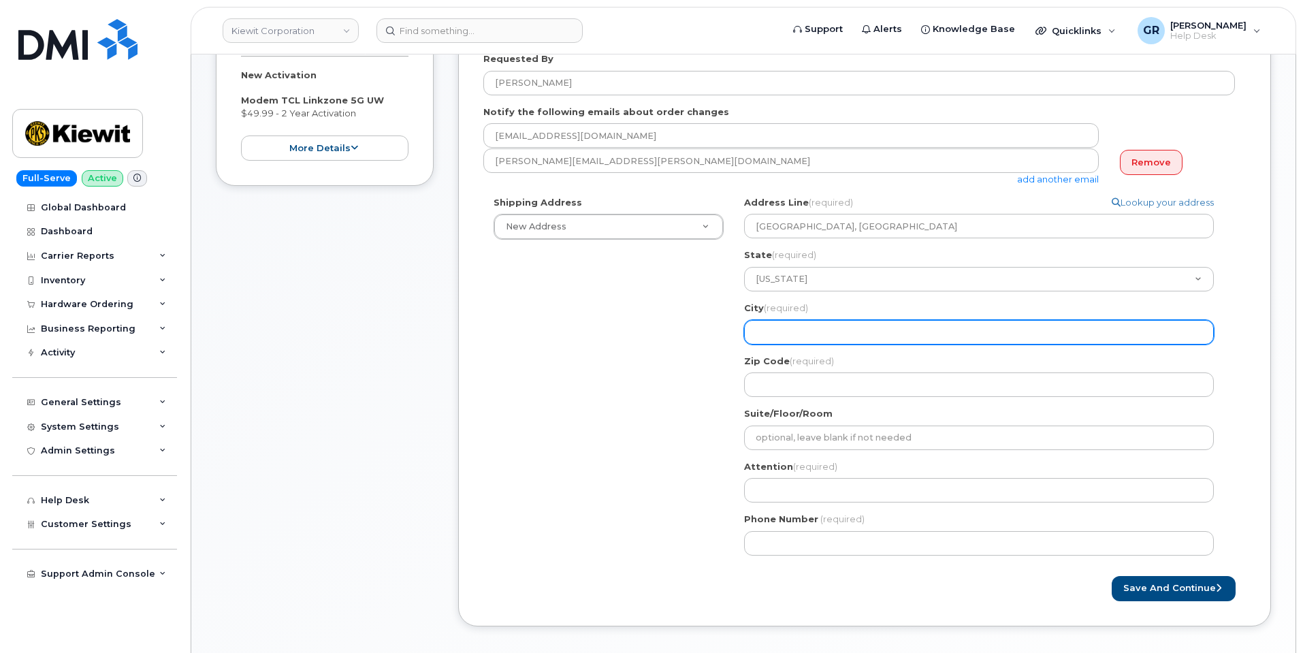
click at [801, 334] on input "City (required)" at bounding box center [979, 332] width 470 height 25
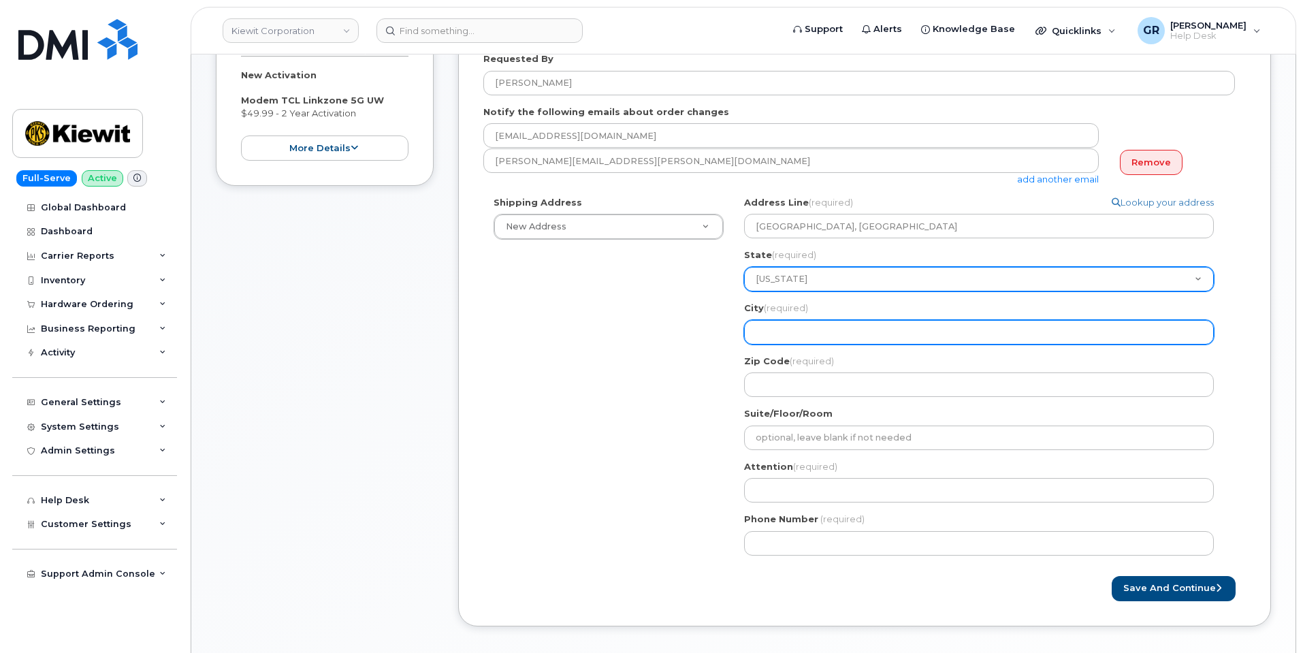
select select
type input "J"
select select
type input "Je"
select select
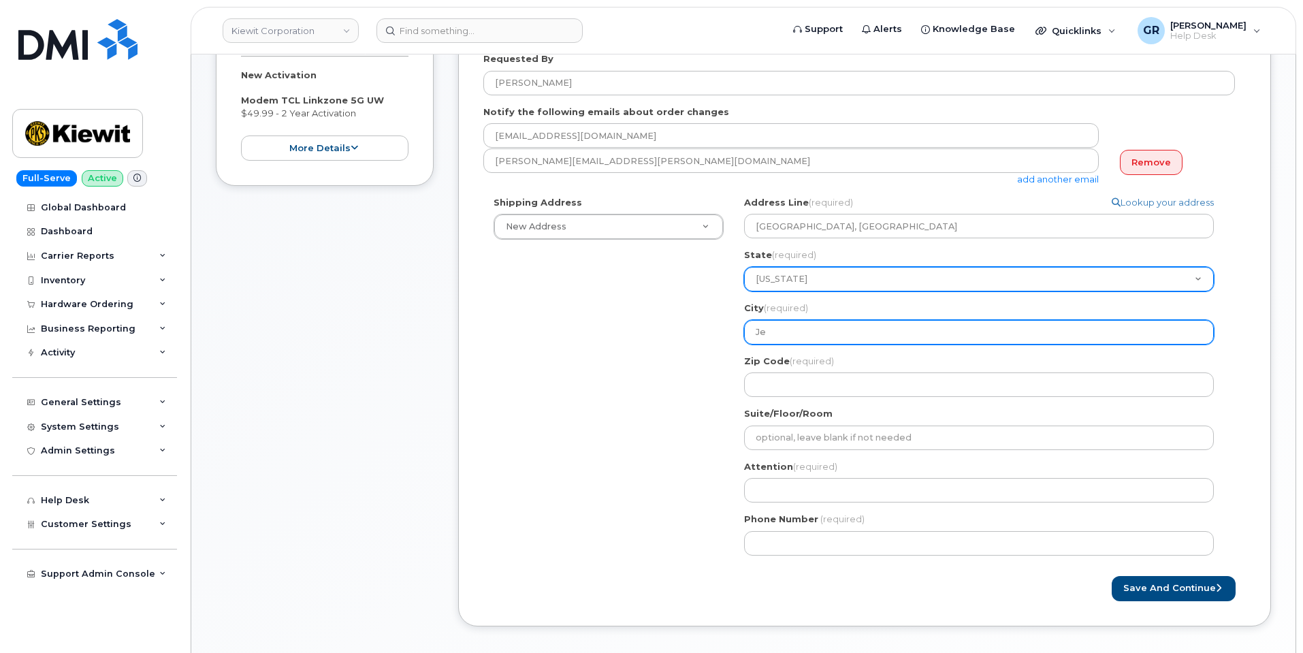
type input "Jer"
select select
type input "Jers"
select select
type input "Jerse"
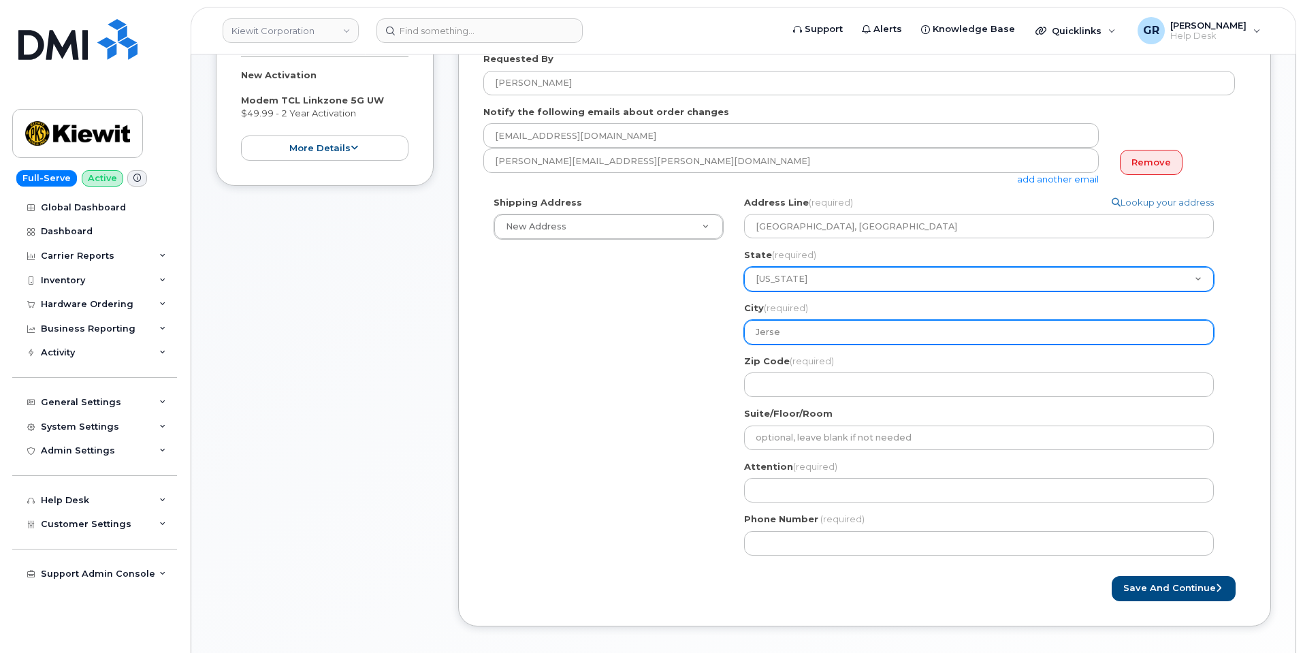
select select
type input "Jersey"
select select
type input "Jersey C"
select select
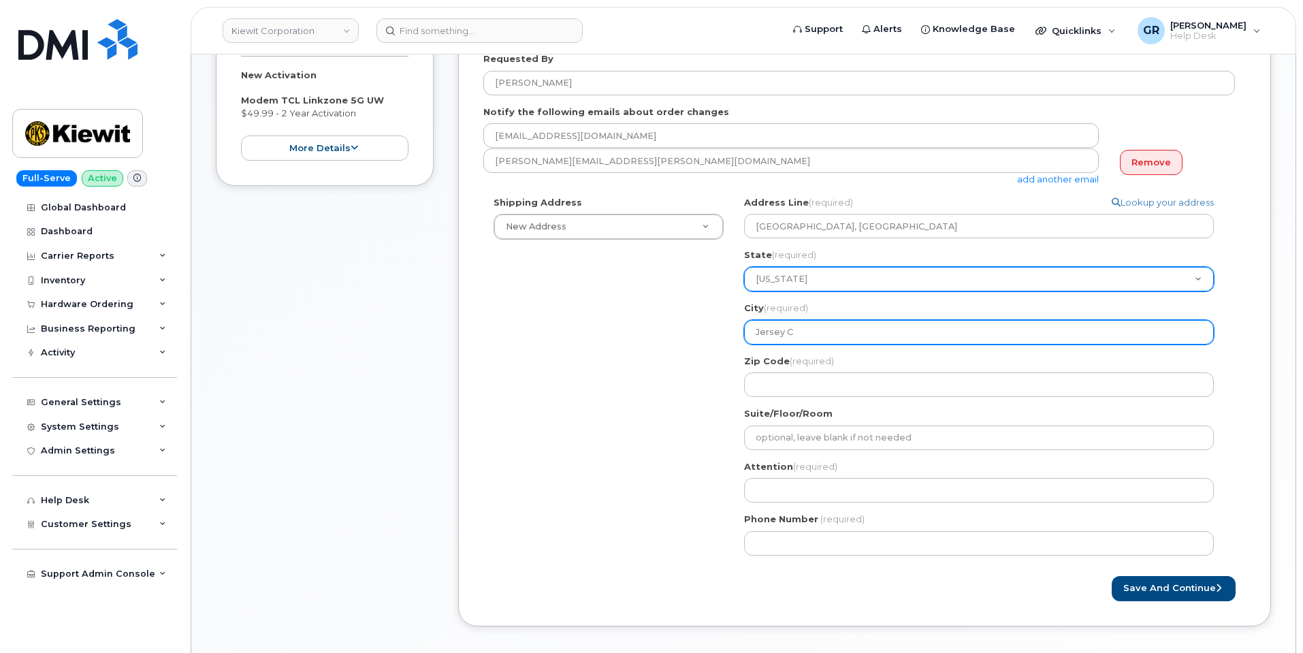
type input "Jersey Ci"
select select
type input "Jersey Cit"
select select
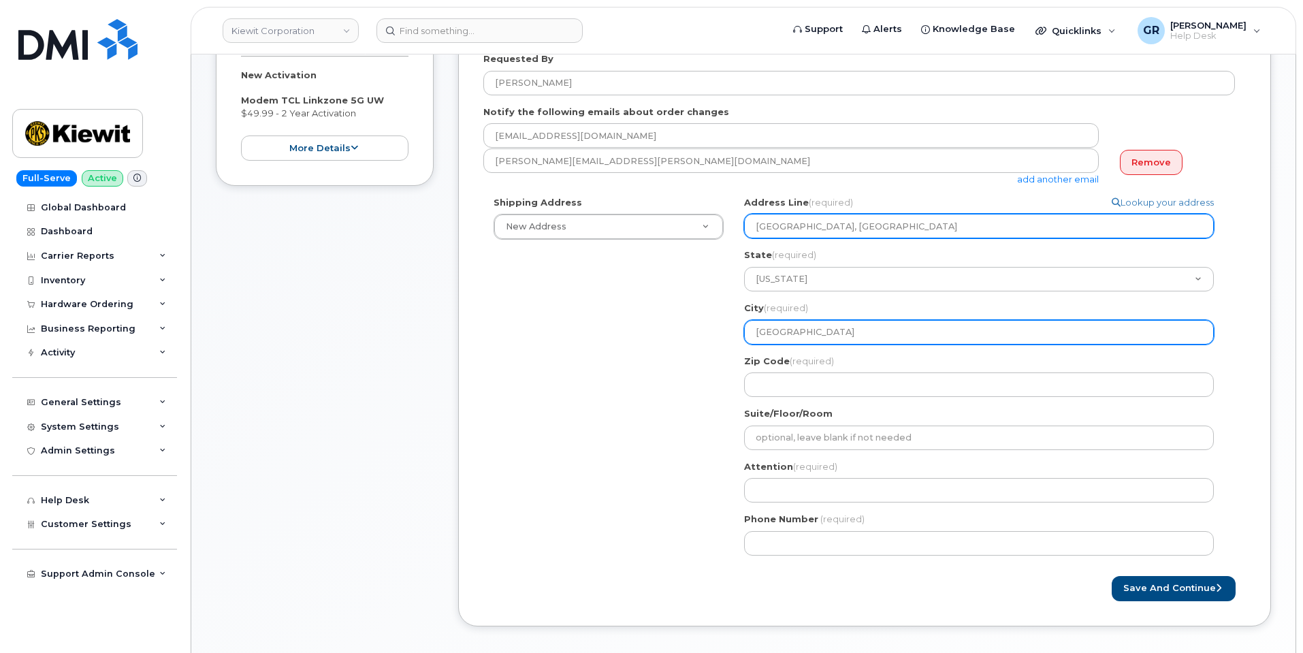
type input "Jersey City"
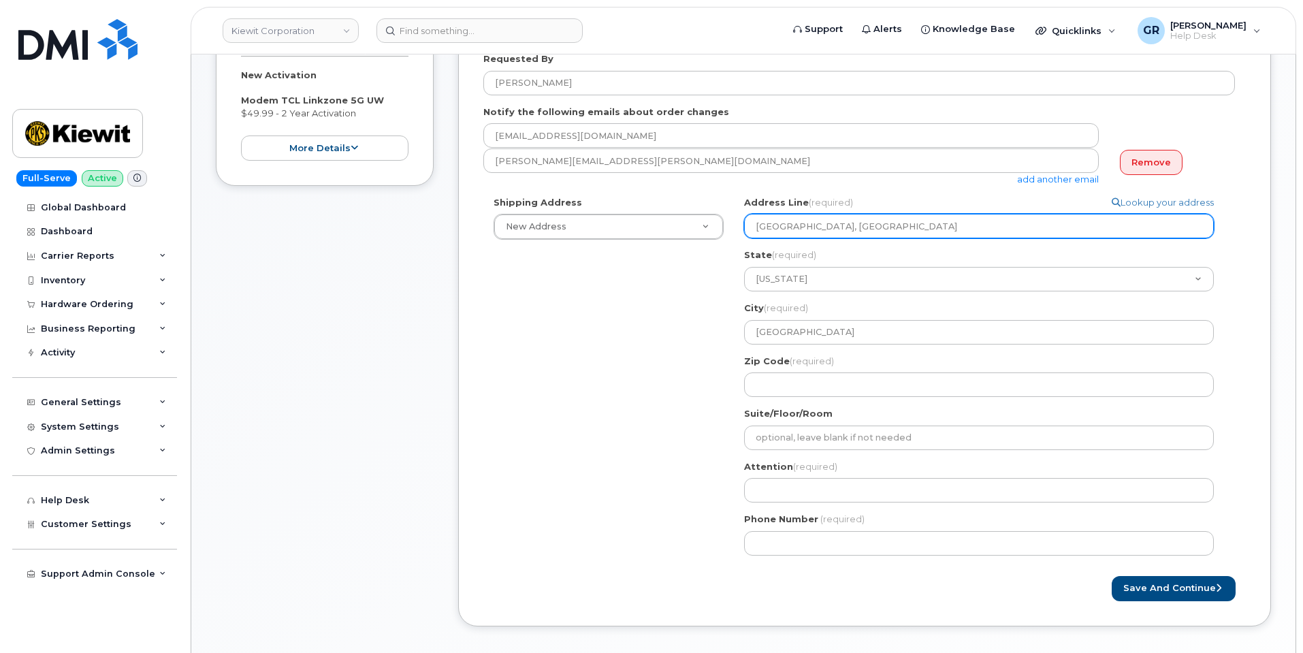
drag, startPoint x: 977, startPoint y: 230, endPoint x: 834, endPoint y: 225, distance: 143.1
click at [834, 225] on input "Foot of Colony Rd, Jersey City, NJ 07305, USA" at bounding box center [979, 226] width 470 height 25
select select
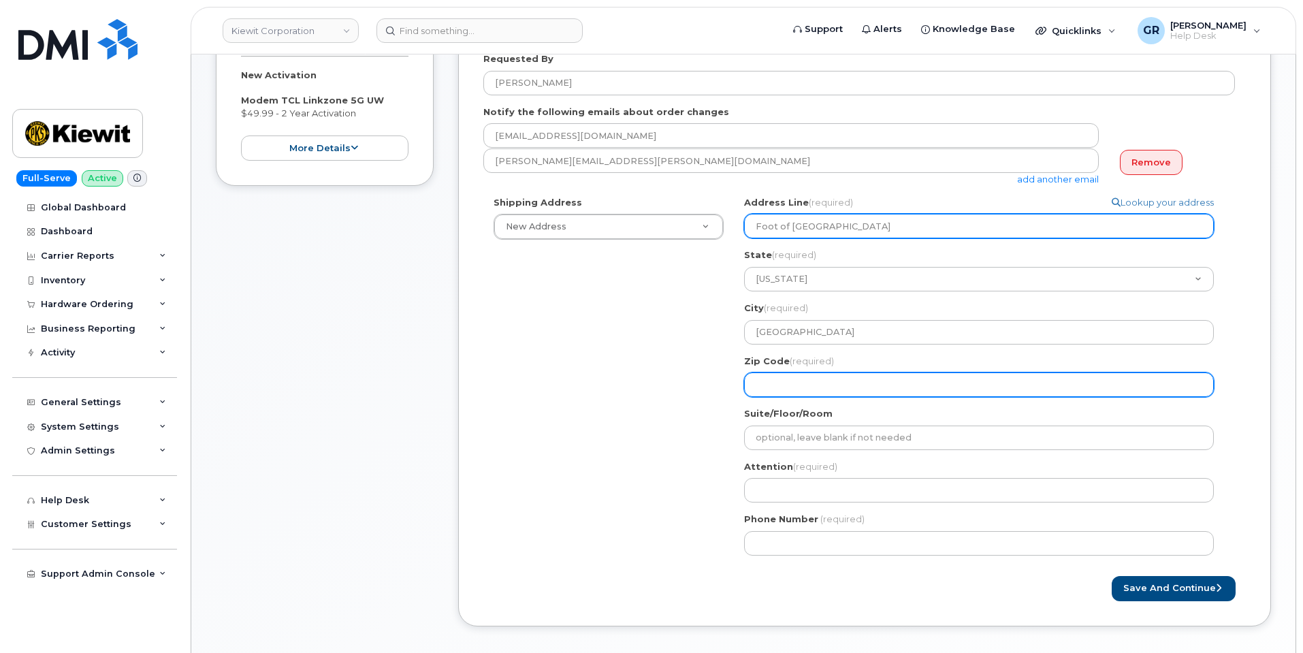
type input "Foot of Colony Rd"
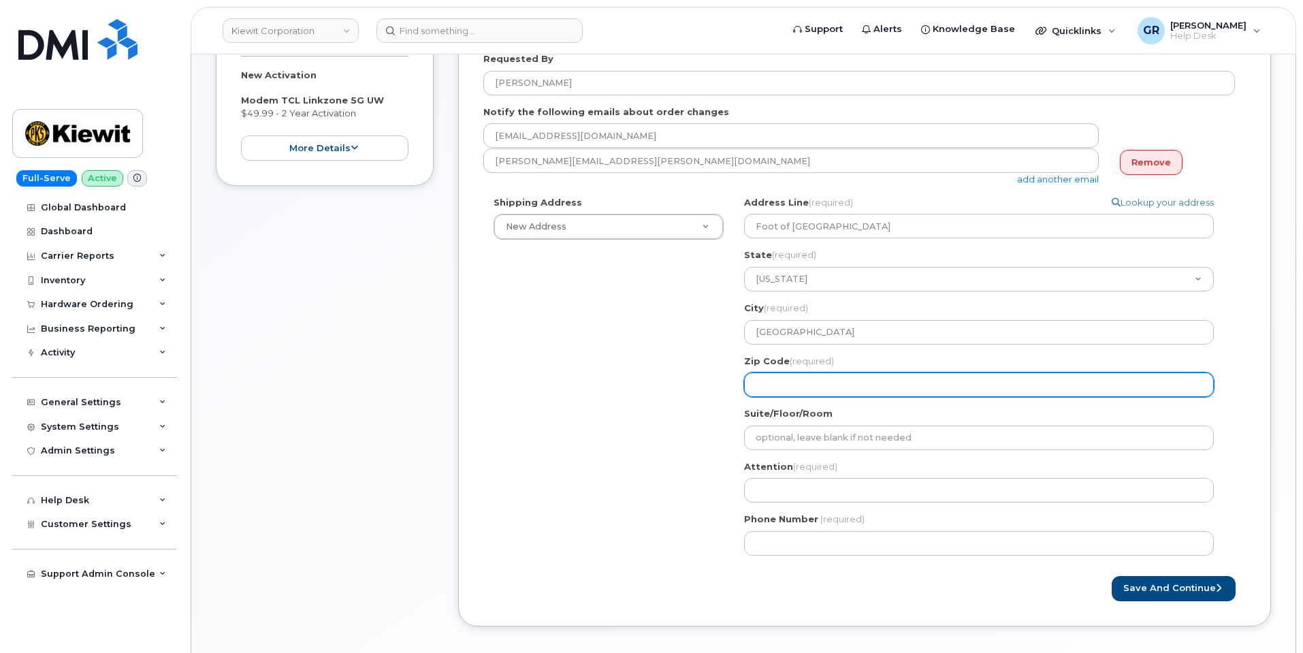
click at [810, 386] on input "Zip Code (required)" at bounding box center [979, 384] width 470 height 25
paste input ", Jersey City, NJ 07305, USA"
select select
type input ", Jersey City, NJ 07305, USA"
drag, startPoint x: 882, startPoint y: 384, endPoint x: 857, endPoint y: 385, distance: 25.2
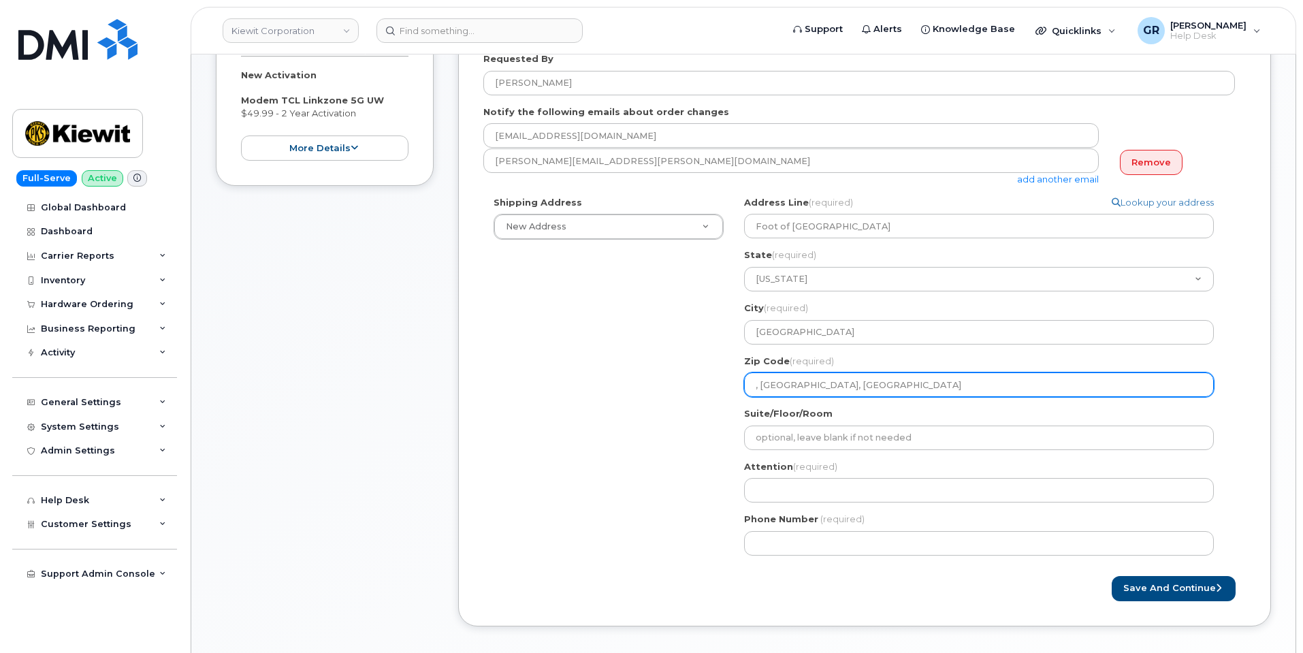
click at [857, 385] on input ", Jersey City, NJ 07305, USA" at bounding box center [979, 384] width 470 height 25
select select
type input ", Jersey City, NJ 07305,"
select select
type input ", Jersey City, NJ 07305"
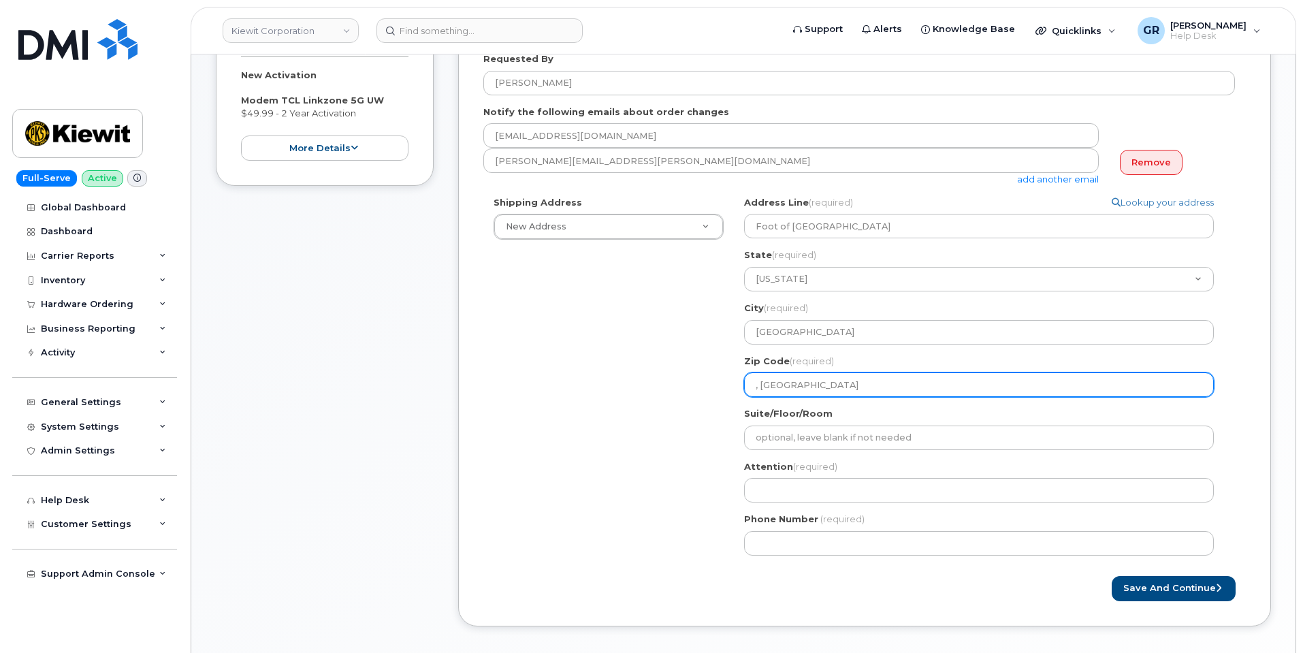
drag, startPoint x: 820, startPoint y: 386, endPoint x: 722, endPoint y: 387, distance: 98.7
click at [720, 387] on div "Shipping Address New Address New Address 4 Commerce Dr Ste 2 NJ Jersey City Sea…" at bounding box center [859, 381] width 752 height 370
select select
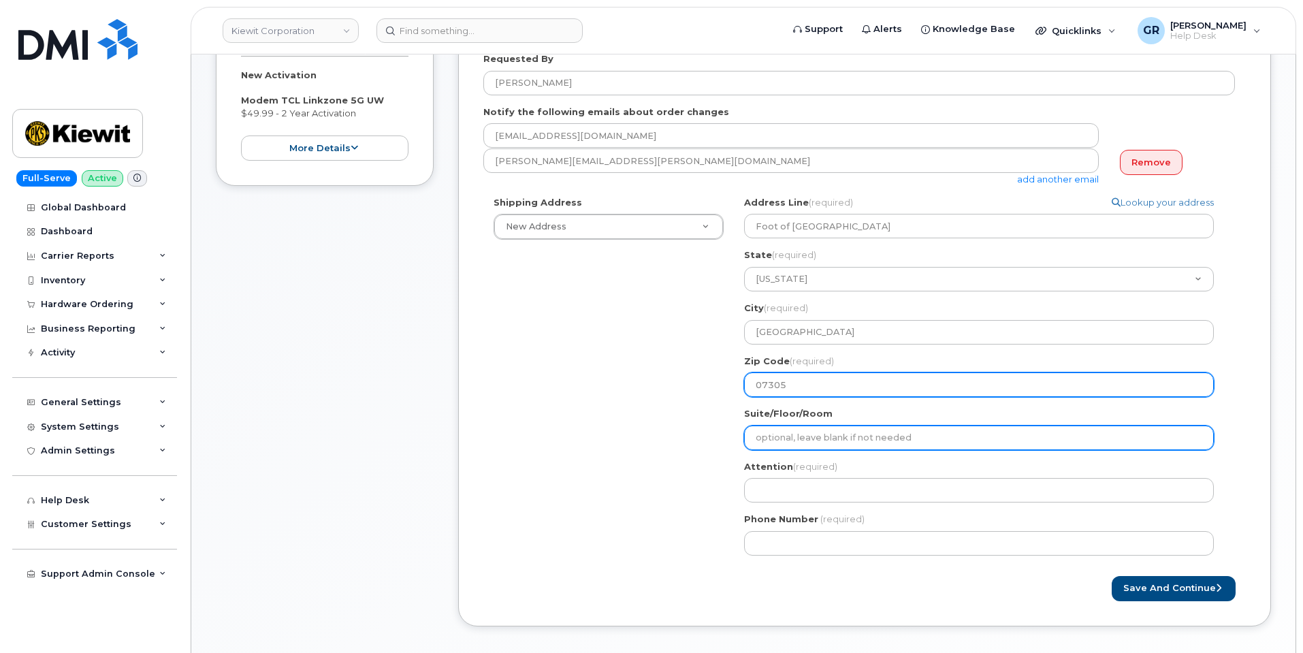
type input "07305"
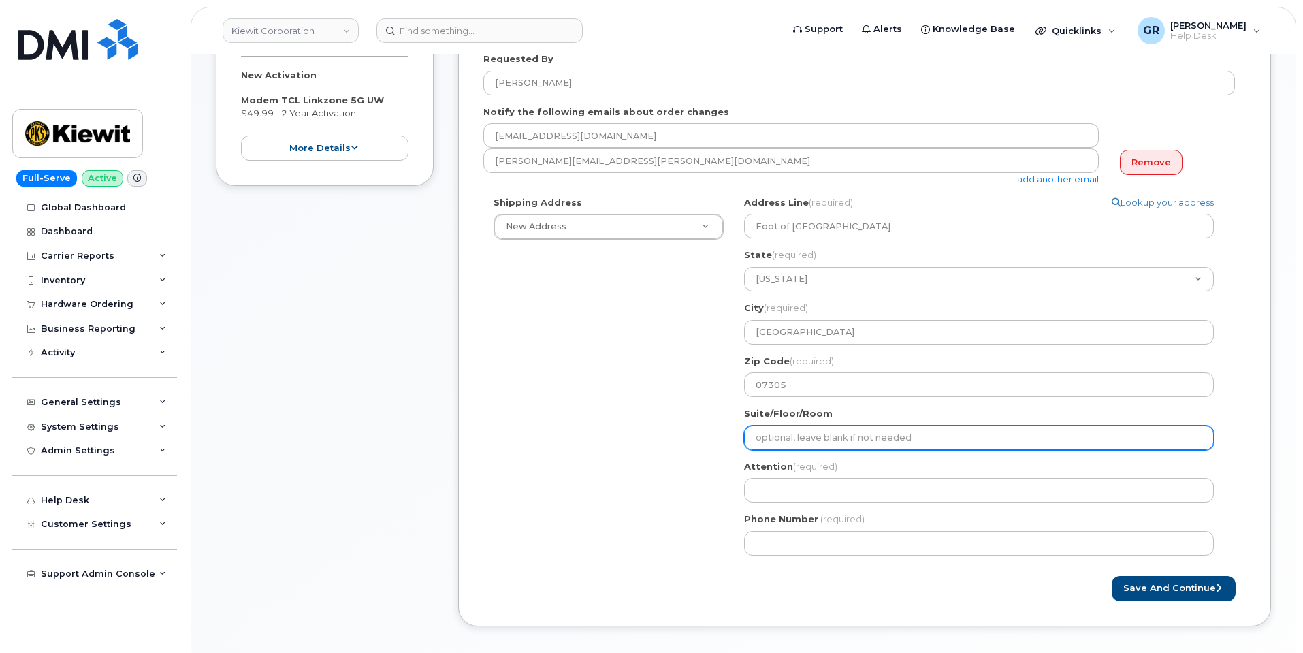
click at [817, 431] on input "Suite/Floor/Room" at bounding box center [979, 438] width 470 height 25
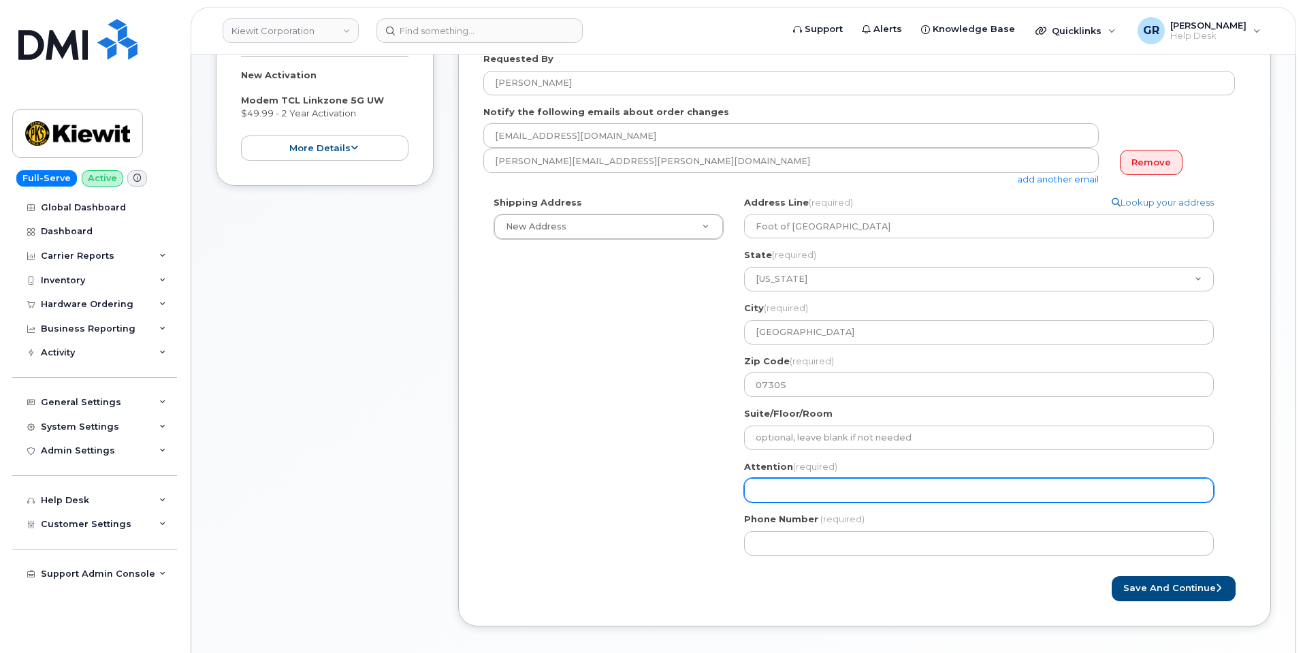
click at [769, 479] on input "Attention (required)" at bounding box center [979, 490] width 470 height 25
click at [782, 482] on input "Attention (required)" at bounding box center [979, 490] width 470 height 25
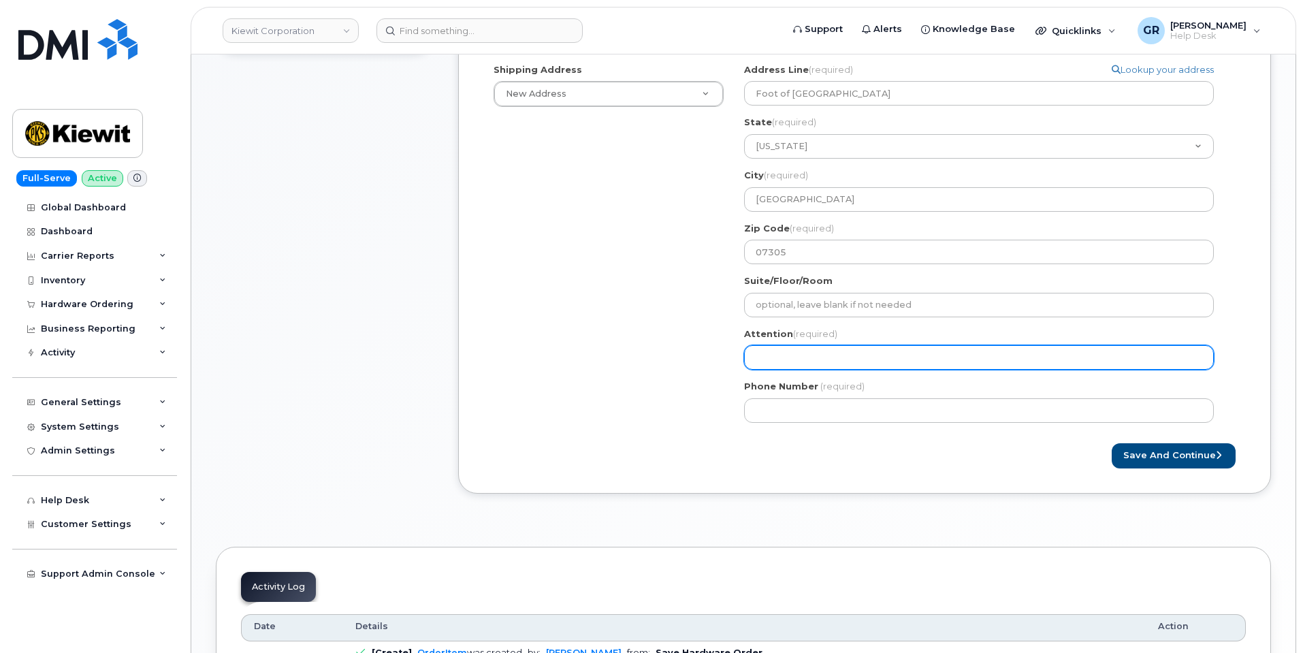
scroll to position [409, 0]
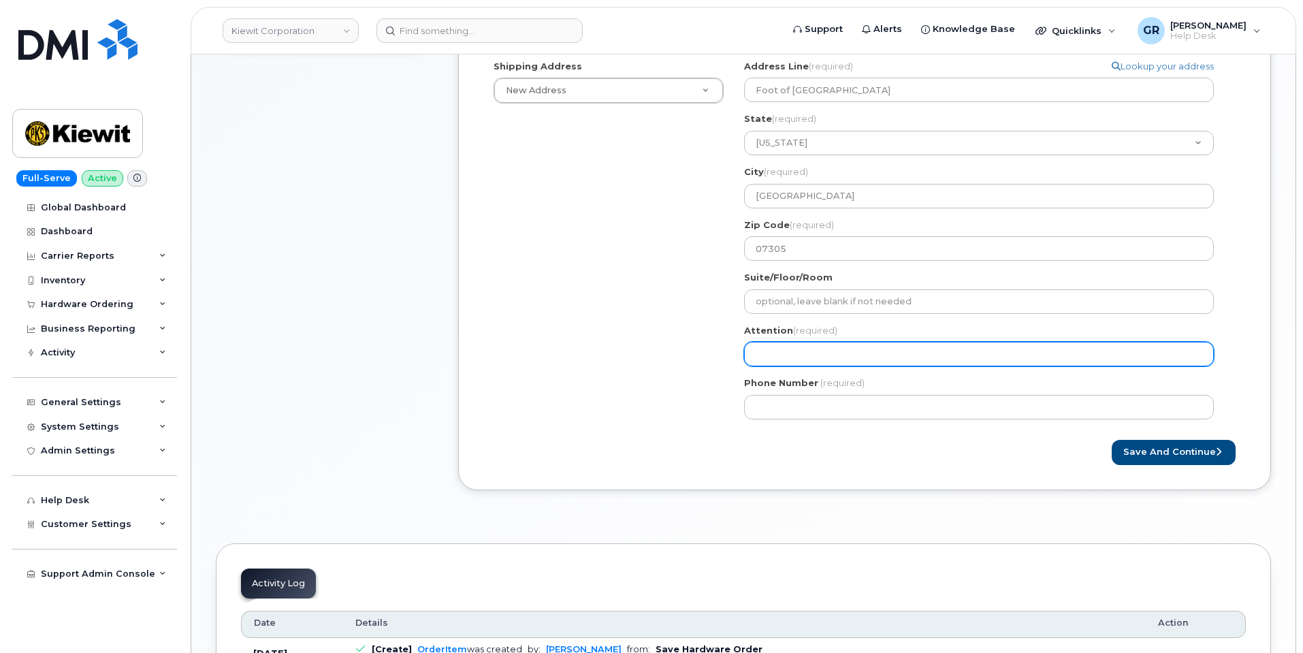
select select
type input "W"
select select
type input "We"
select select
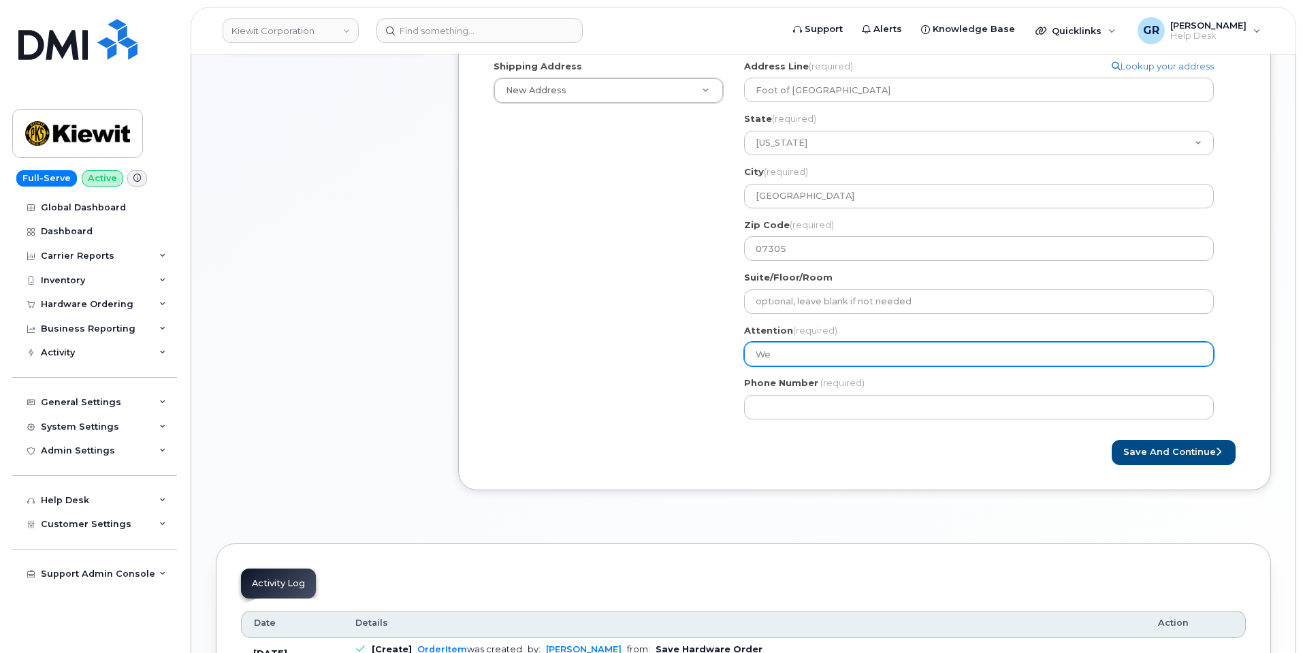
type input "Wee"
select select
type input "Week"
select select
type input "Weeks"
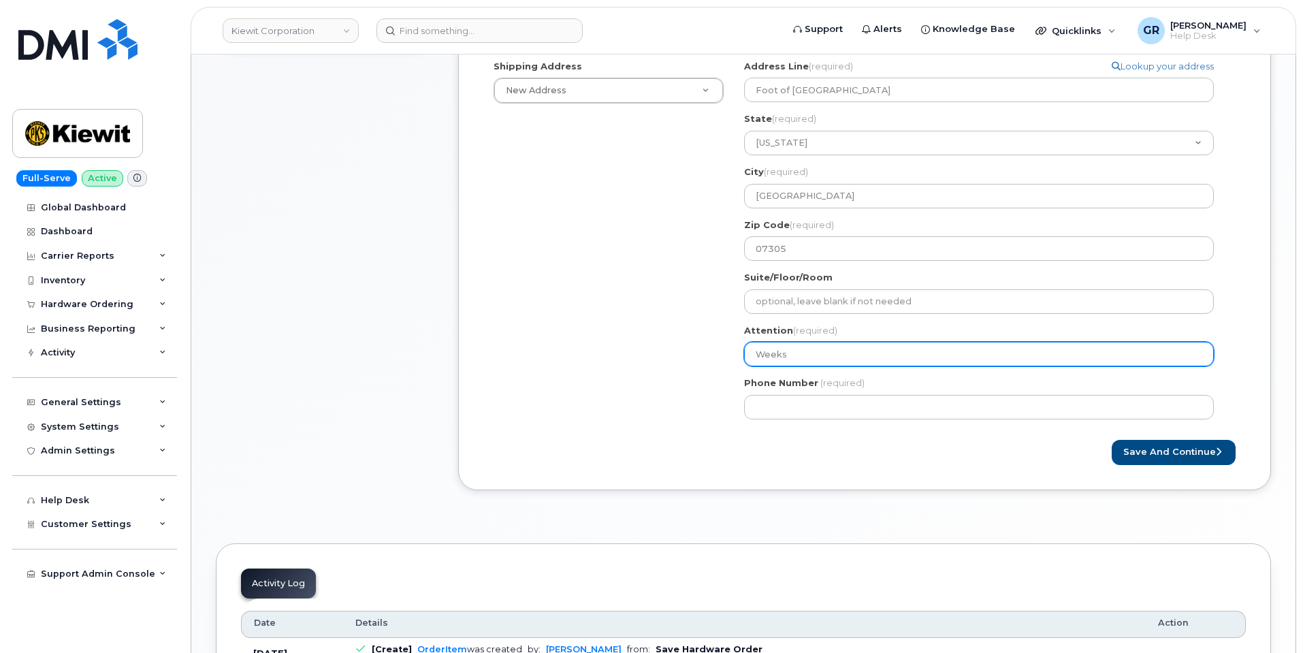
select select
type input "Weeks M"
select select
type input "Weeks Ma"
select select
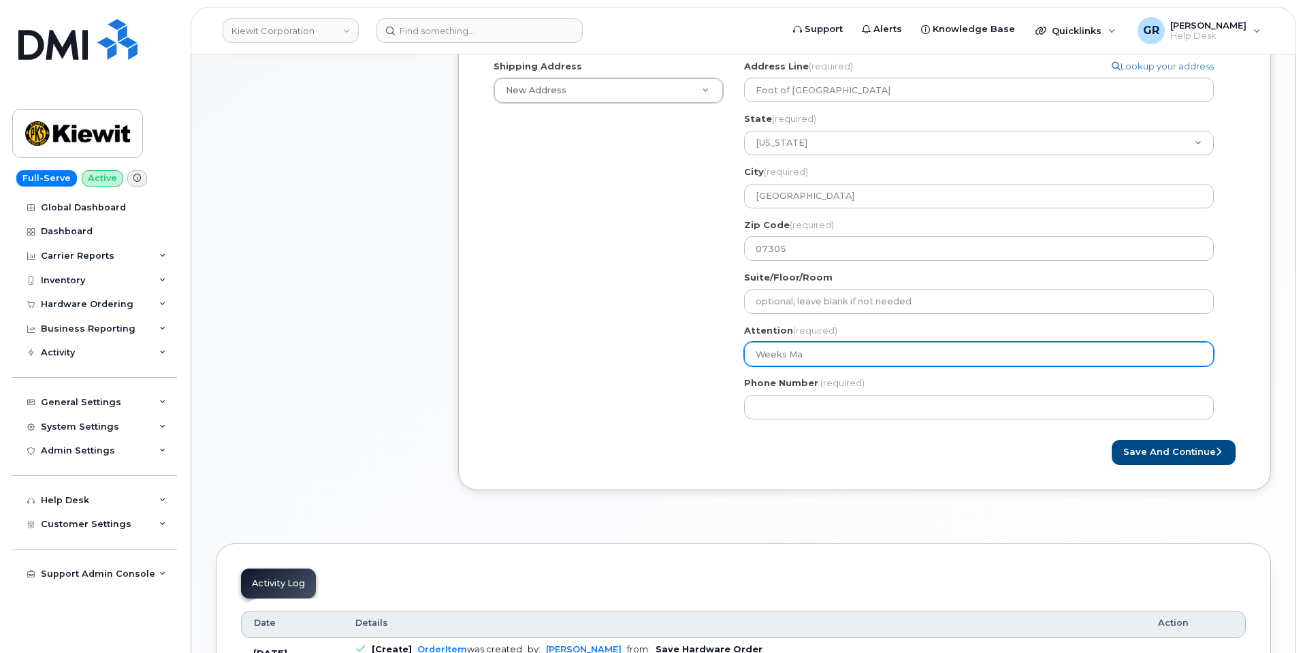
type input "Weeks Mar"
select select
type input "Weeks Mari"
select select
type input "Weeks Marin"
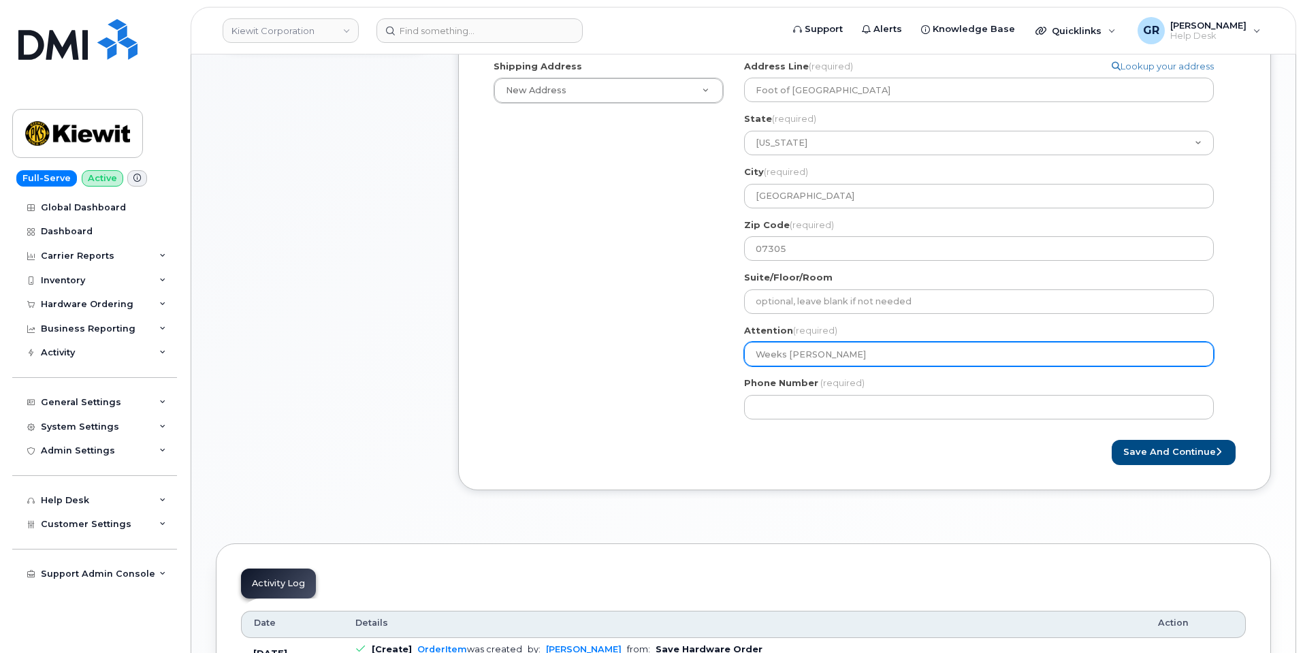
select select
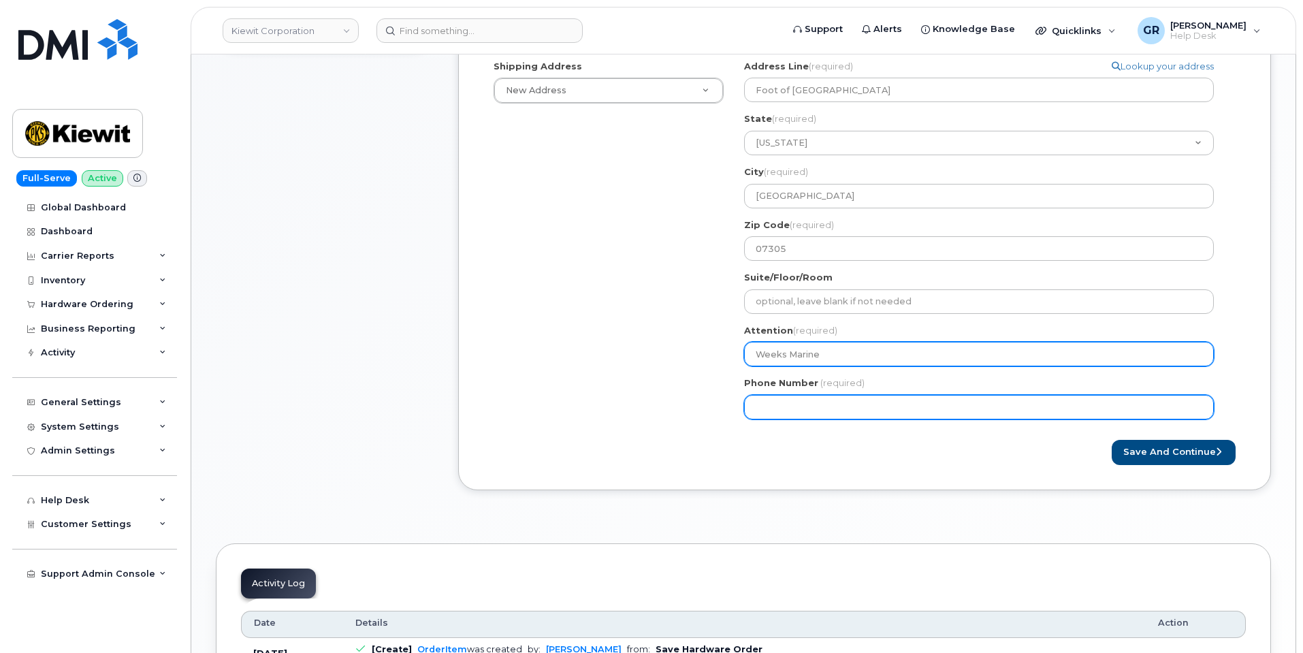
type input "Weeks Marine"
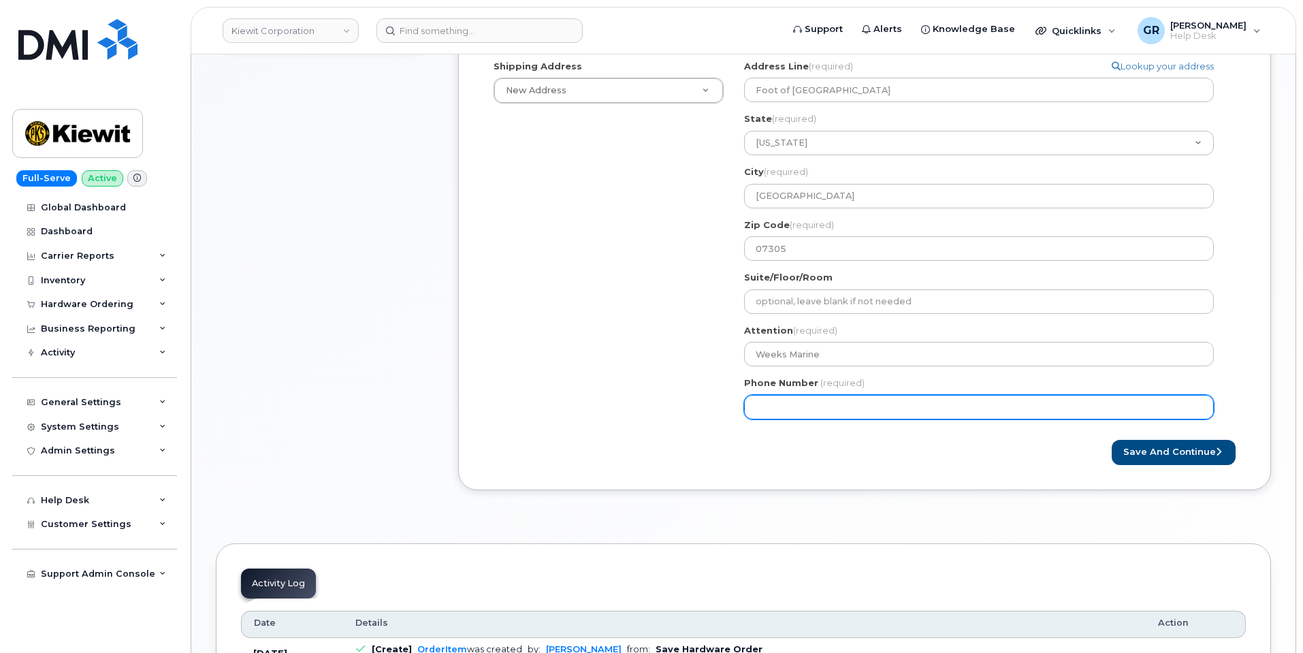
click at [797, 406] on input "Phone Number" at bounding box center [979, 407] width 470 height 25
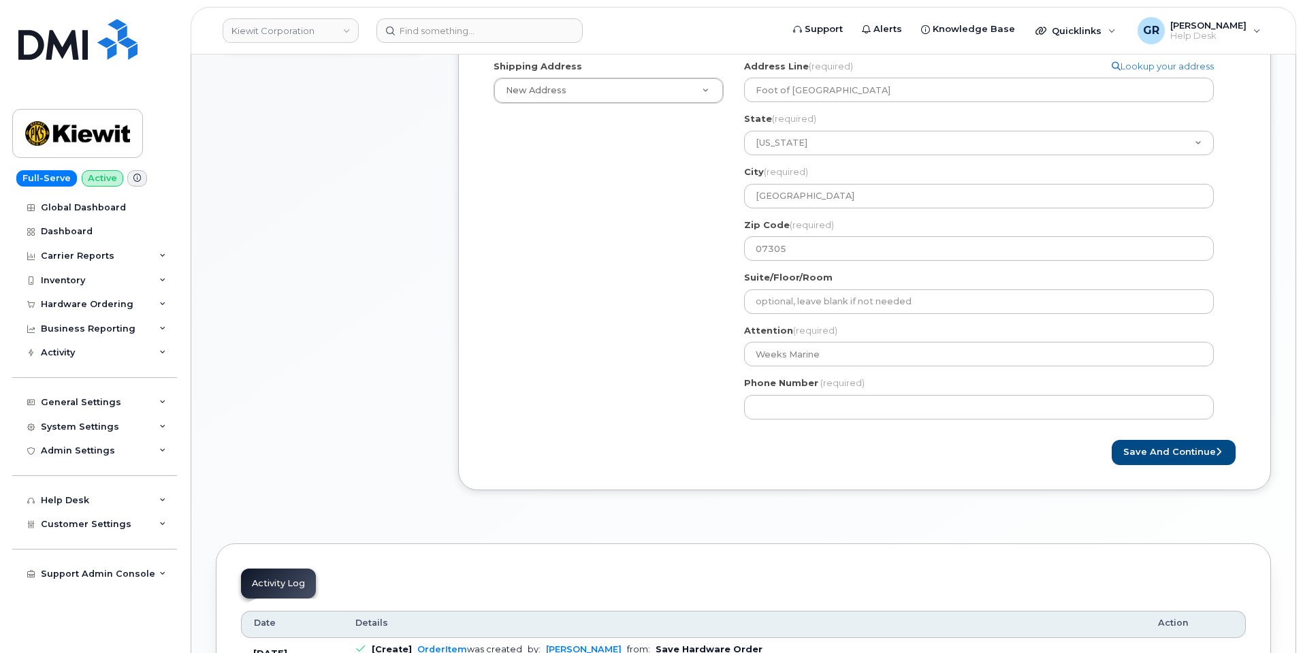
click at [664, 389] on div "Shipping Address New Address New Address 4 Commerce Dr Ste 2 NJ Jersey City Sea…" at bounding box center [859, 245] width 752 height 370
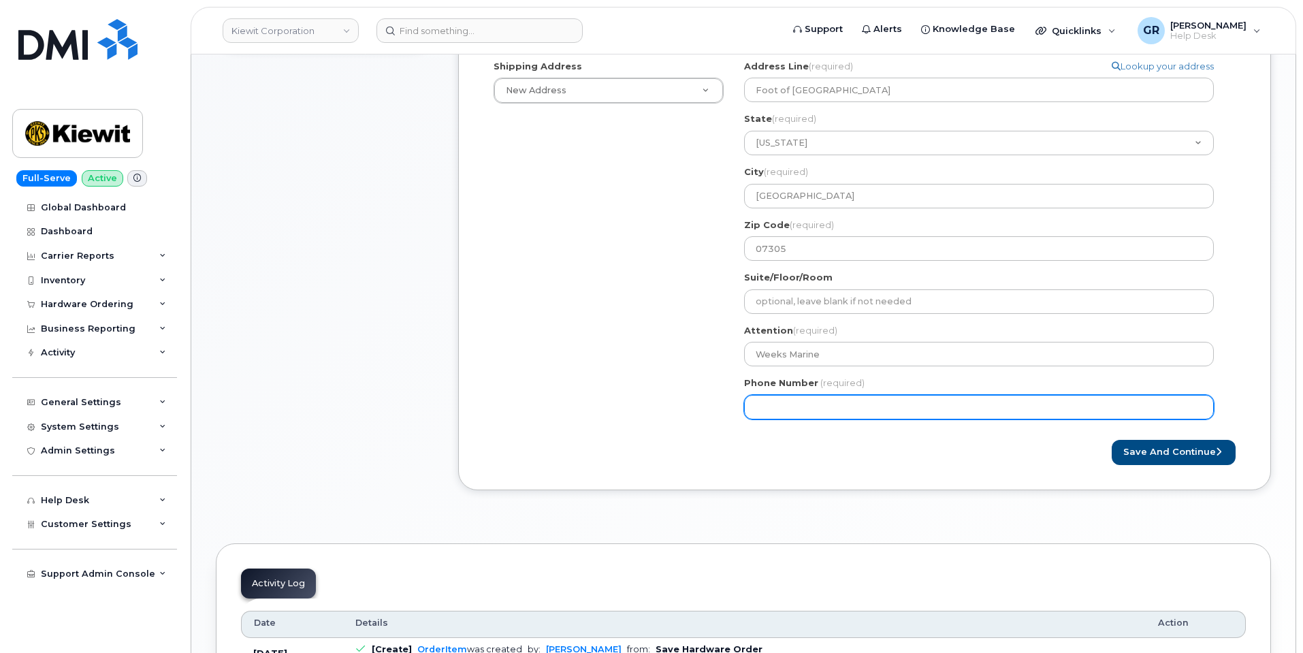
click at [767, 405] on input "Phone Number" at bounding box center [979, 407] width 470 height 25
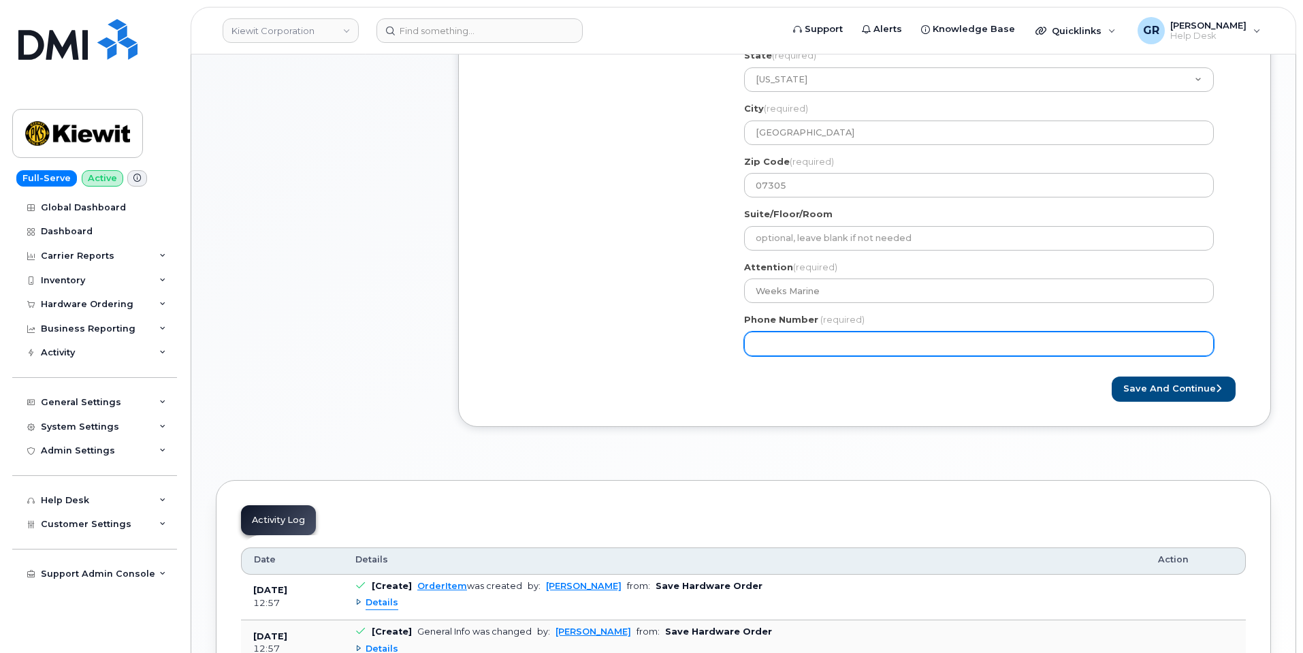
scroll to position [477, 0]
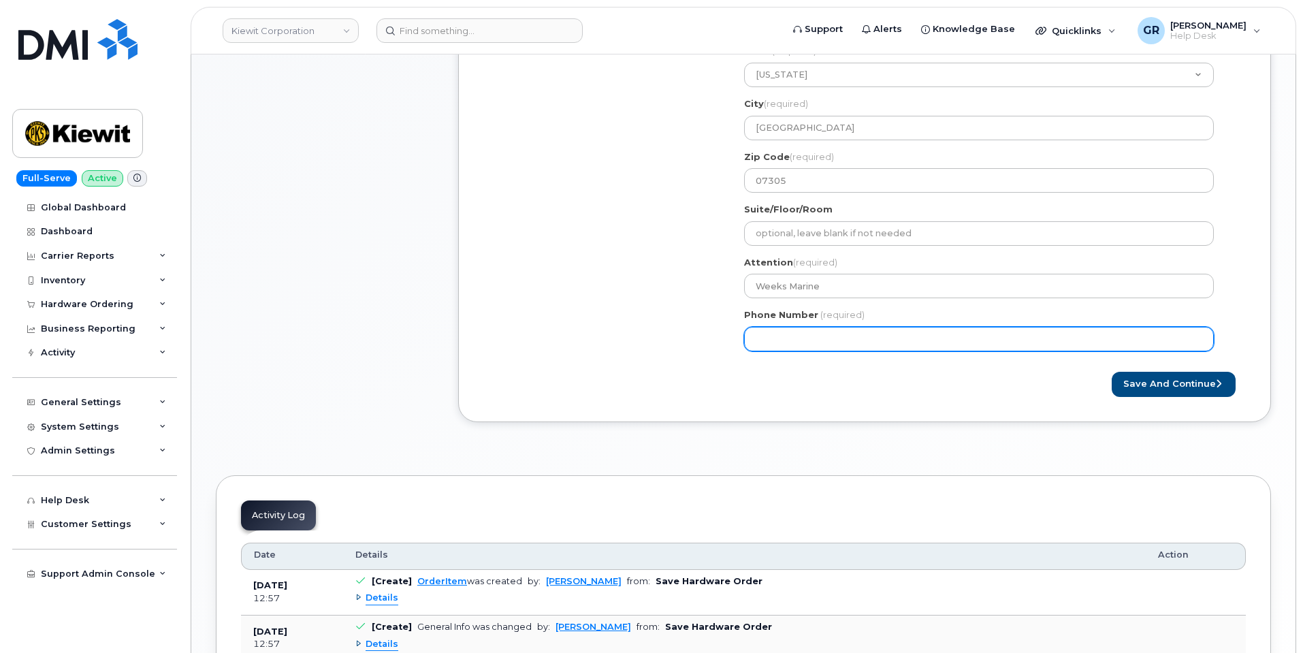
click at [812, 329] on input "Phone Number" at bounding box center [979, 339] width 470 height 25
click at [798, 330] on input "Phone Number" at bounding box center [979, 339] width 470 height 25
click at [788, 330] on input "Phone Number" at bounding box center [979, 339] width 470 height 25
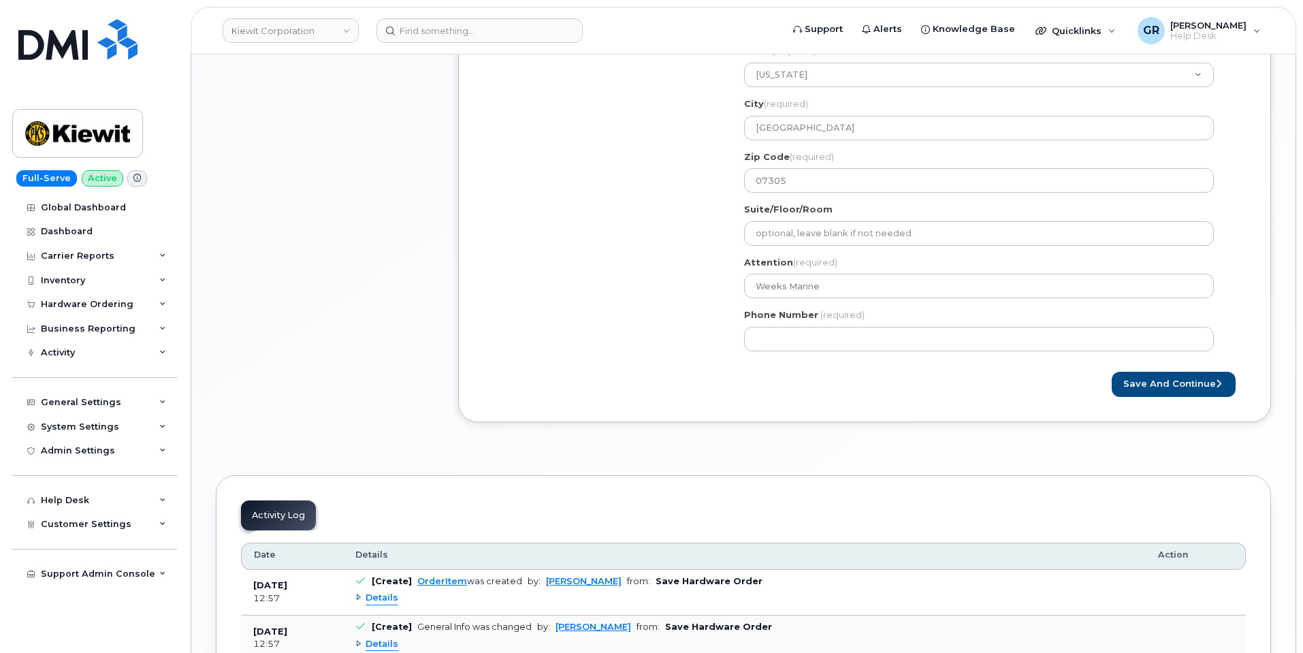
click at [801, 326] on div "Phone Number (required)" at bounding box center [984, 329] width 481 height 43
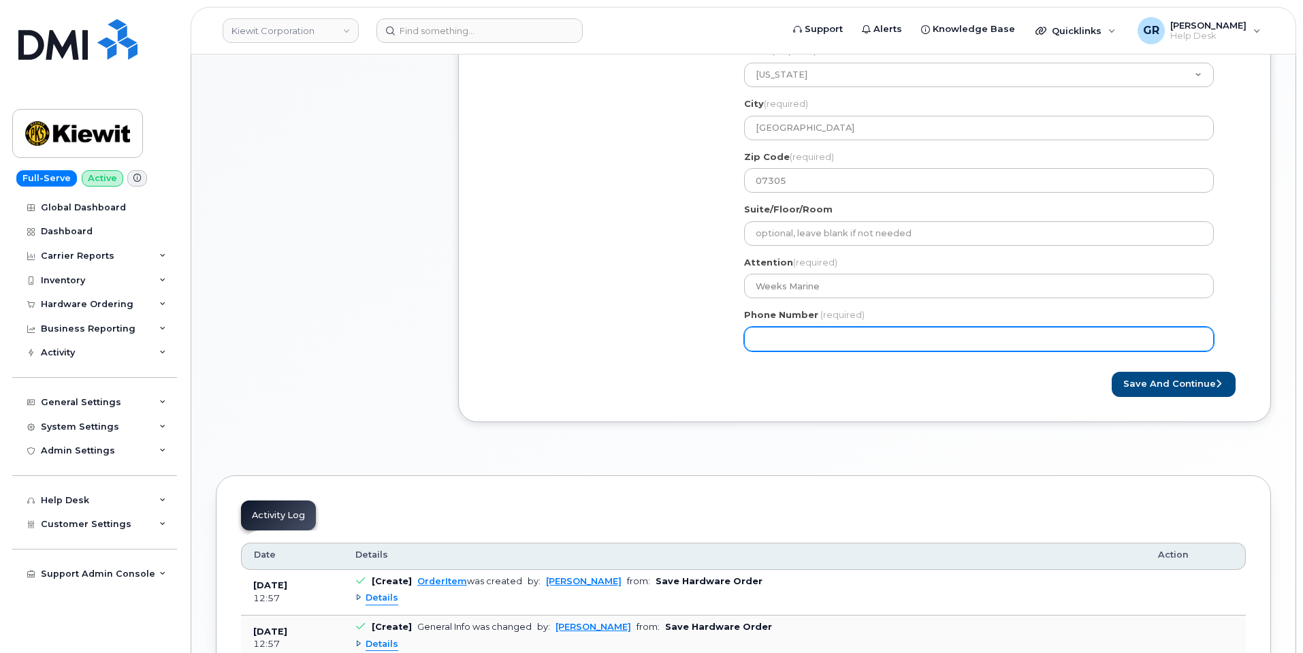
click at [801, 328] on input "Phone Number" at bounding box center [979, 339] width 470 height 25
click at [801, 336] on input "Phone Number" at bounding box center [979, 339] width 470 height 25
click at [797, 340] on input "Phone Number" at bounding box center [979, 339] width 470 height 25
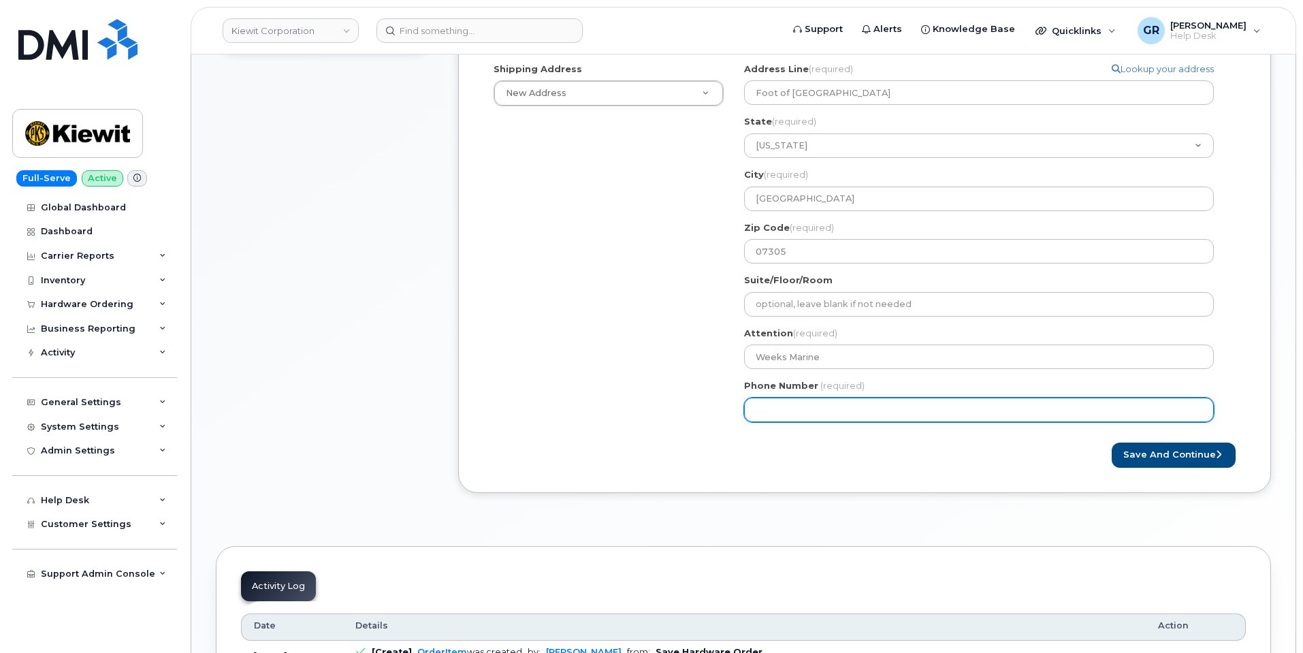
scroll to position [409, 0]
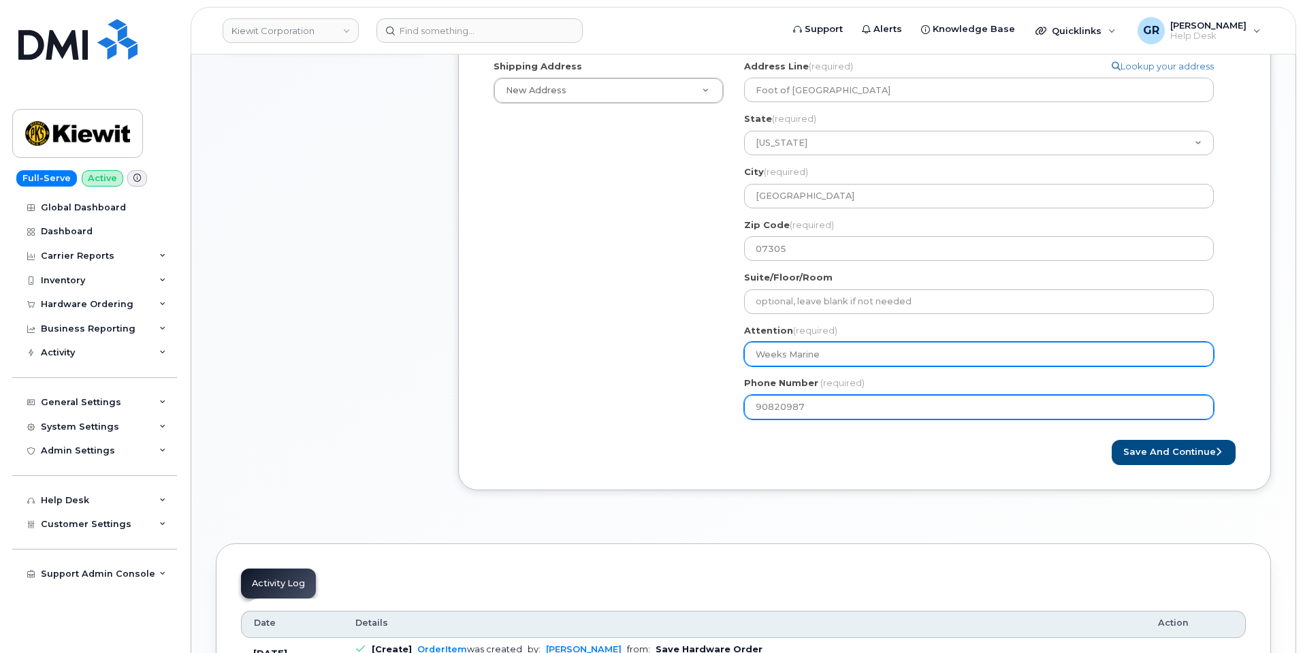
type input "908209879"
select select
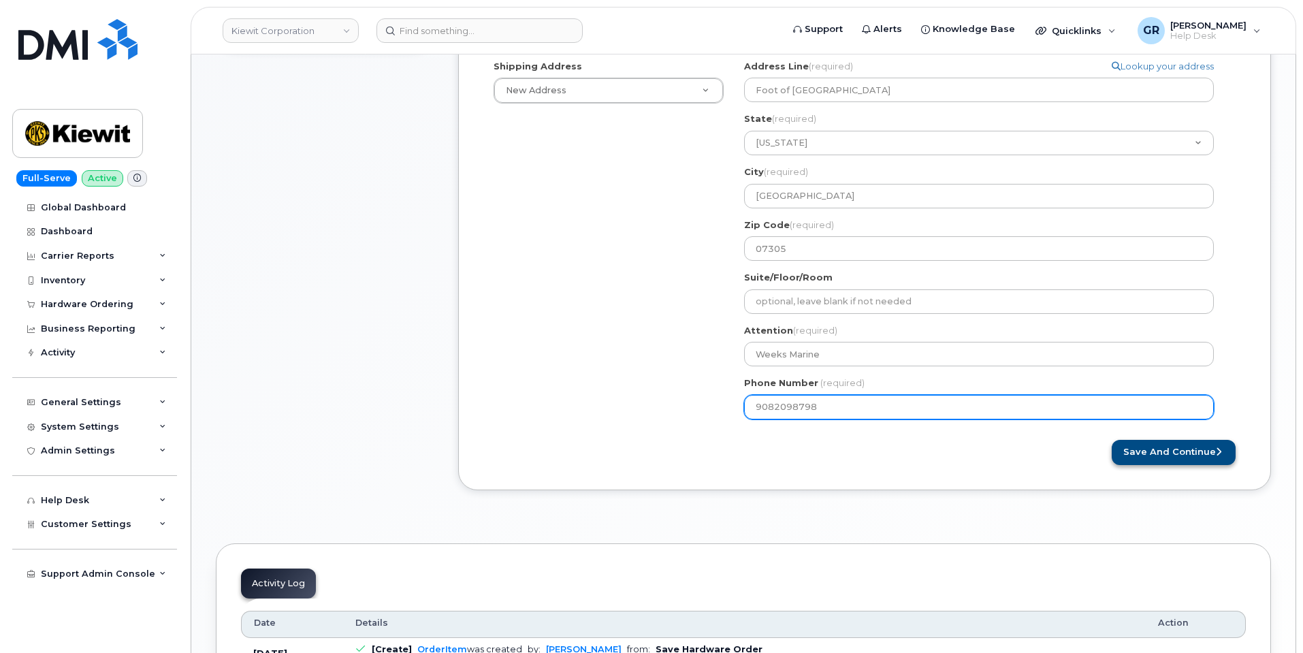
type input "9082098798"
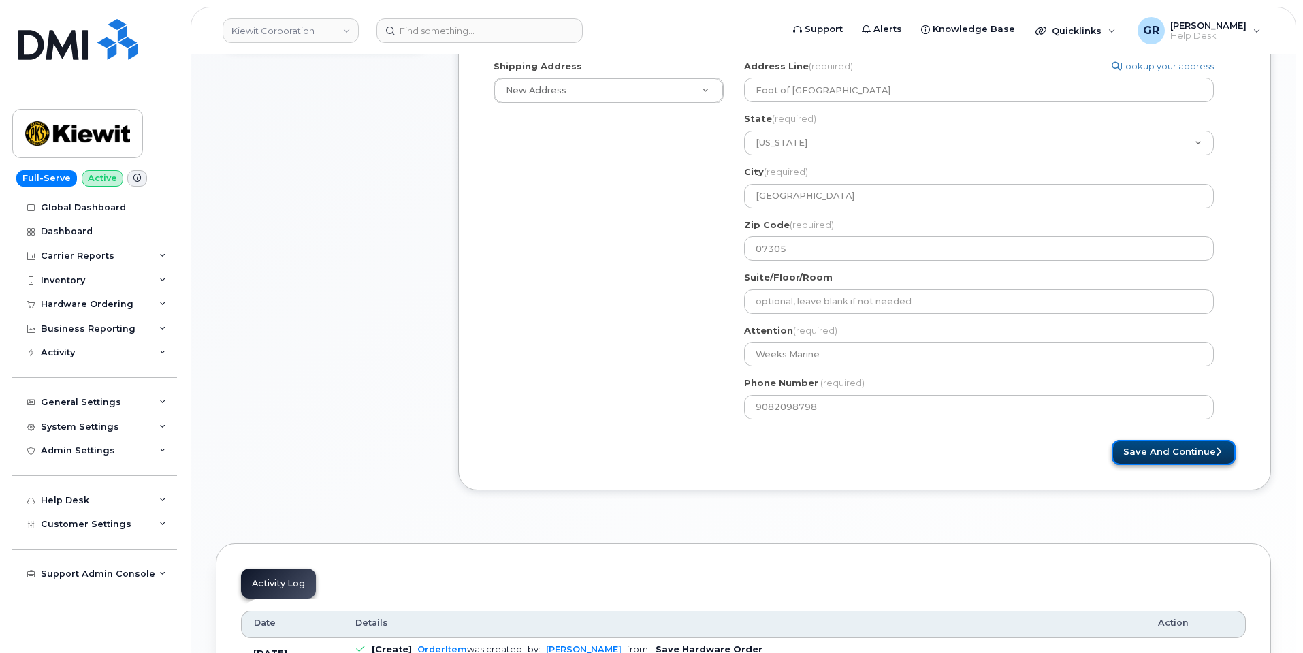
click at [1139, 446] on button "Save and Continue" at bounding box center [1174, 452] width 124 height 25
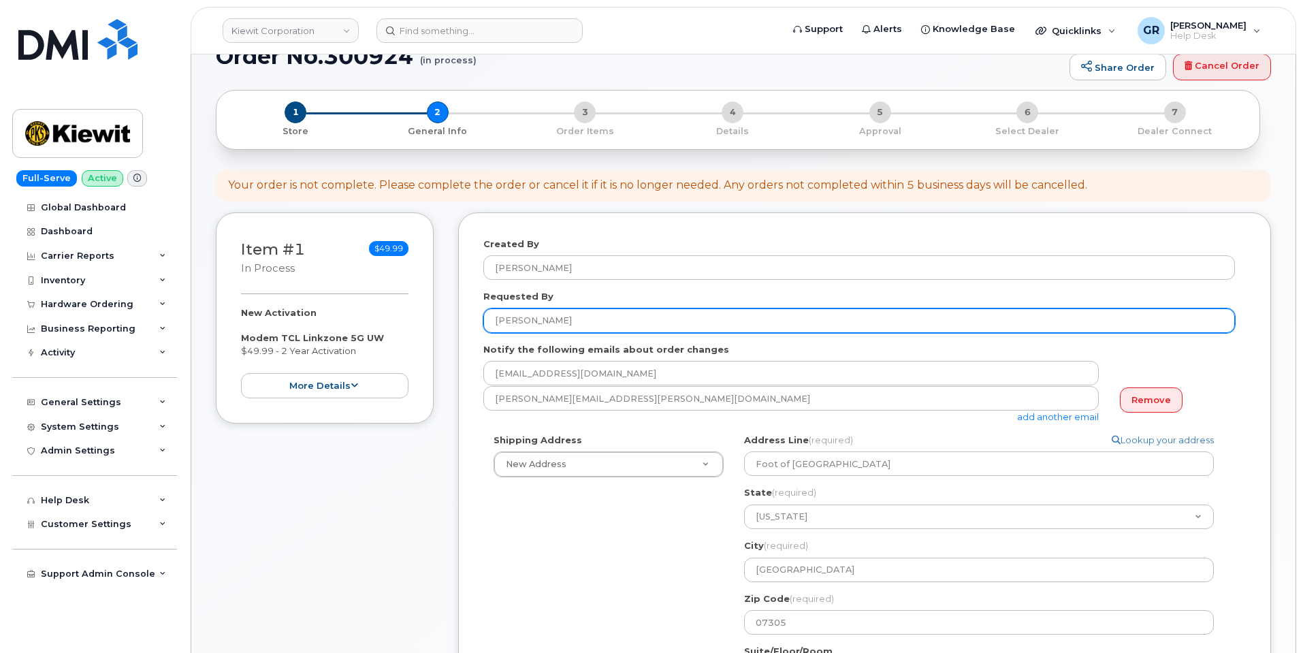
scroll to position [0, 0]
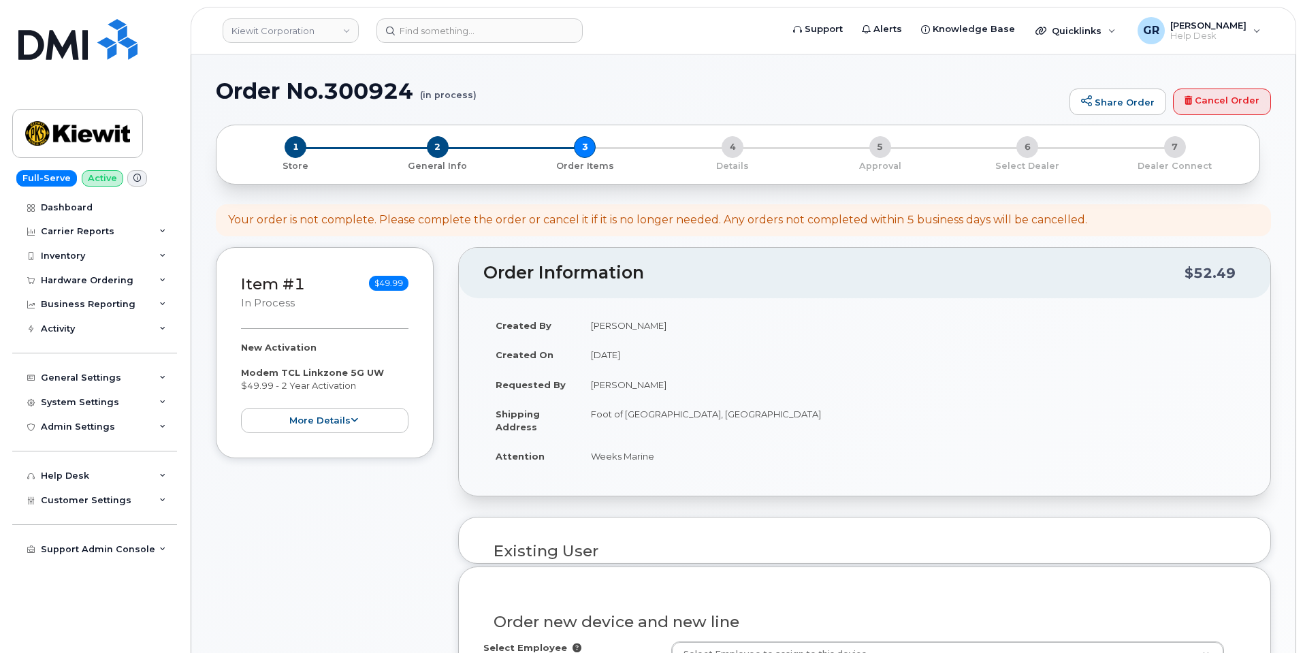
select select
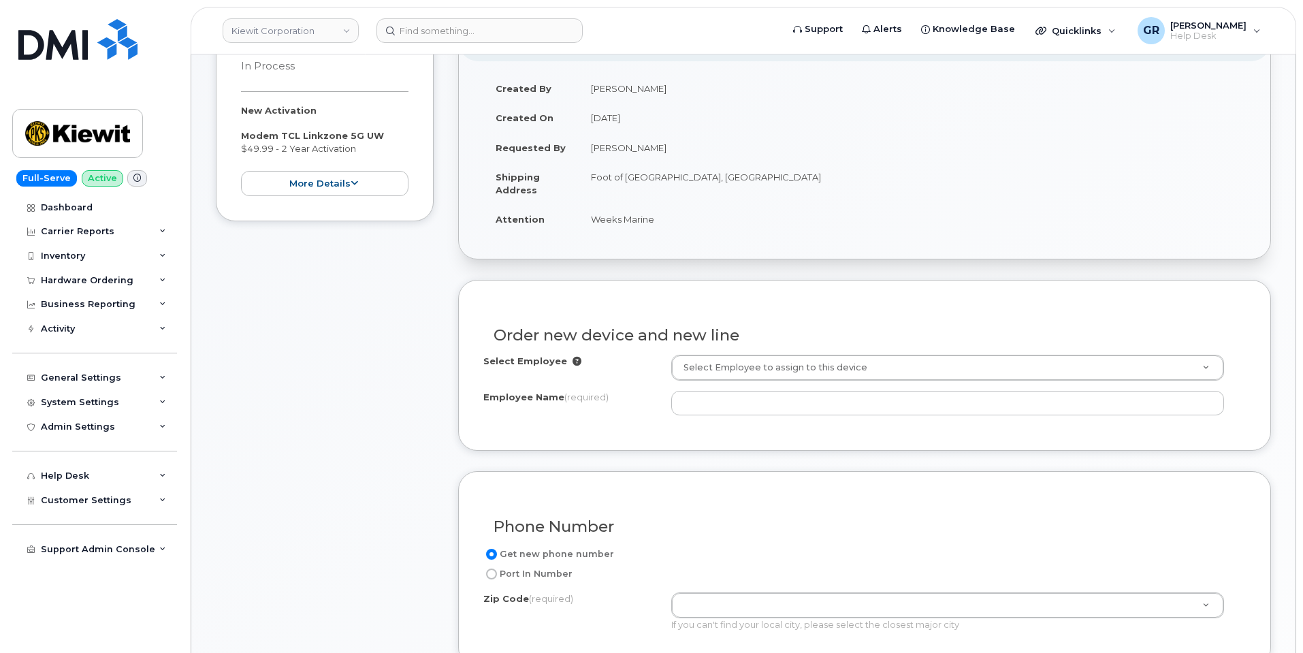
scroll to position [240, 0]
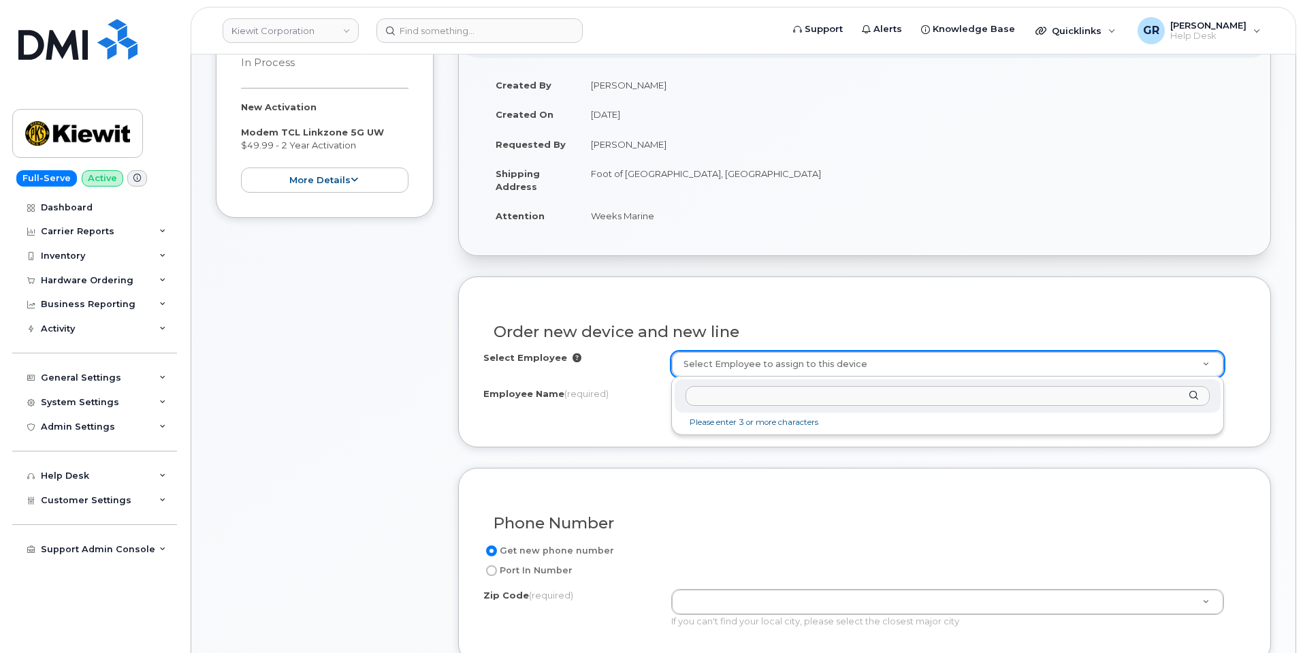
click at [751, 388] on input "text" at bounding box center [948, 396] width 524 height 20
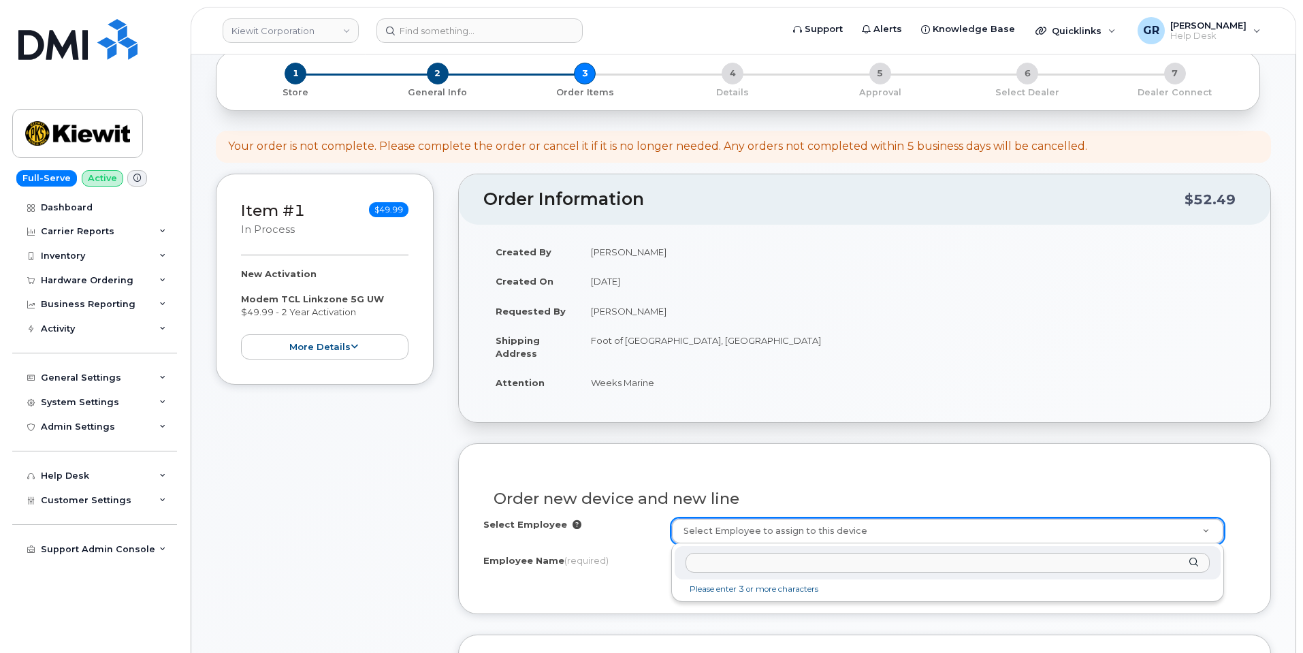
scroll to position [104, 0]
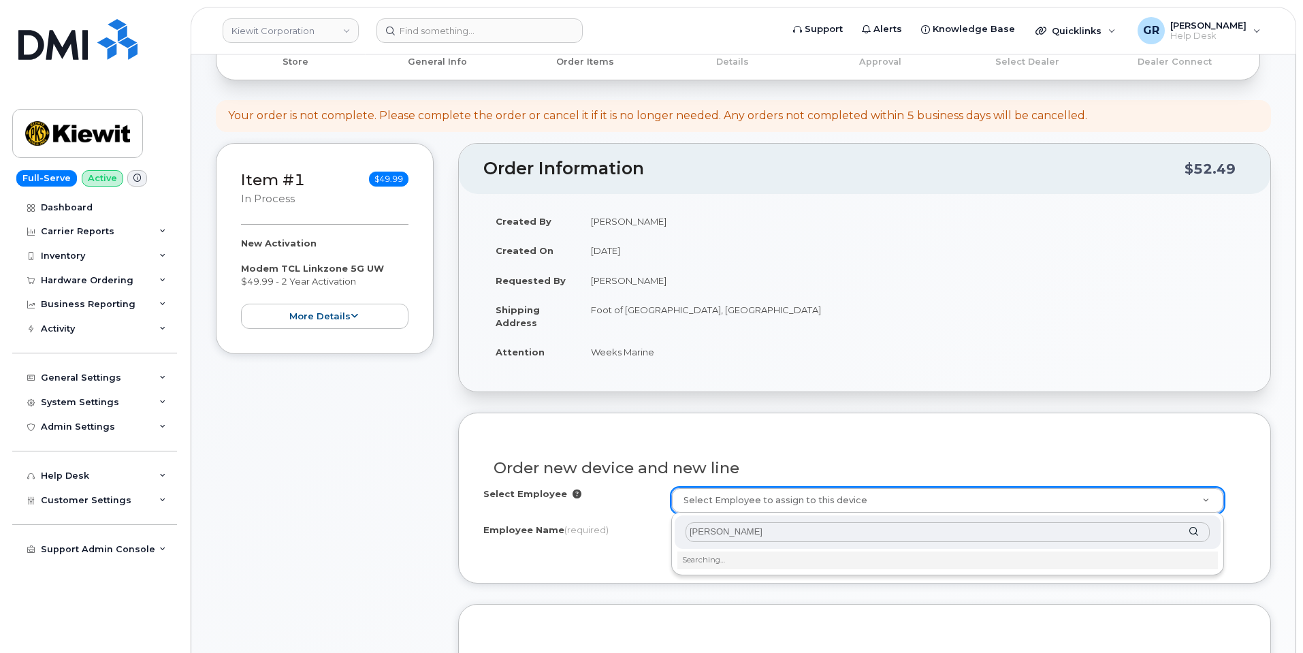
type input "Sam Henry"
click at [1194, 531] on div "Sam Henry" at bounding box center [948, 531] width 546 height 33
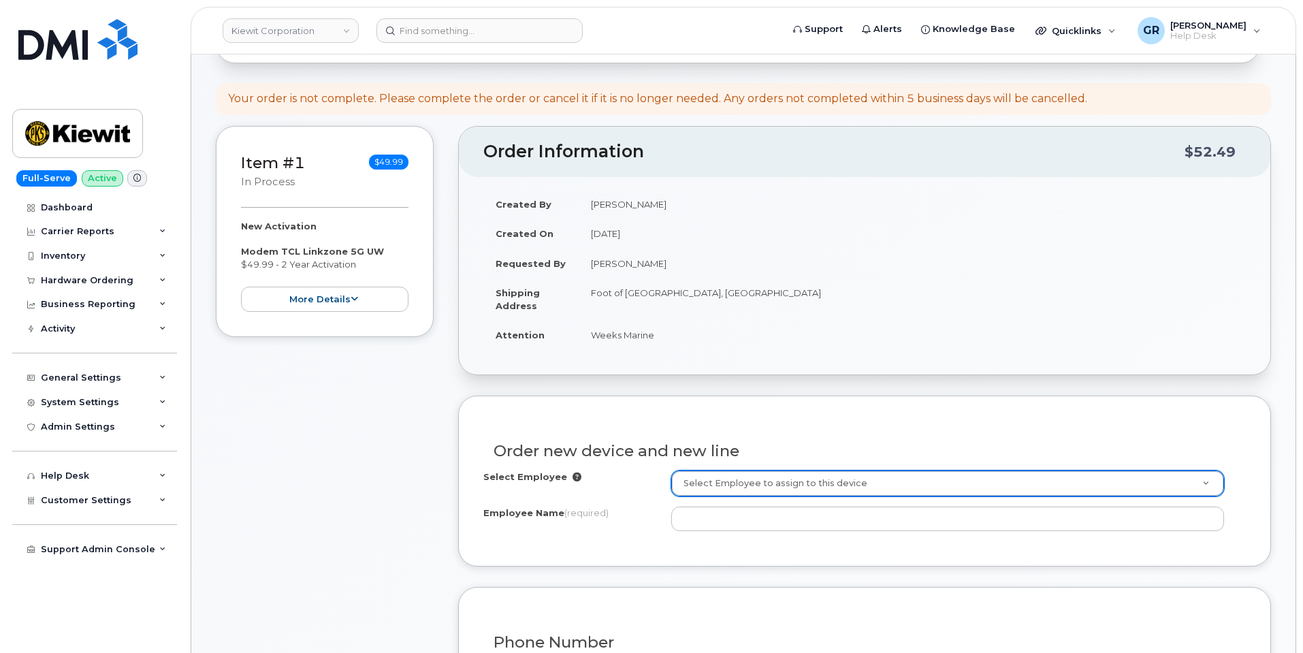
scroll to position [172, 0]
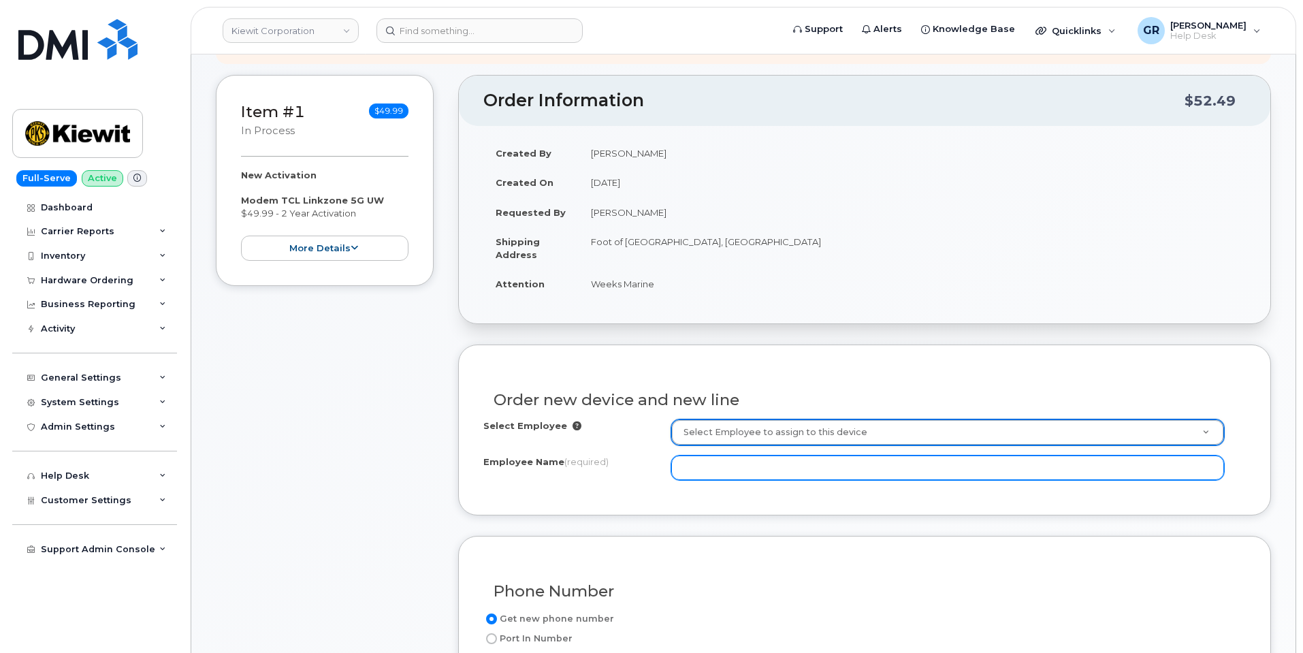
click at [791, 470] on input "Employee Name (required)" at bounding box center [947, 467] width 553 height 25
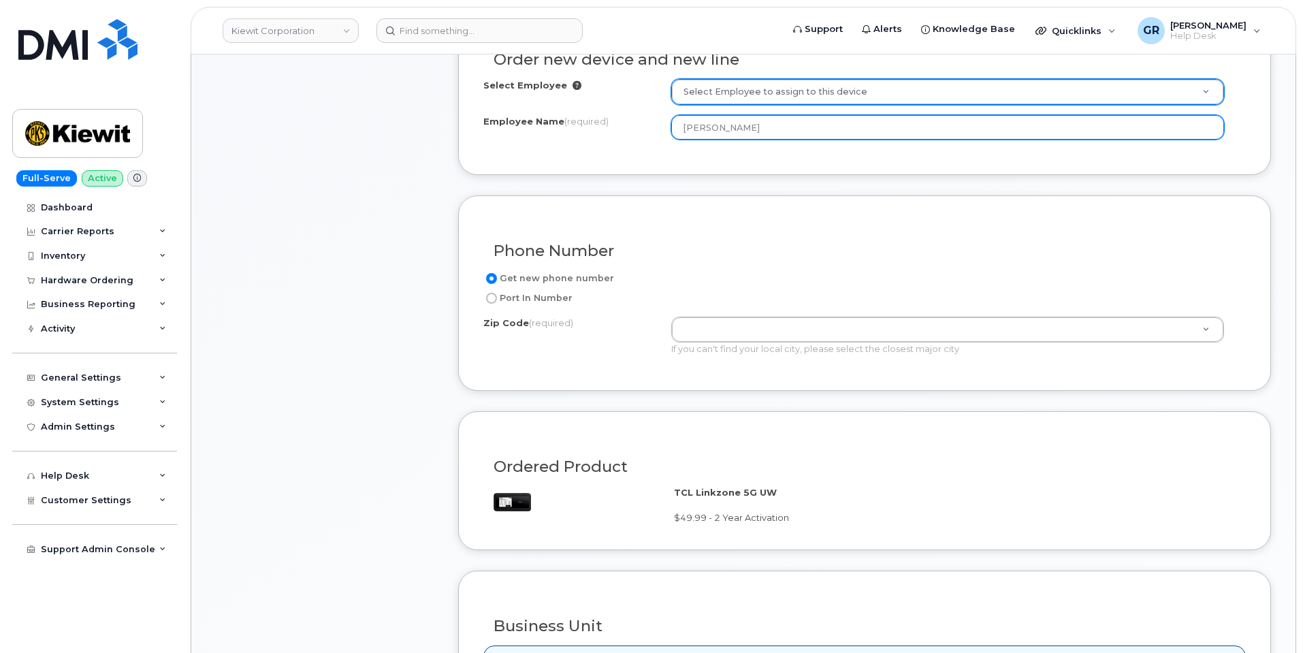
scroll to position [581, 0]
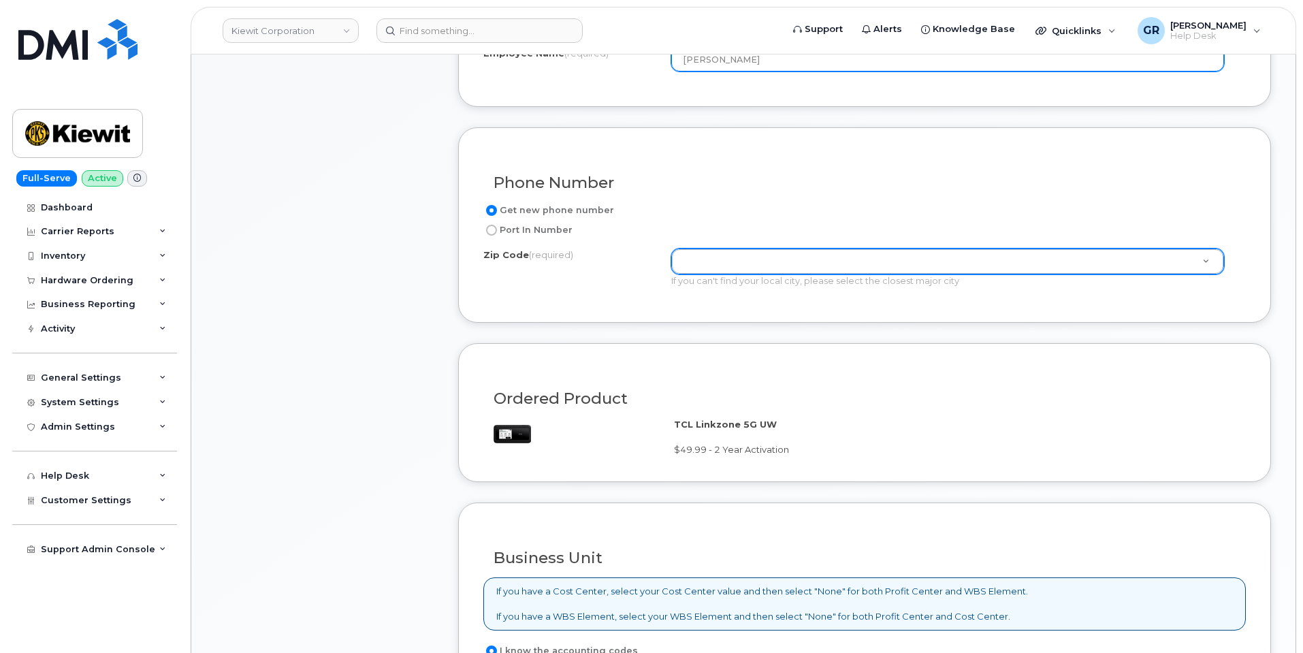
type input "Sam Henry"
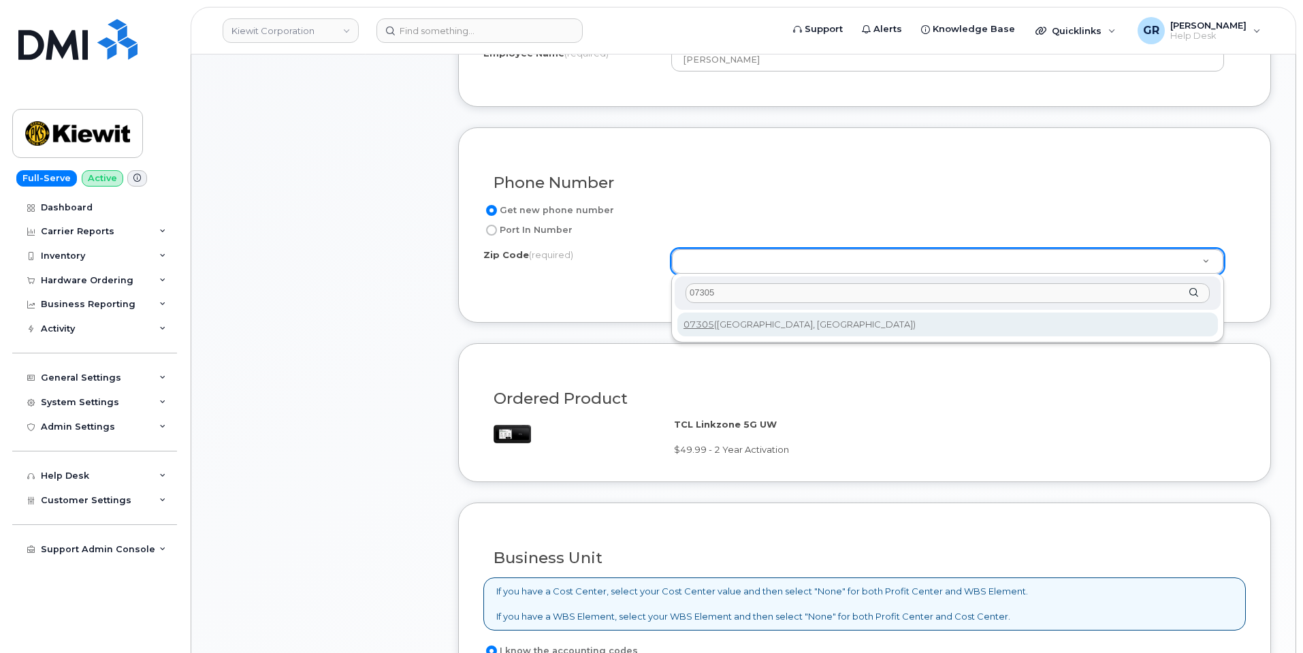
type input "07305"
type input "07305 (Jersey City, NJ)"
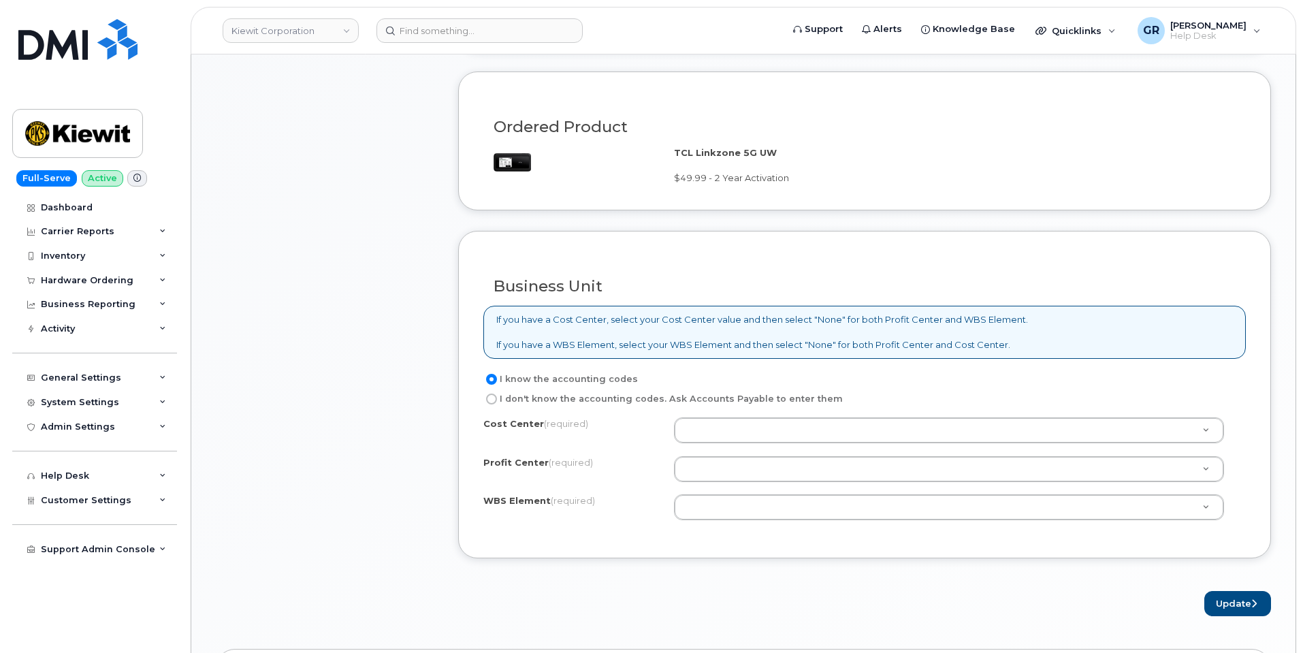
scroll to position [853, 0]
drag, startPoint x: 498, startPoint y: 315, endPoint x: 792, endPoint y: 327, distance: 293.7
click at [792, 327] on p "If you have a Cost Center, select your Cost Center value and then select "None"…" at bounding box center [762, 332] width 532 height 38
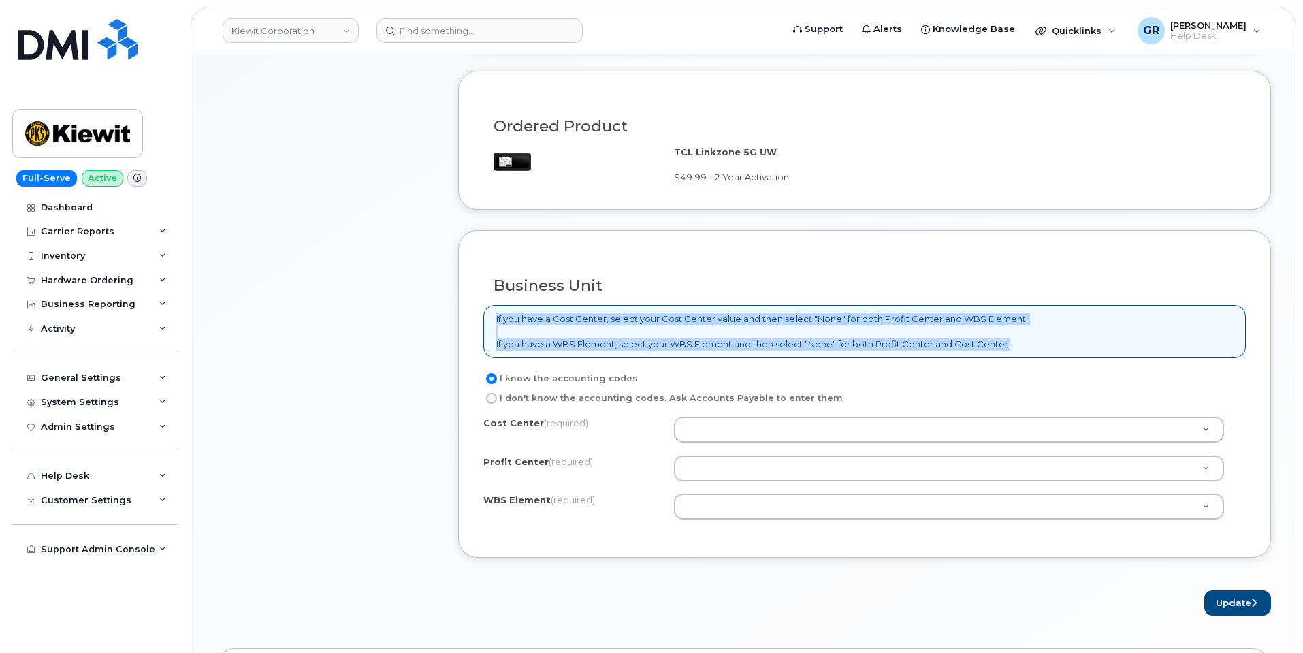
drag, startPoint x: 498, startPoint y: 319, endPoint x: 1025, endPoint y: 349, distance: 527.8
click at [1025, 349] on div "If you have a Cost Center, select your Cost Center value and then select "None"…" at bounding box center [864, 331] width 763 height 53
click at [1012, 347] on p "If you have a Cost Center, select your Cost Center value and then select "None"…" at bounding box center [762, 332] width 532 height 38
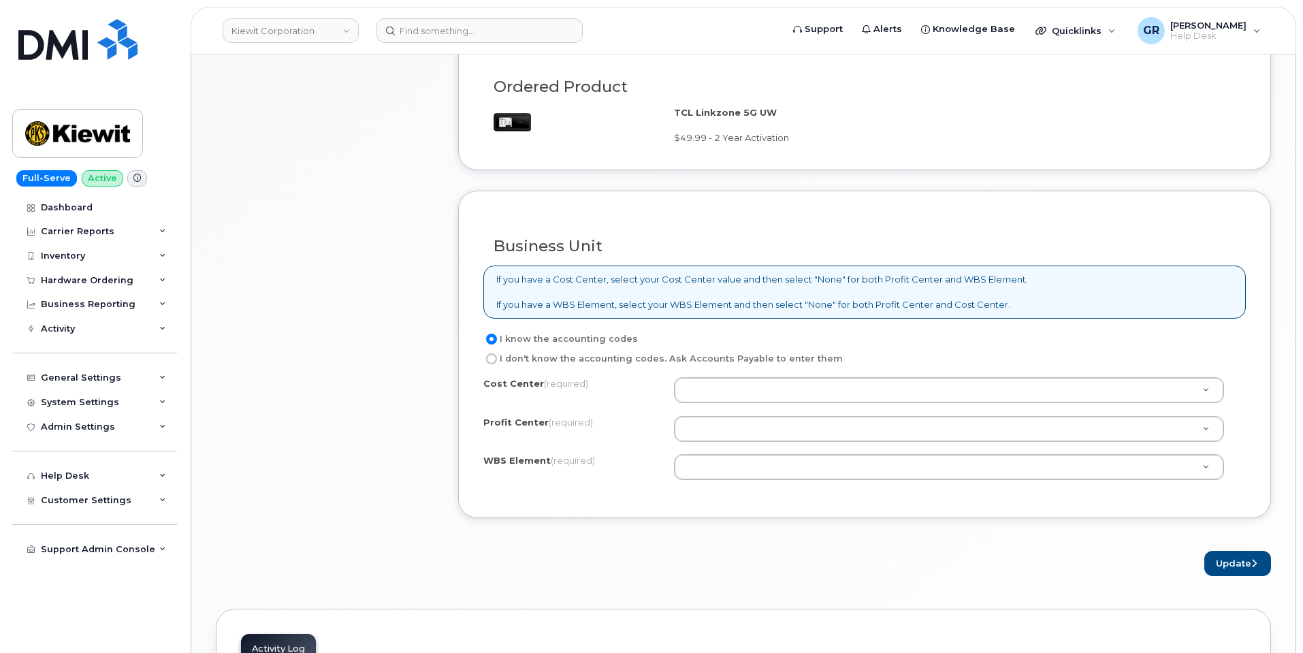
scroll to position [921, 0]
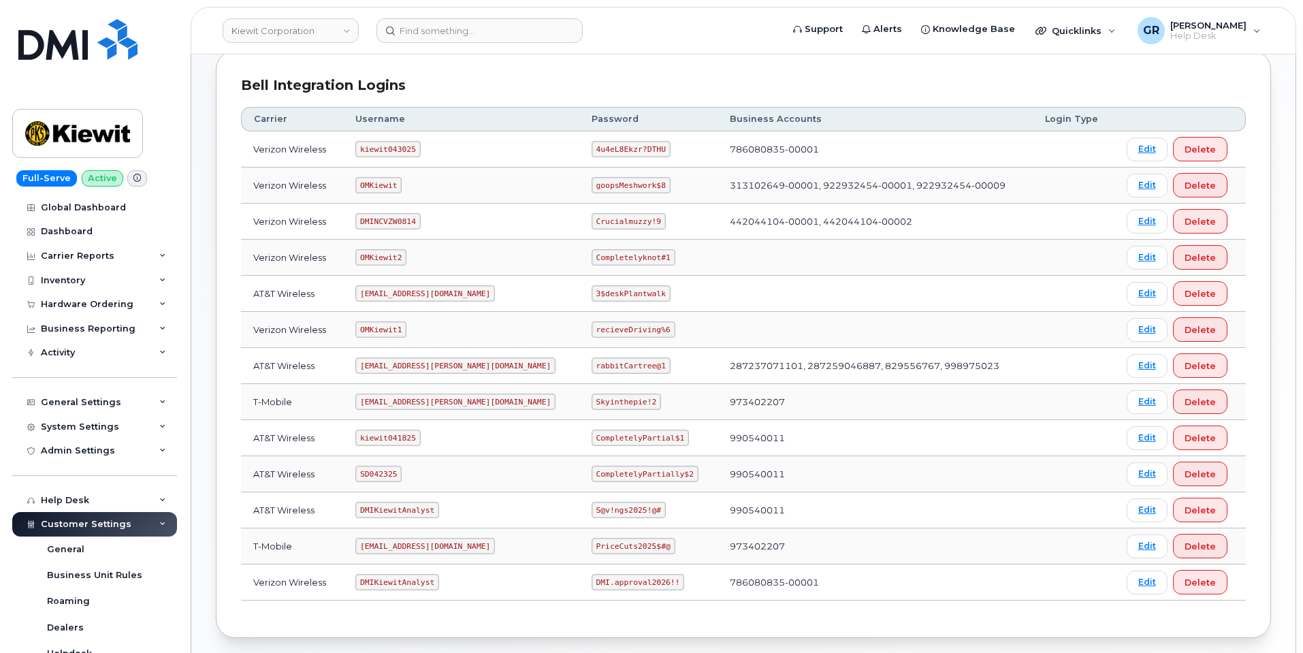
scroll to position [204, 0]
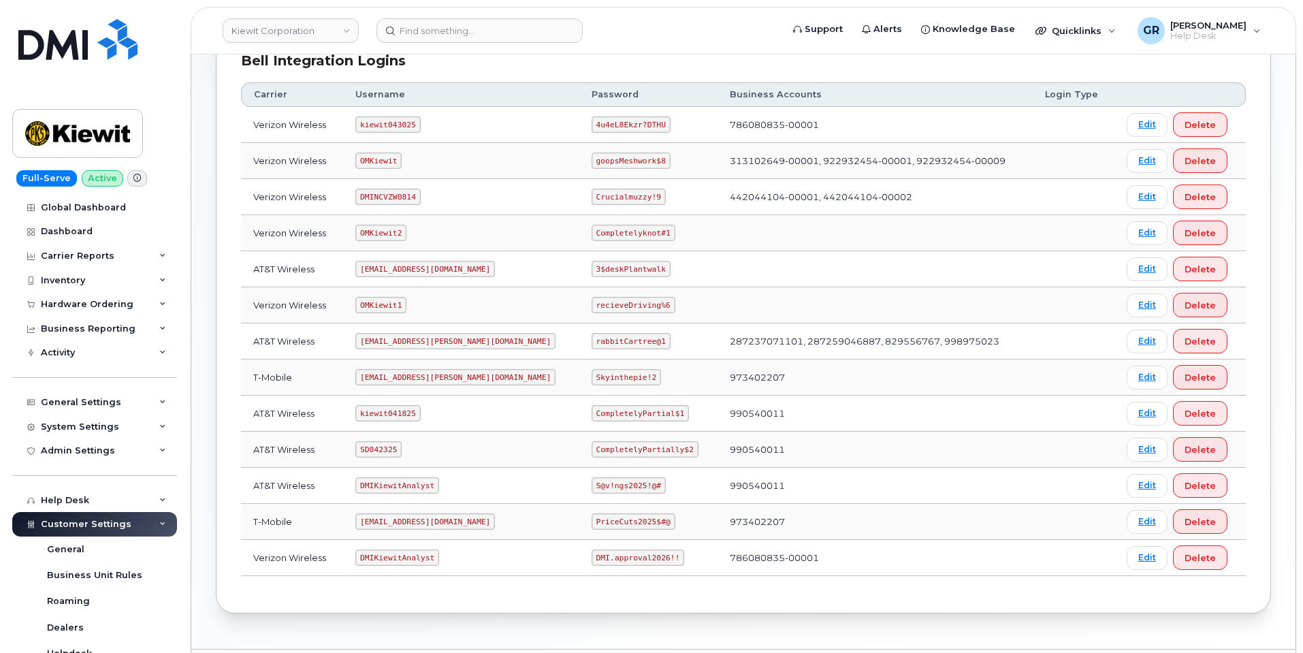
click at [600, 452] on code "CompletelyPartially$2" at bounding box center [645, 449] width 107 height 16
copy code "CompletelyPartially$2"
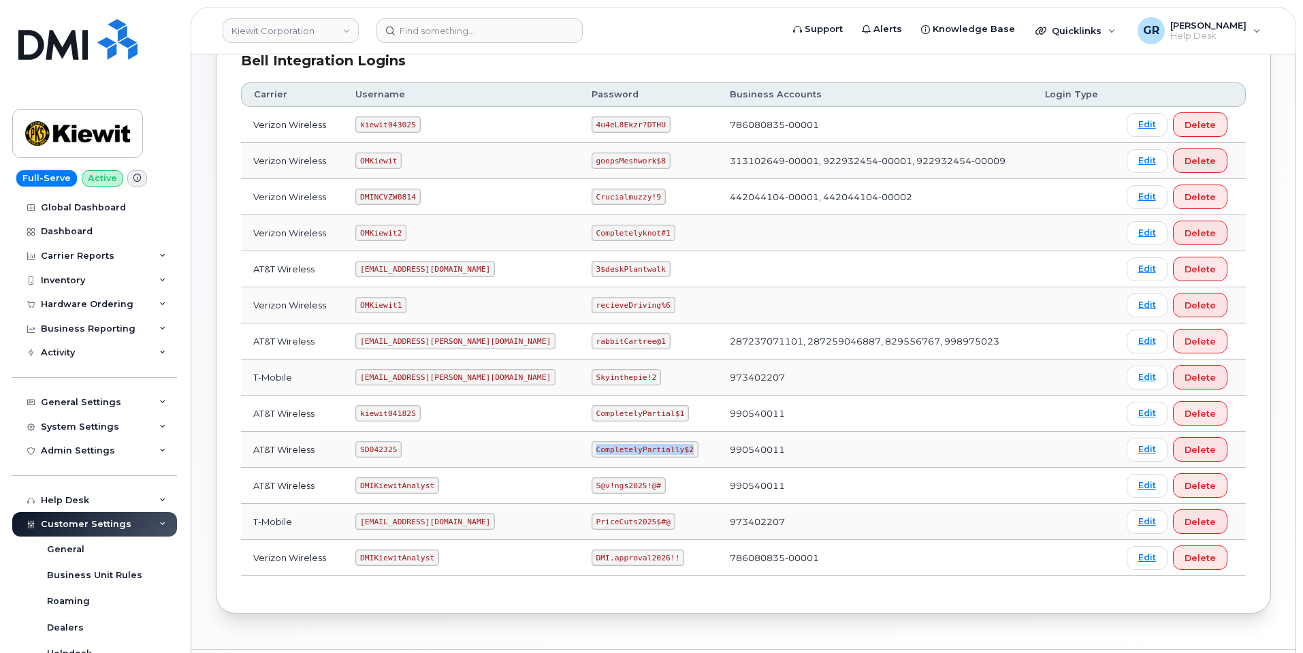
copy code "CompletelyPartially$2"
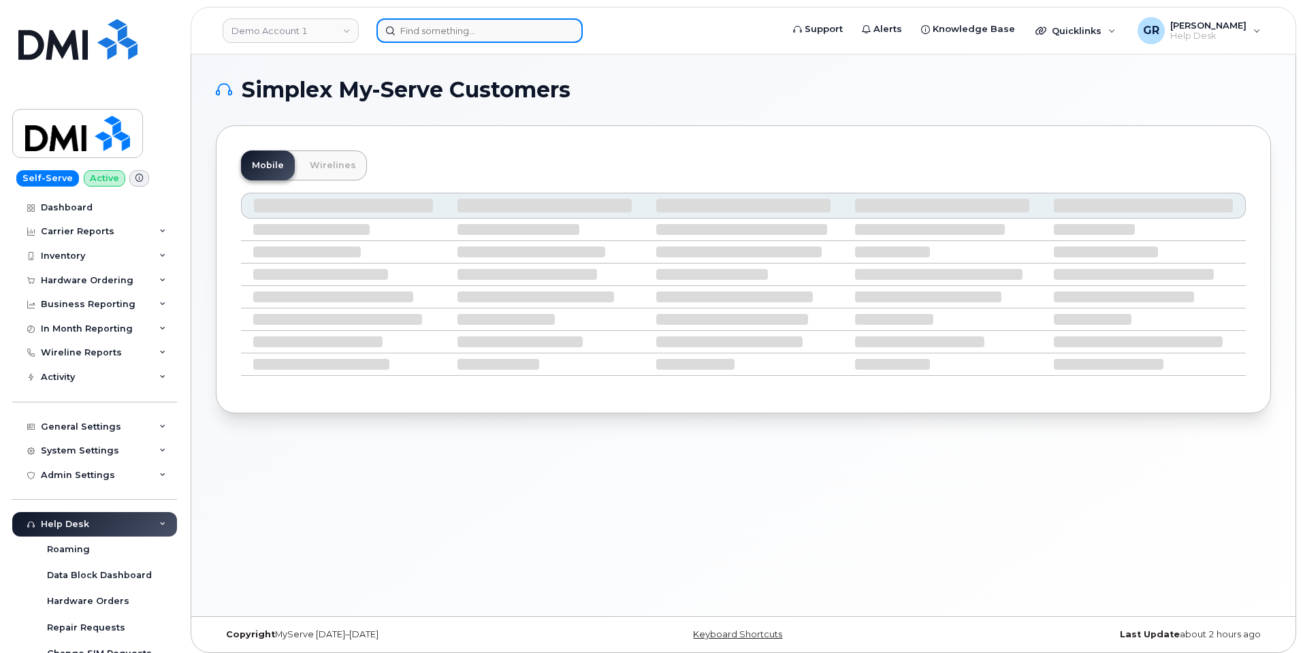
click at [443, 42] on input at bounding box center [480, 30] width 206 height 25
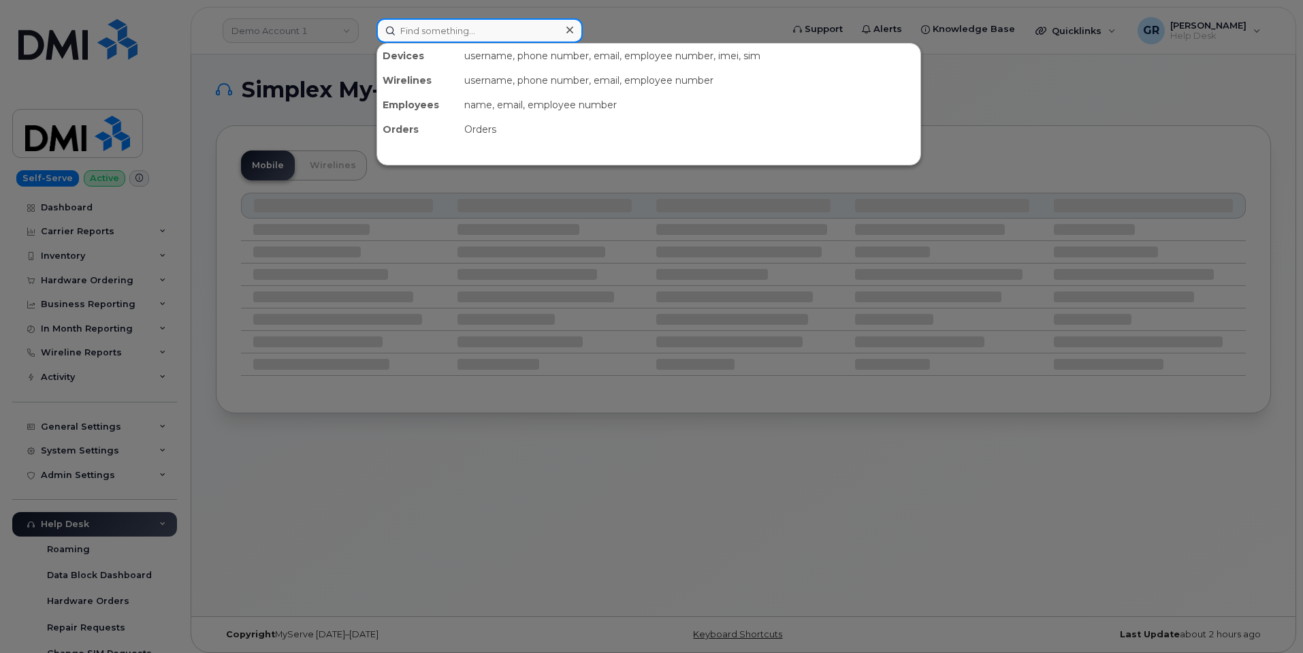
paste input "4702408213"
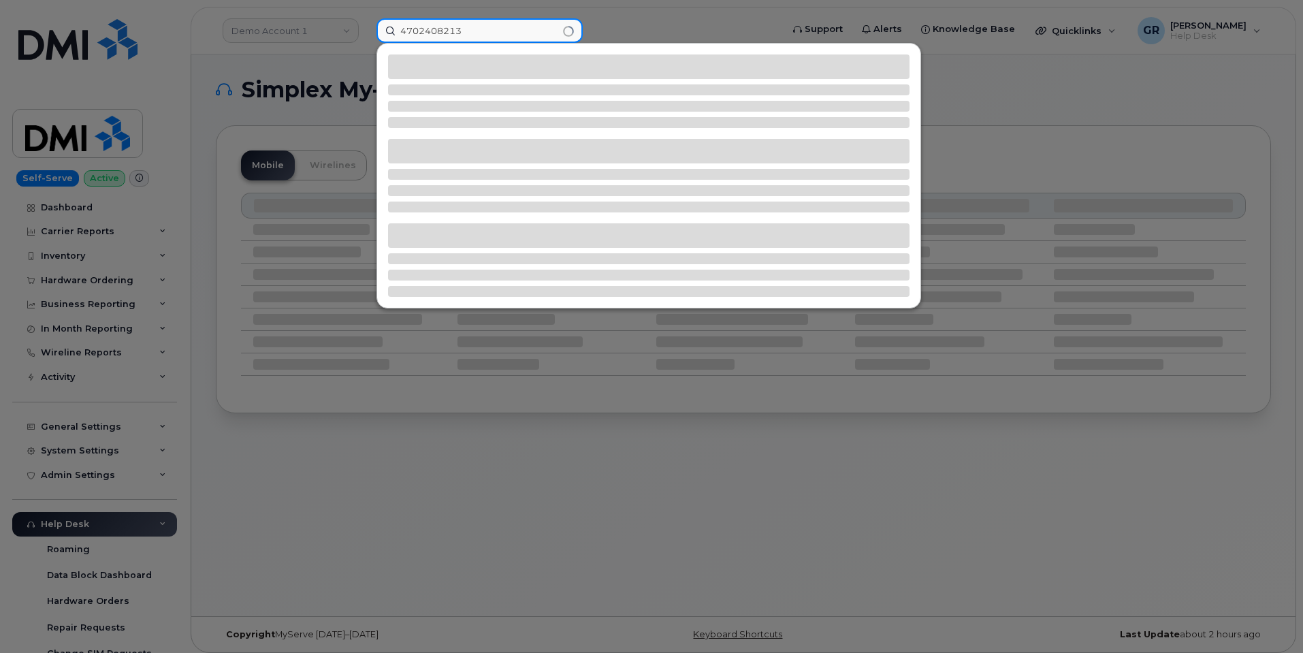
type input "4702408213"
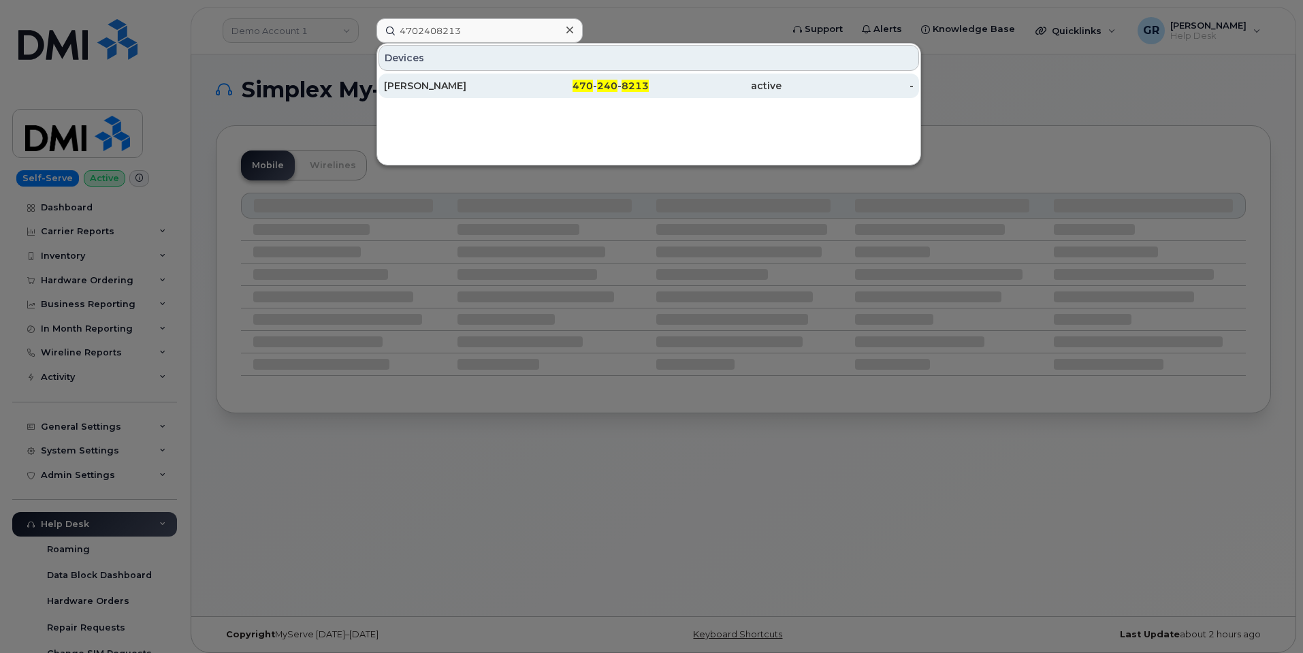
click at [528, 91] on div "470 - 240 - 8213" at bounding box center [583, 86] width 133 height 14
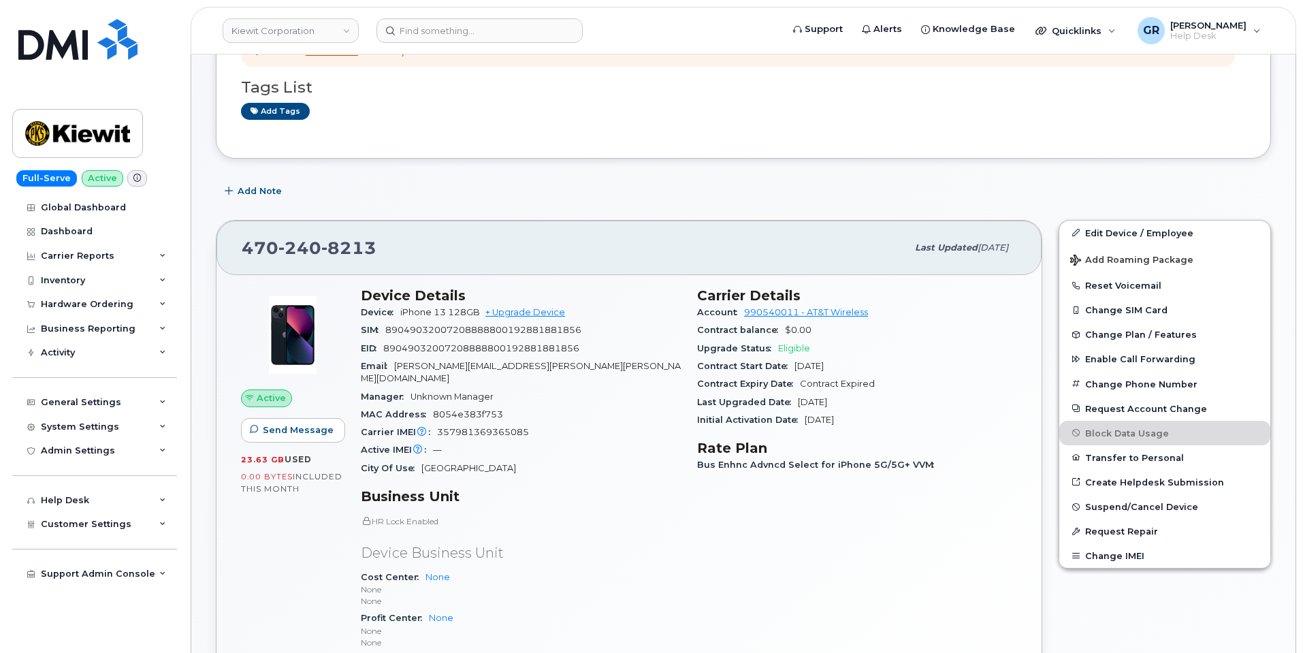
scroll to position [136, 0]
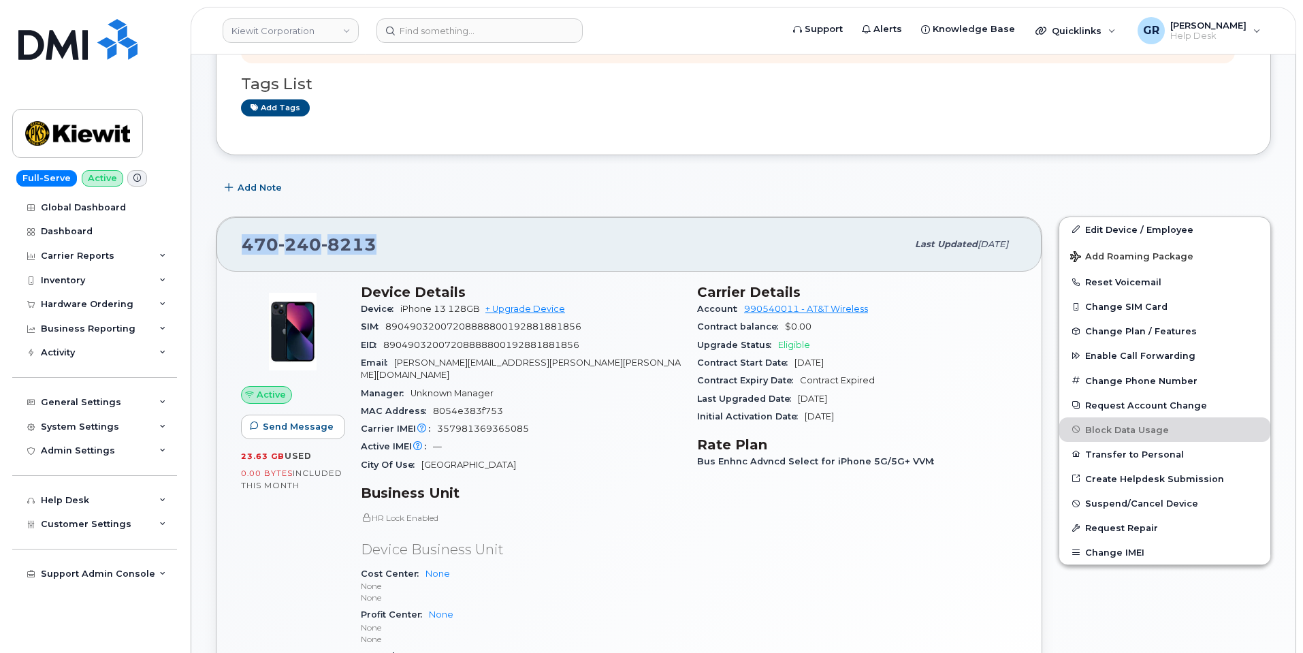
drag, startPoint x: 253, startPoint y: 246, endPoint x: 401, endPoint y: 254, distance: 148.6
click at [401, 254] on div "[PHONE_NUMBER]" at bounding box center [574, 244] width 665 height 29
click at [383, 242] on div "[PHONE_NUMBER]" at bounding box center [574, 244] width 665 height 29
click at [241, 242] on div "[PHONE_NUMBER] Last updated [DATE]" at bounding box center [629, 244] width 825 height 54
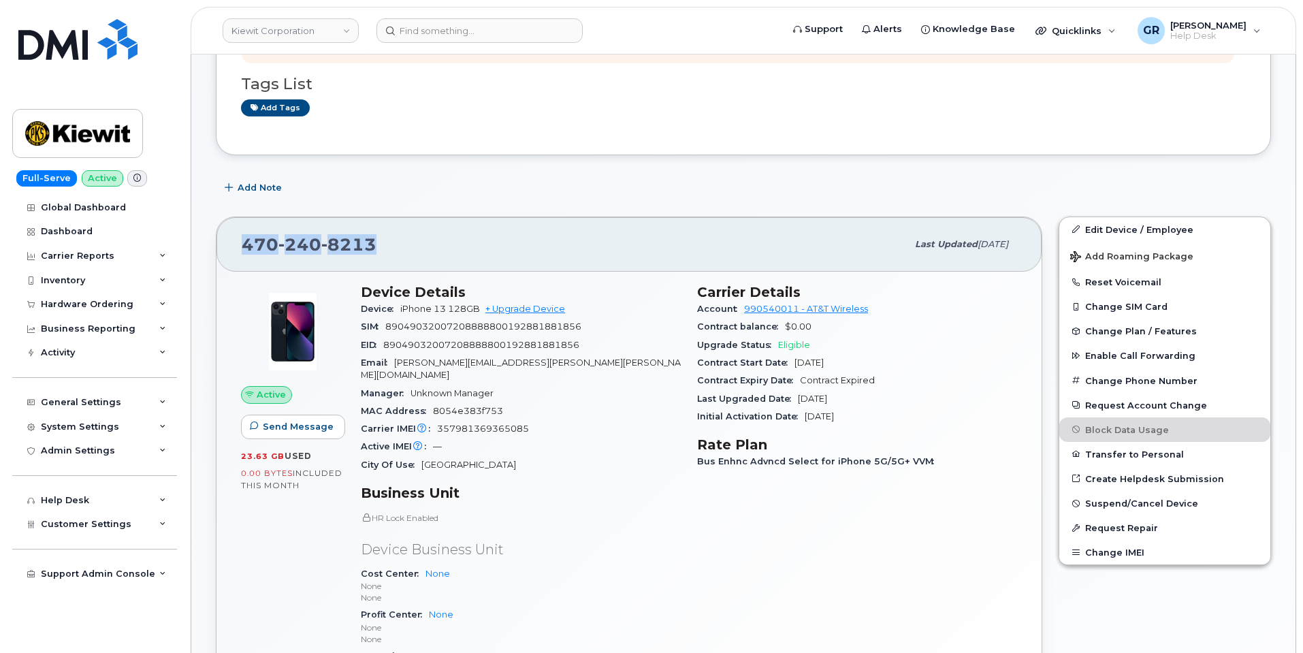
drag, startPoint x: 244, startPoint y: 240, endPoint x: 429, endPoint y: 244, distance: 185.2
click at [429, 244] on div "[PHONE_NUMBER]" at bounding box center [574, 244] width 665 height 29
copy span "[PHONE_NUMBER]"
click at [354, 251] on span "8213" at bounding box center [348, 244] width 55 height 20
click at [353, 245] on span "8213" at bounding box center [348, 244] width 55 height 20
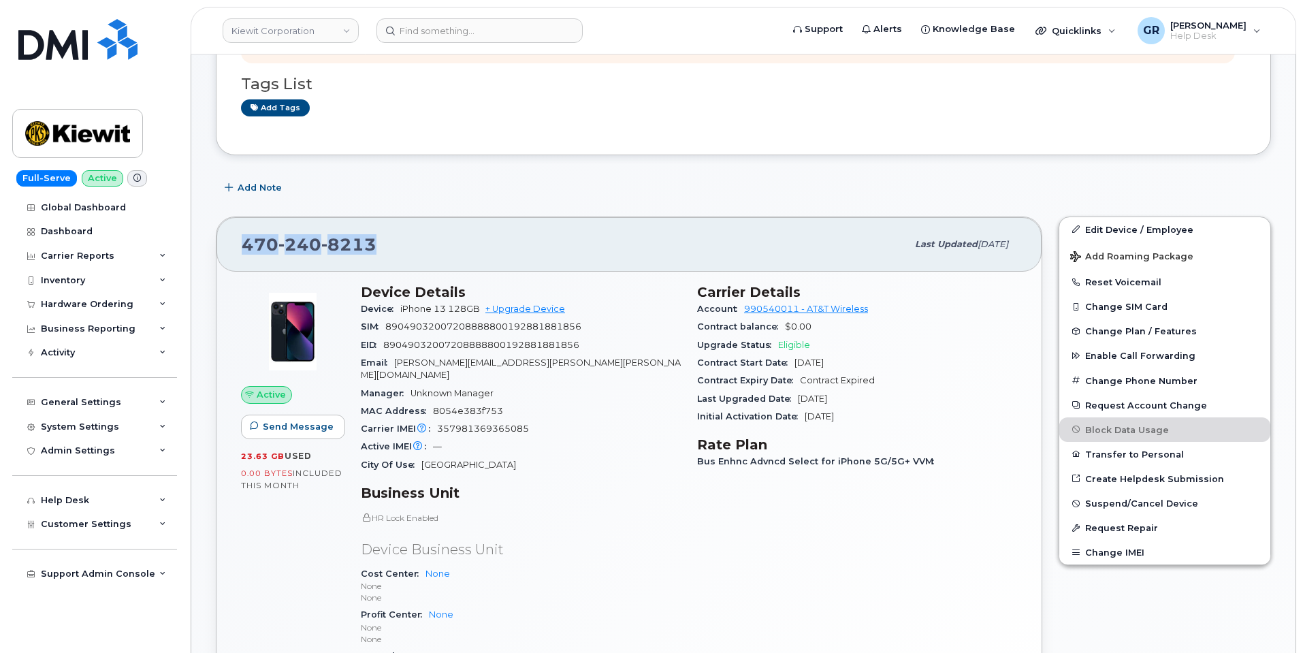
drag, startPoint x: 243, startPoint y: 243, endPoint x: 410, endPoint y: 244, distance: 166.8
click at [410, 244] on div "[PHONE_NUMBER]" at bounding box center [574, 244] width 665 height 29
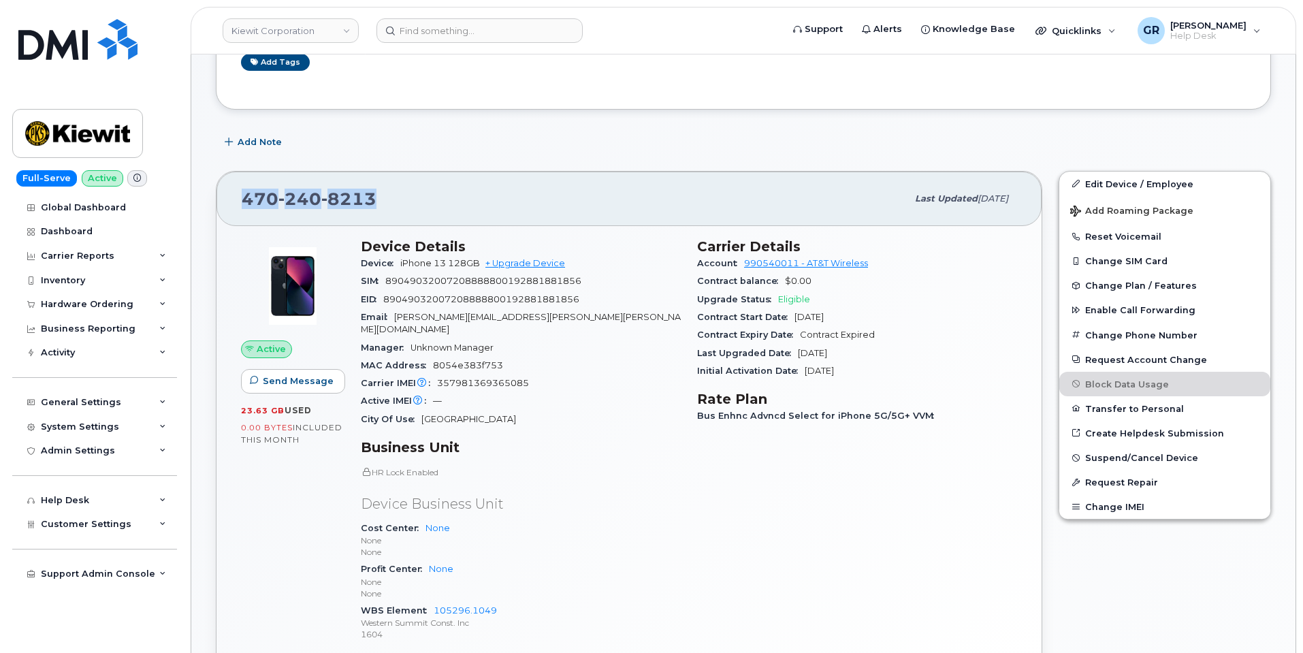
scroll to position [204, 0]
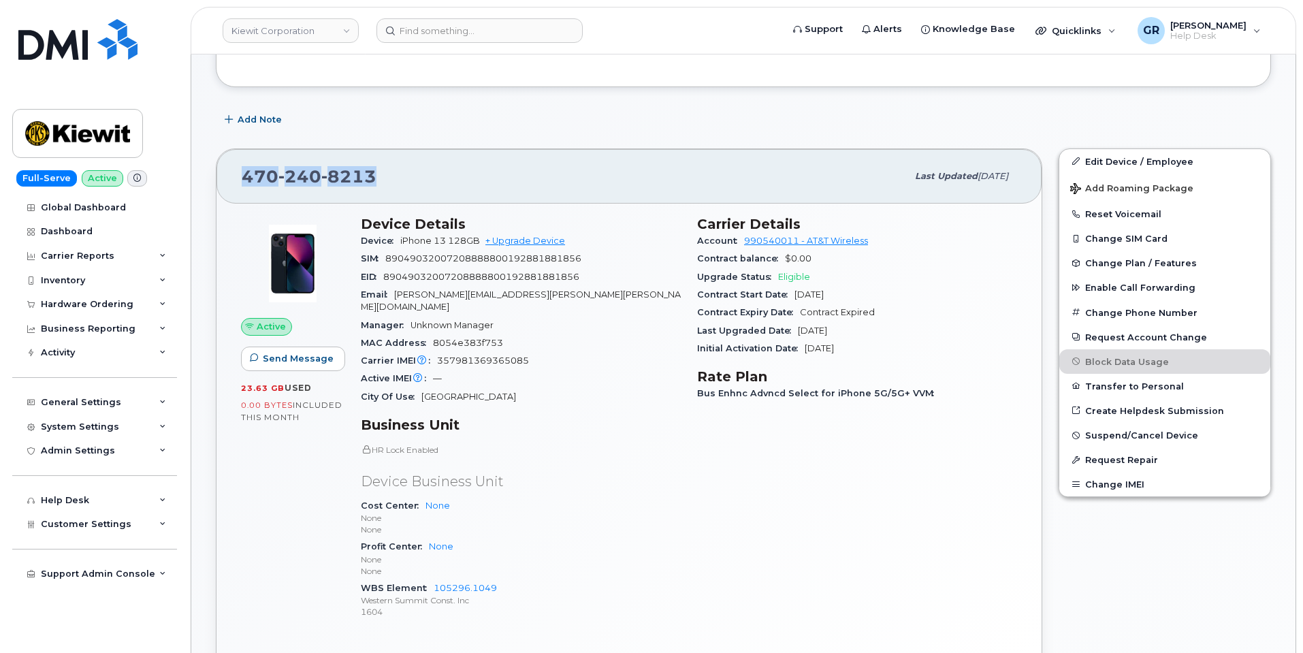
copy span "[PHONE_NUMBER]"
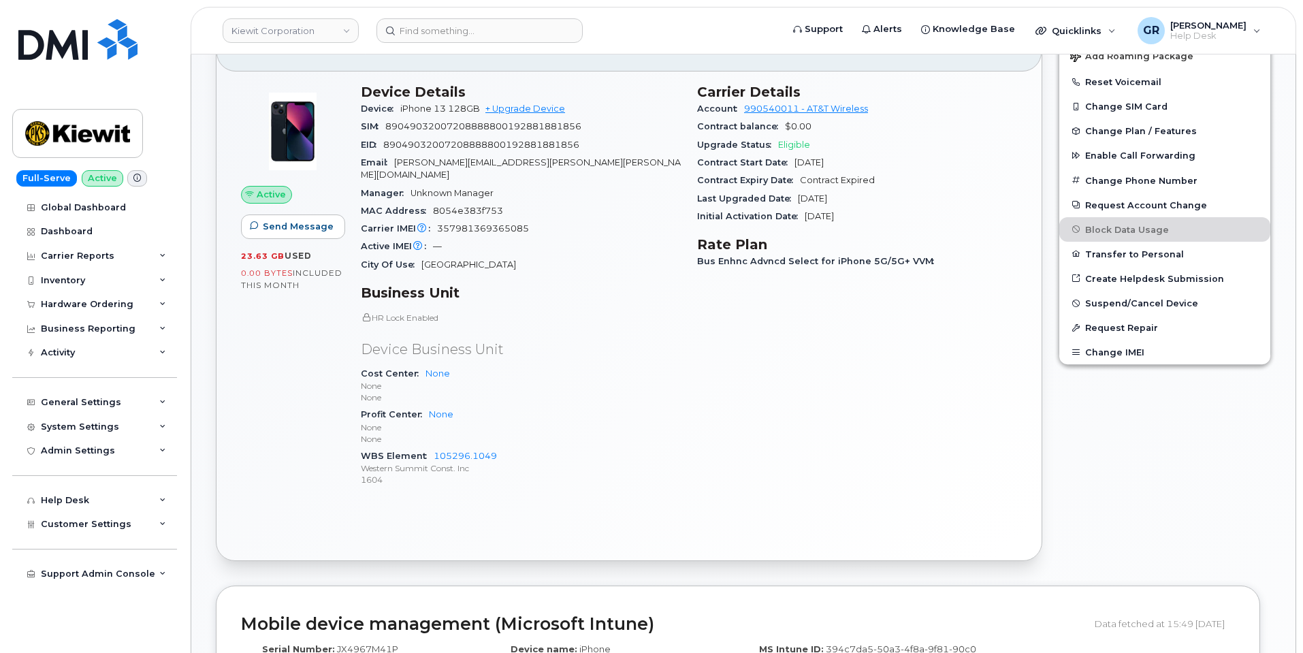
scroll to position [272, 0]
